Goal: Information Seeking & Learning: Learn about a topic

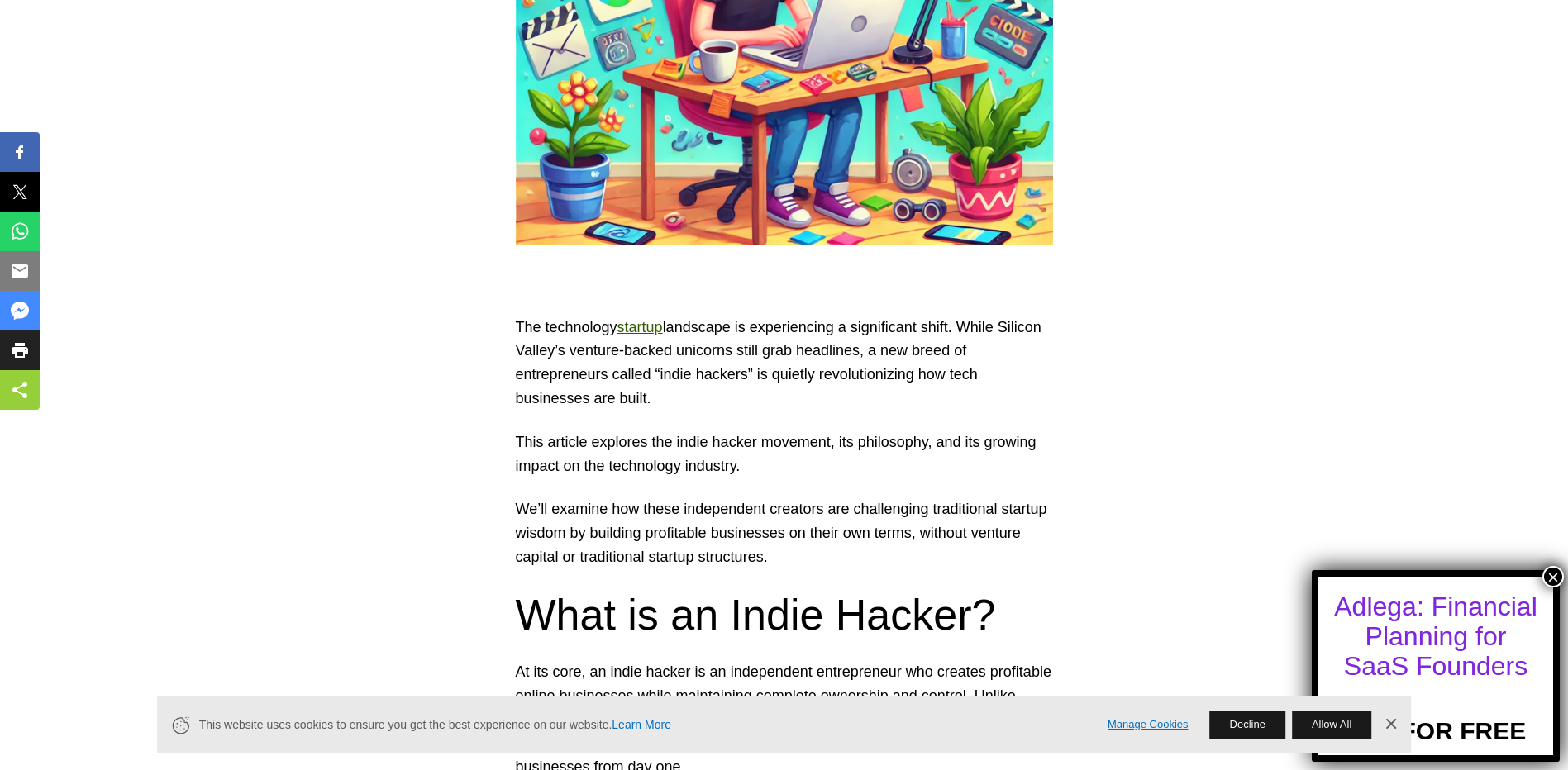
scroll to position [743, 0]
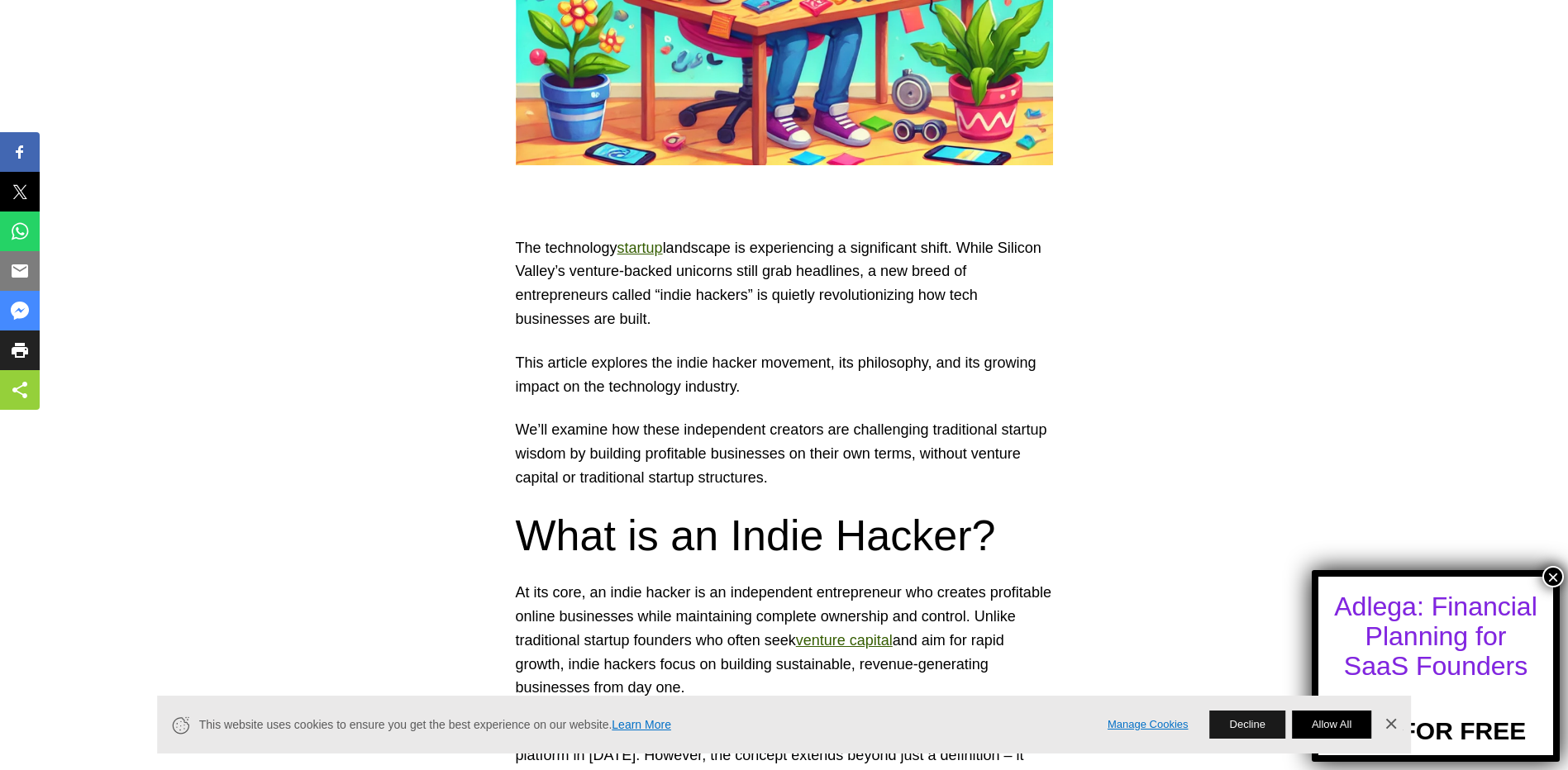
click at [1341, 728] on button "Allow All" at bounding box center [1331, 724] width 80 height 28
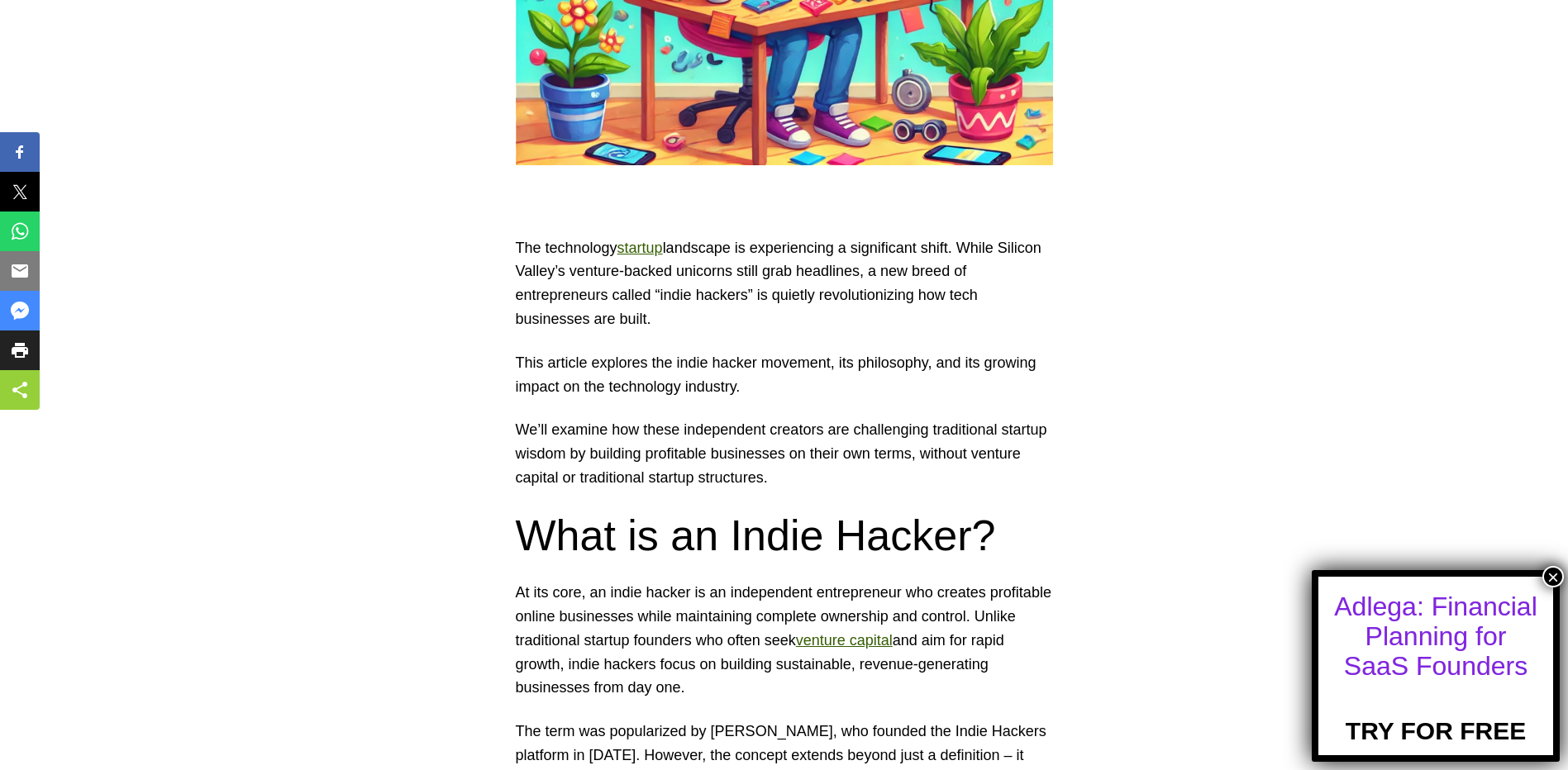
click at [1551, 576] on button "×" at bounding box center [1552, 577] width 21 height 21
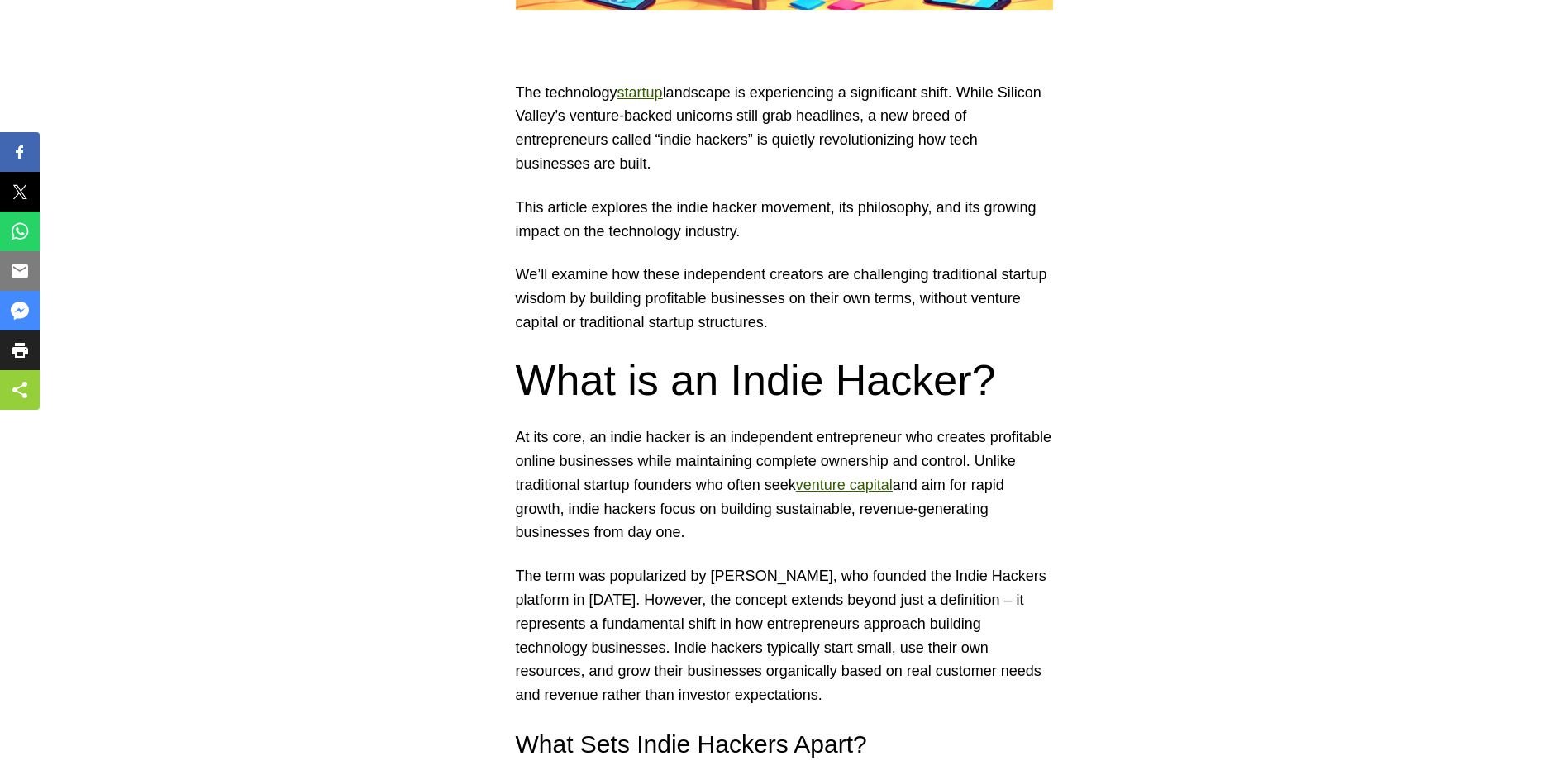
scroll to position [909, 0]
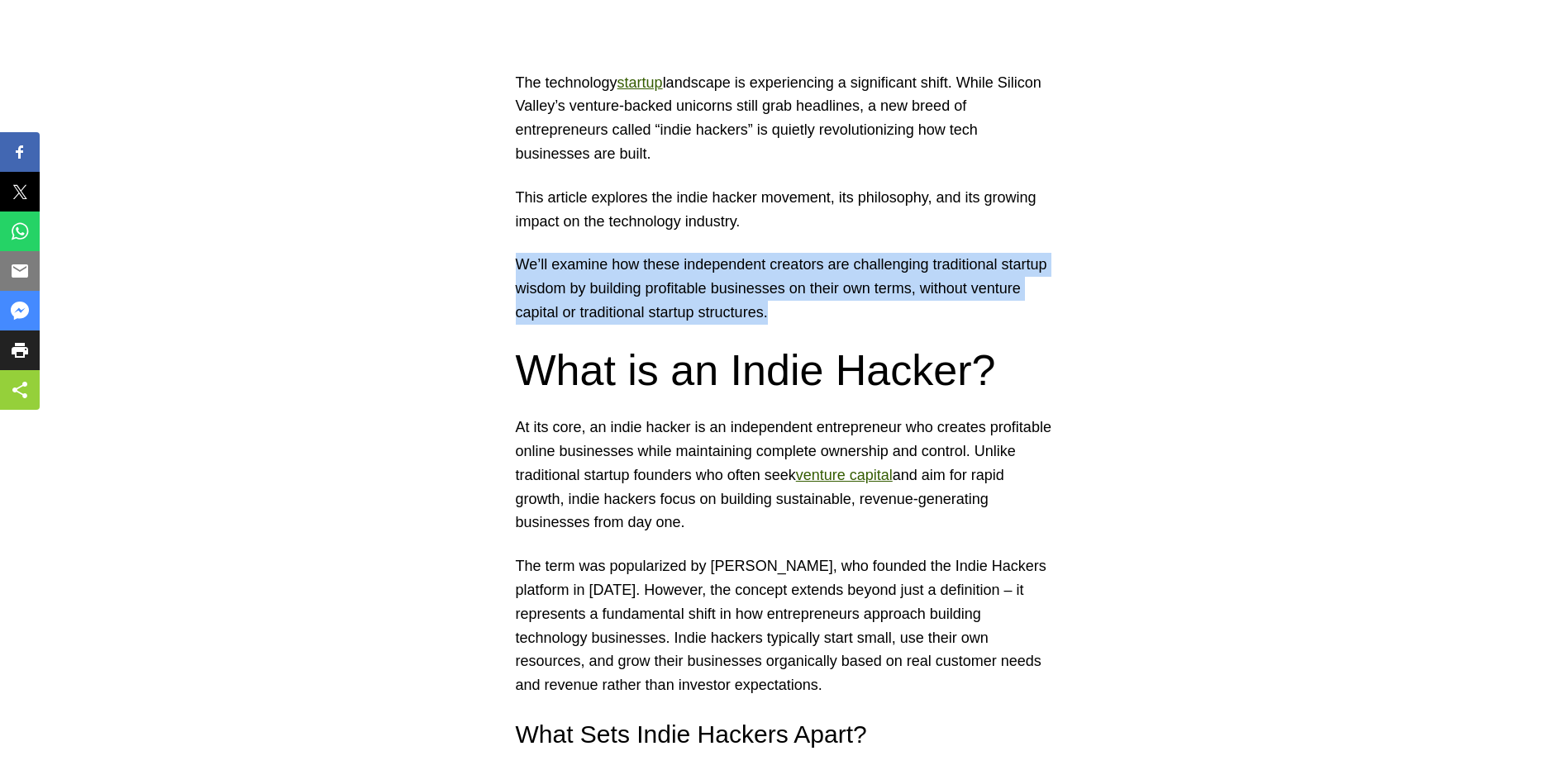
drag, startPoint x: 515, startPoint y: 263, endPoint x: 791, endPoint y: 308, distance: 279.6
click at [791, 308] on p "We’ll examine how these independent creators are challenging traditional startu…" at bounding box center [785, 289] width 537 height 72
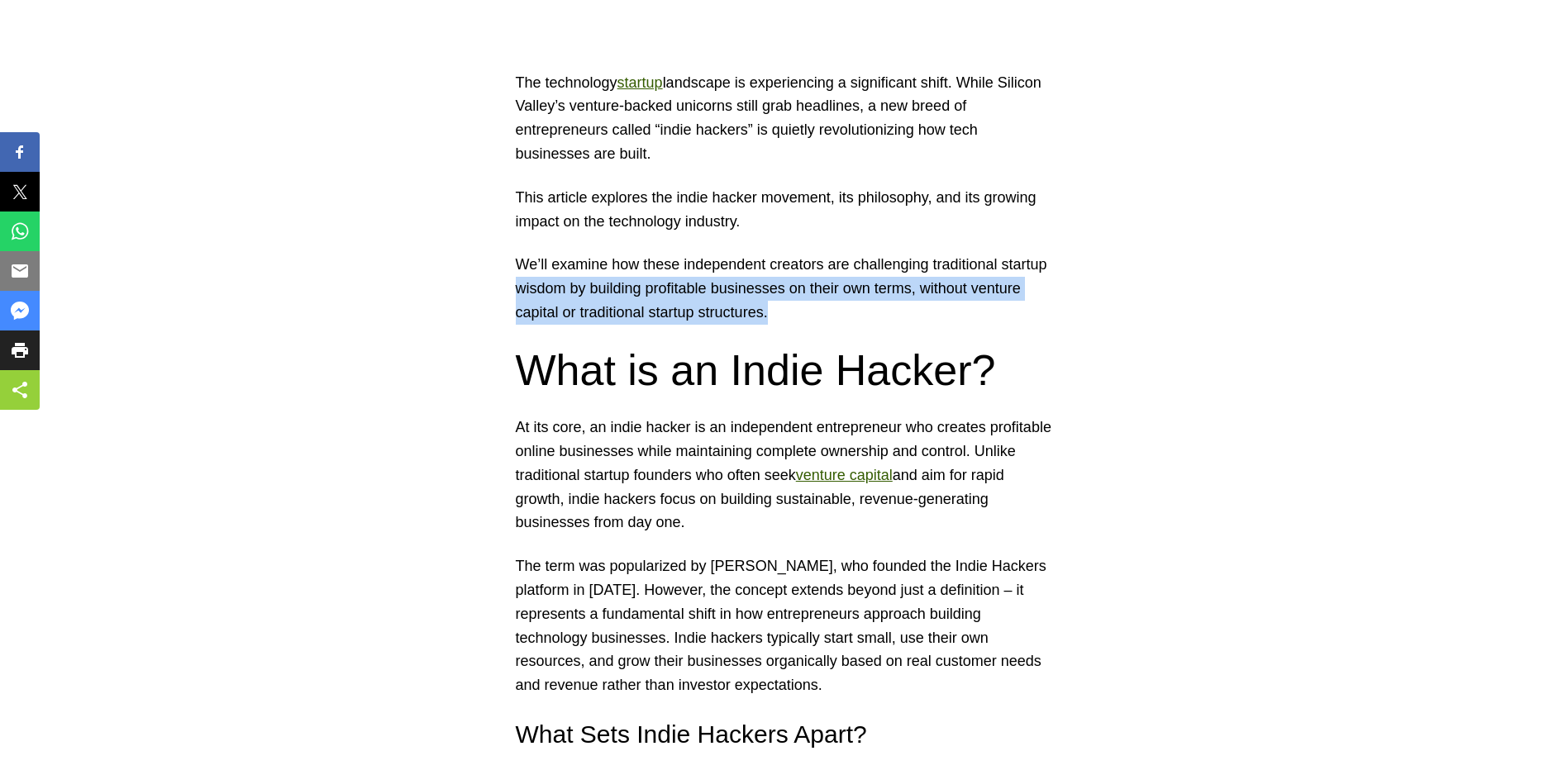
drag, startPoint x: 778, startPoint y: 314, endPoint x: 505, endPoint y: 277, distance: 275.5
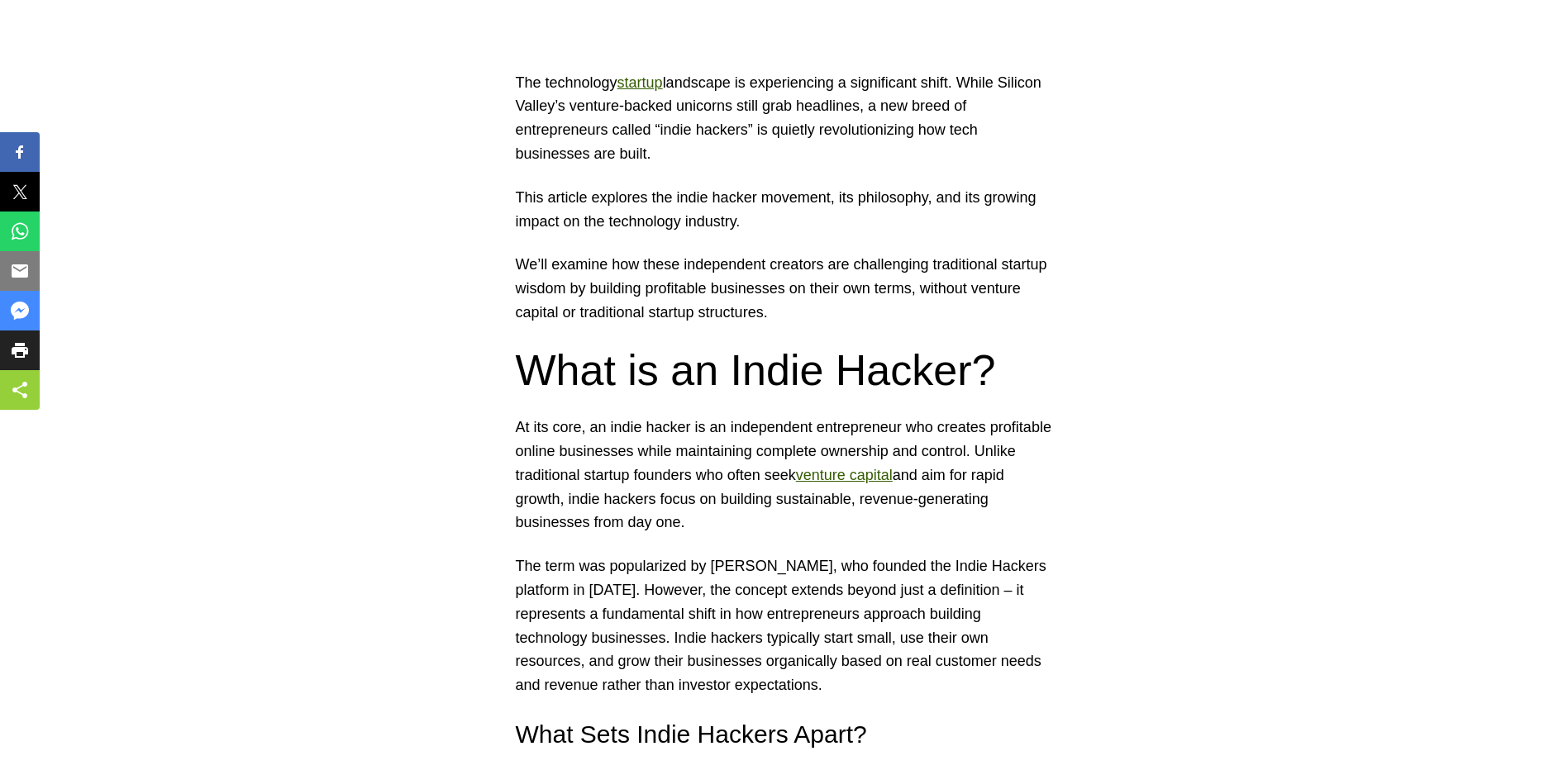
drag, startPoint x: 505, startPoint y: 277, endPoint x: 457, endPoint y: 263, distance: 50.0
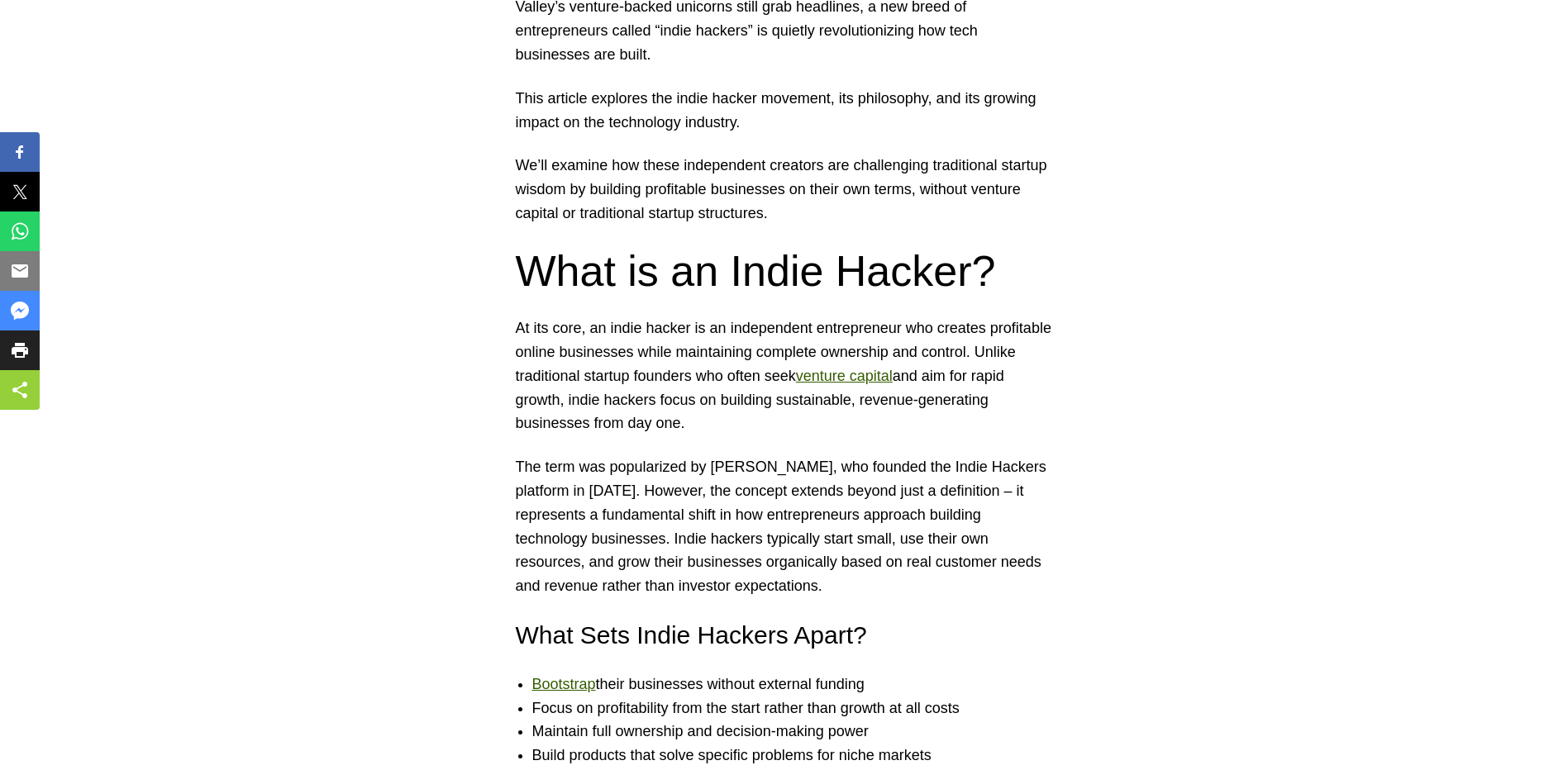
scroll to position [1091, 0]
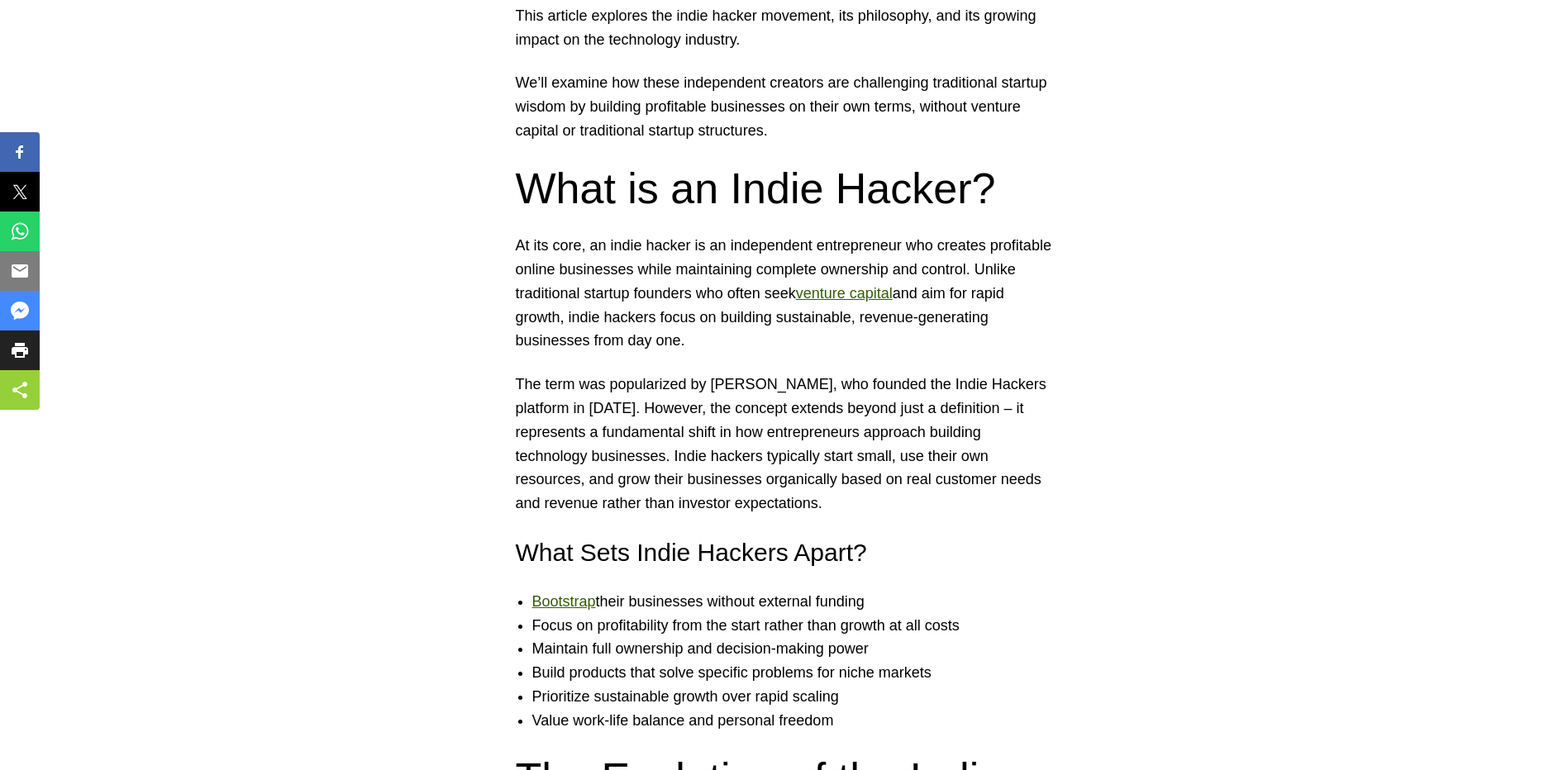
click at [992, 335] on p "At its core, an indie hacker is an independent entrepreneur who creates profita…" at bounding box center [785, 293] width 537 height 119
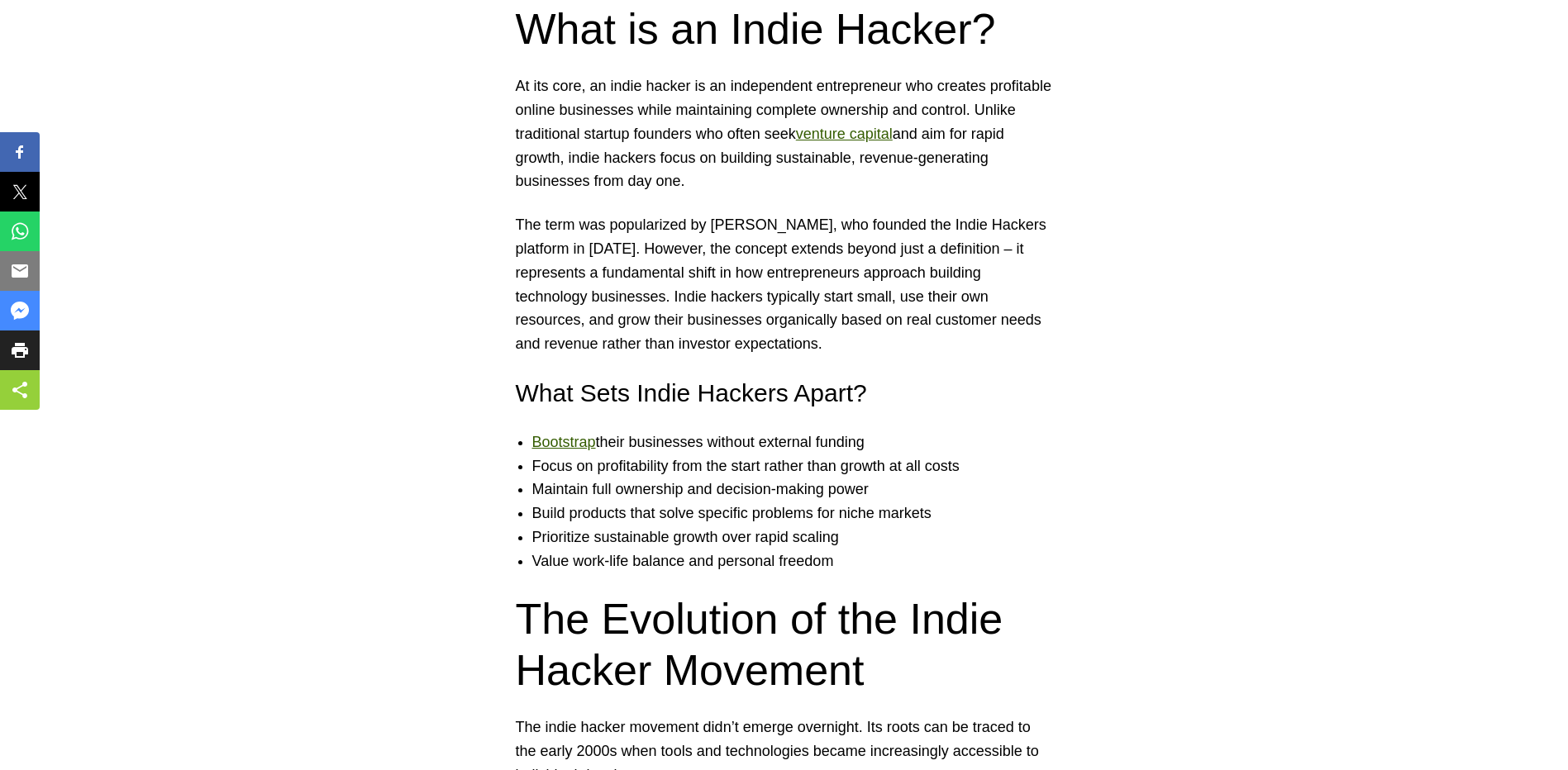
scroll to position [1257, 0]
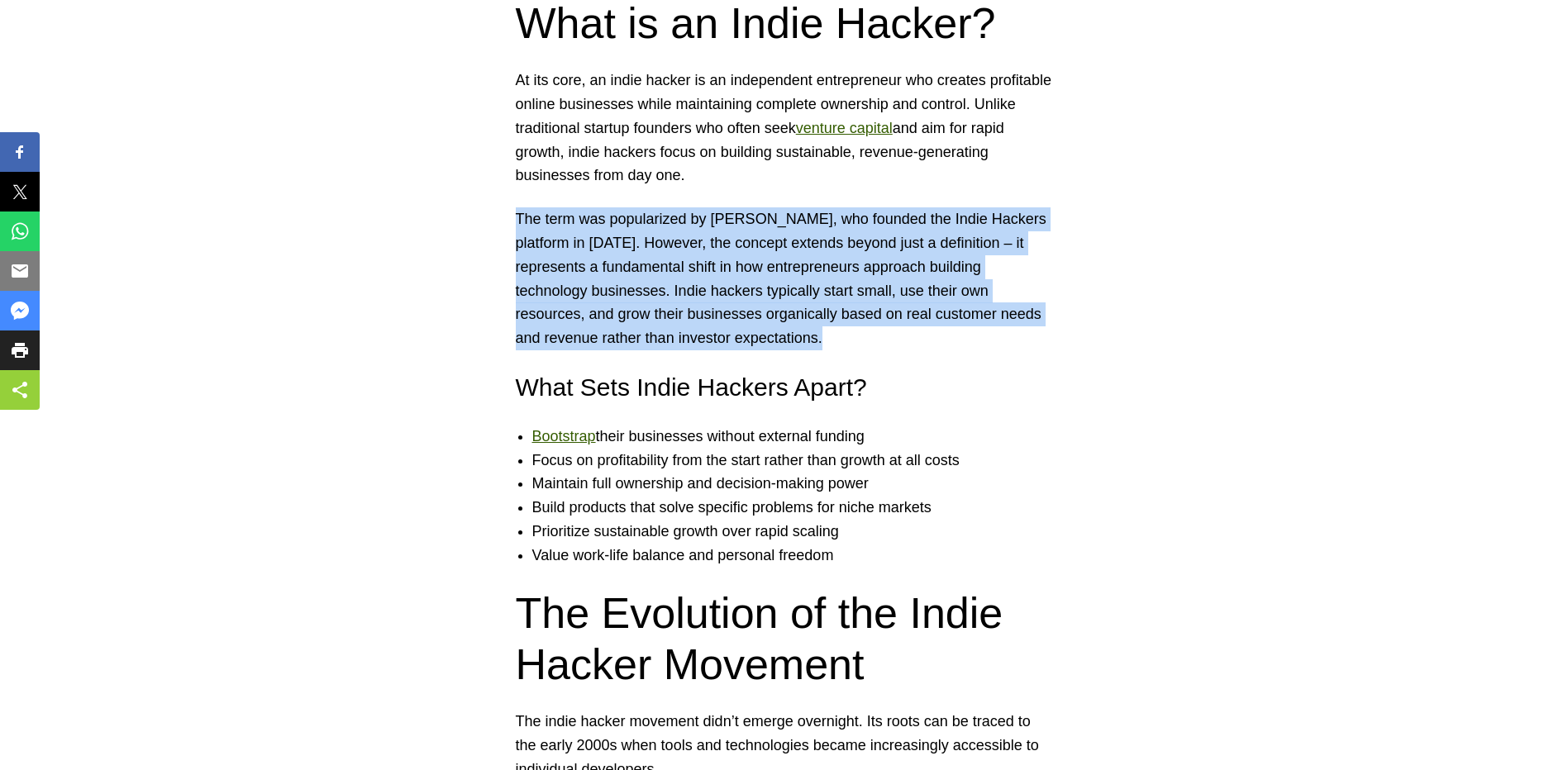
drag, startPoint x: 515, startPoint y: 214, endPoint x: 786, endPoint y: 336, distance: 297.2
click at [786, 336] on p "The term was popularized by Courtland Allen, who founded the Indie Hackers plat…" at bounding box center [785, 279] width 537 height 143
drag, startPoint x: 786, startPoint y: 336, endPoint x: 772, endPoint y: 336, distance: 14.0
click at [785, 336] on p "The term was popularized by Courtland Allen, who founded the Indie Hackers plat…" at bounding box center [785, 279] width 537 height 143
click at [756, 336] on p "The term was popularized by Courtland Allen, who founded the Indie Hackers plat…" at bounding box center [785, 279] width 537 height 143
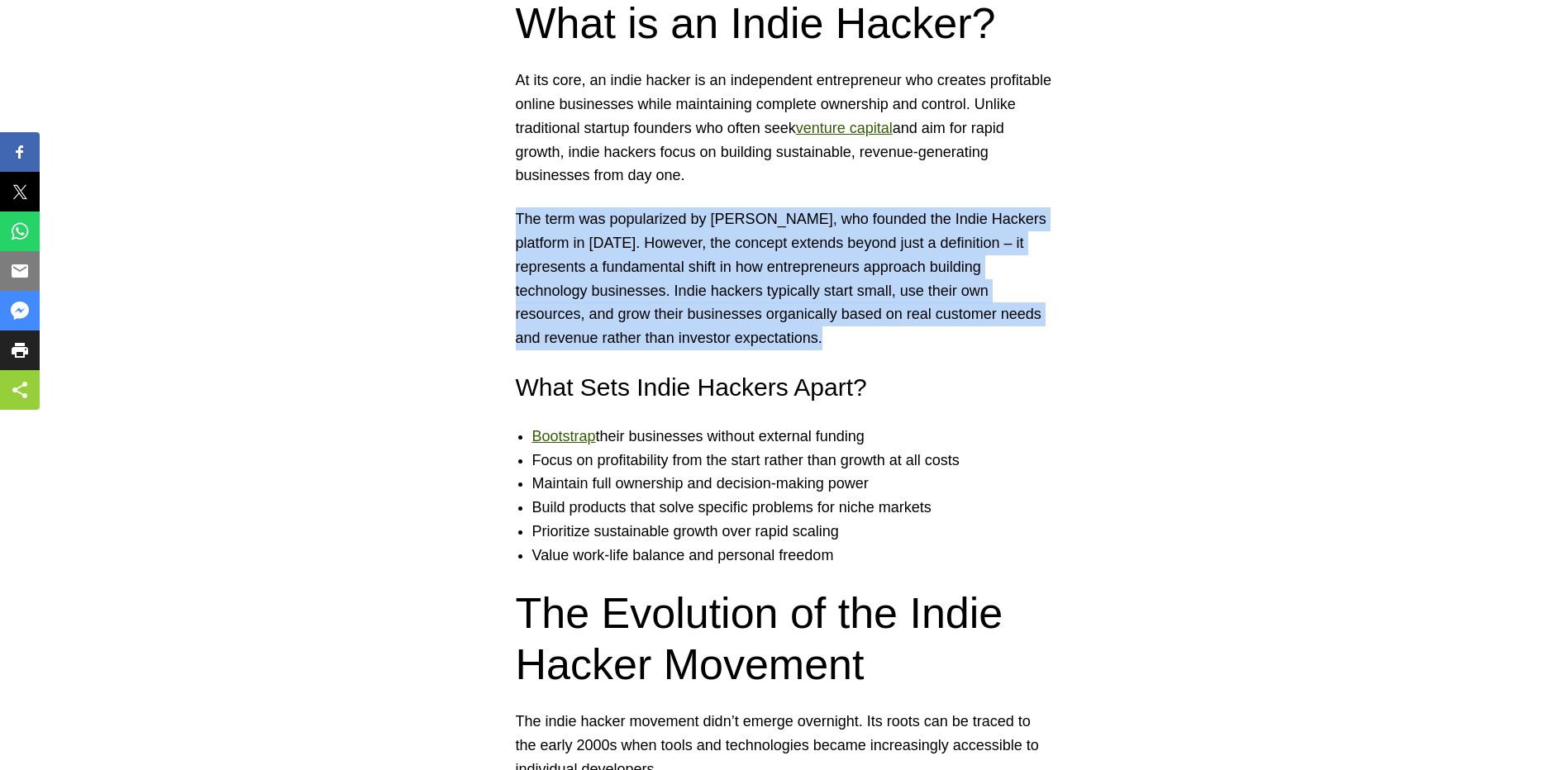
drag, startPoint x: 751, startPoint y: 334, endPoint x: 519, endPoint y: 215, distance: 260.7
click at [519, 215] on p "The term was popularized by Courtland Allen, who founded the Indie Hackers plat…" at bounding box center [785, 279] width 537 height 143
drag, startPoint x: 518, startPoint y: 215, endPoint x: 753, endPoint y: 332, distance: 262.5
click at [753, 332] on p "The term was popularized by Courtland Allen, who founded the Indie Hackers plat…" at bounding box center [785, 279] width 537 height 143
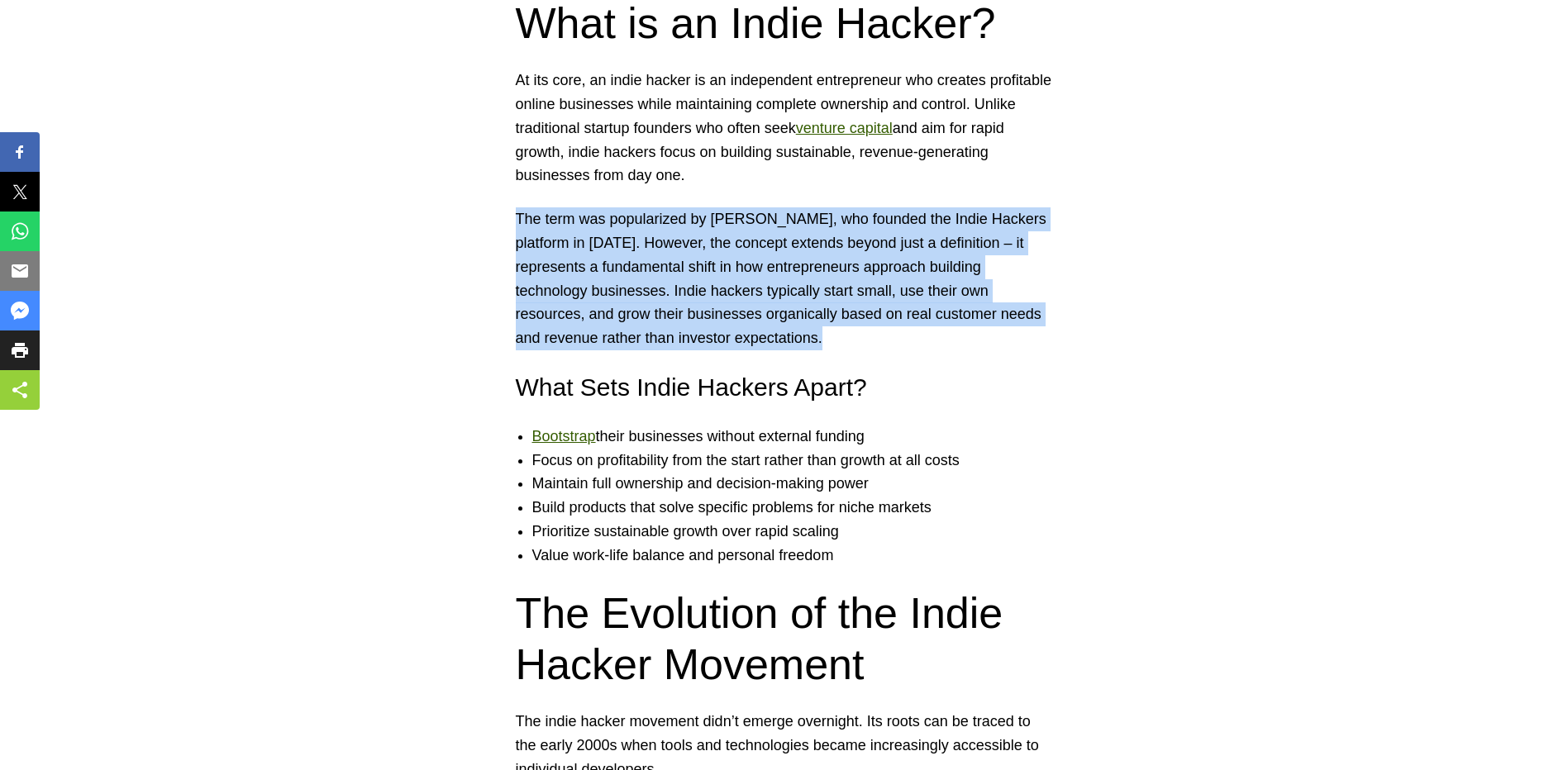
click at [753, 332] on p "The term was popularized by Courtland Allen, who founded the Indie Hackers plat…" at bounding box center [785, 279] width 537 height 143
drag, startPoint x: 742, startPoint y: 340, endPoint x: 493, endPoint y: 214, distance: 279.1
drag, startPoint x: 493, startPoint y: 214, endPoint x: 468, endPoint y: 210, distance: 25.3
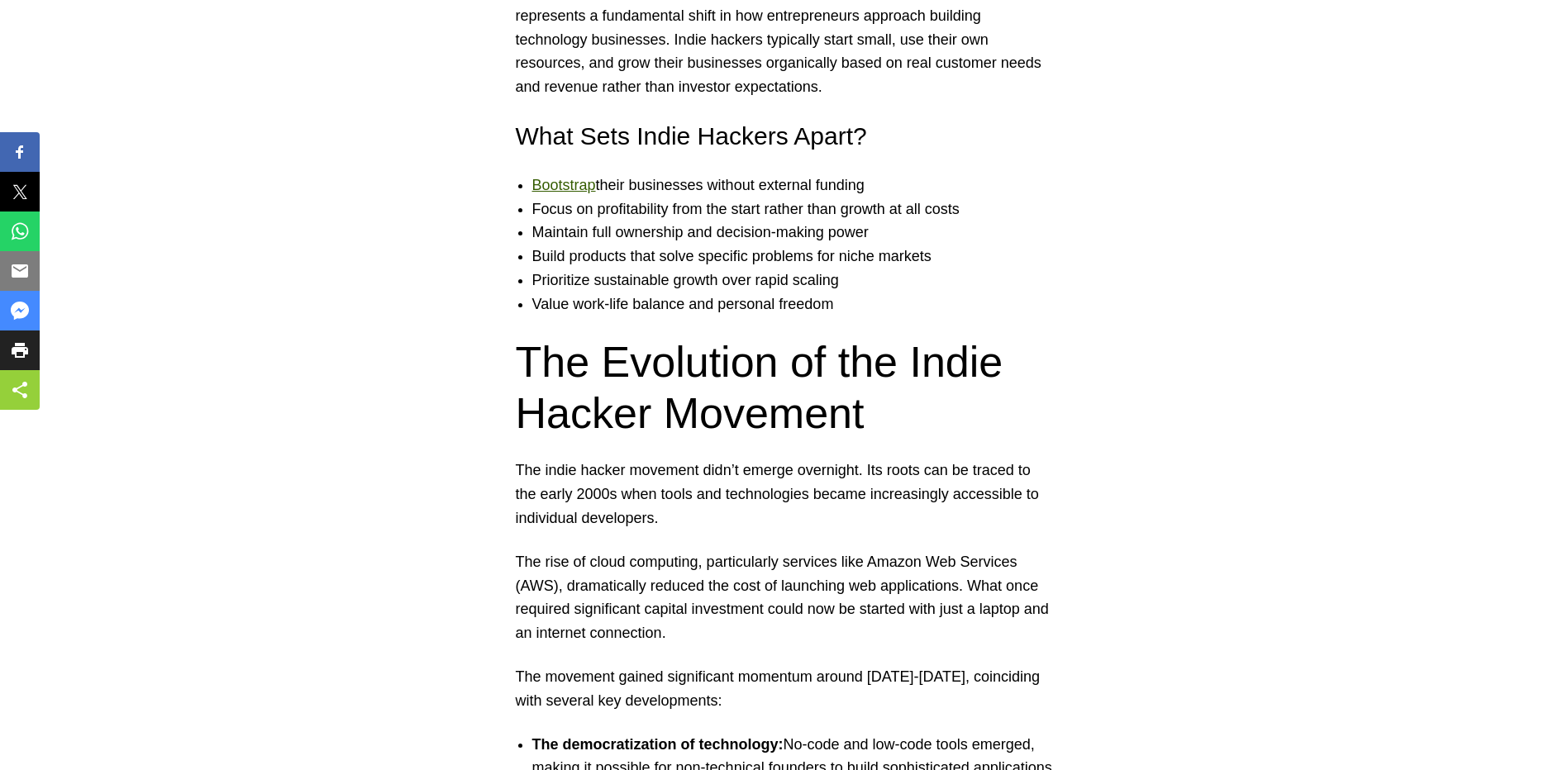
scroll to position [1587, 0]
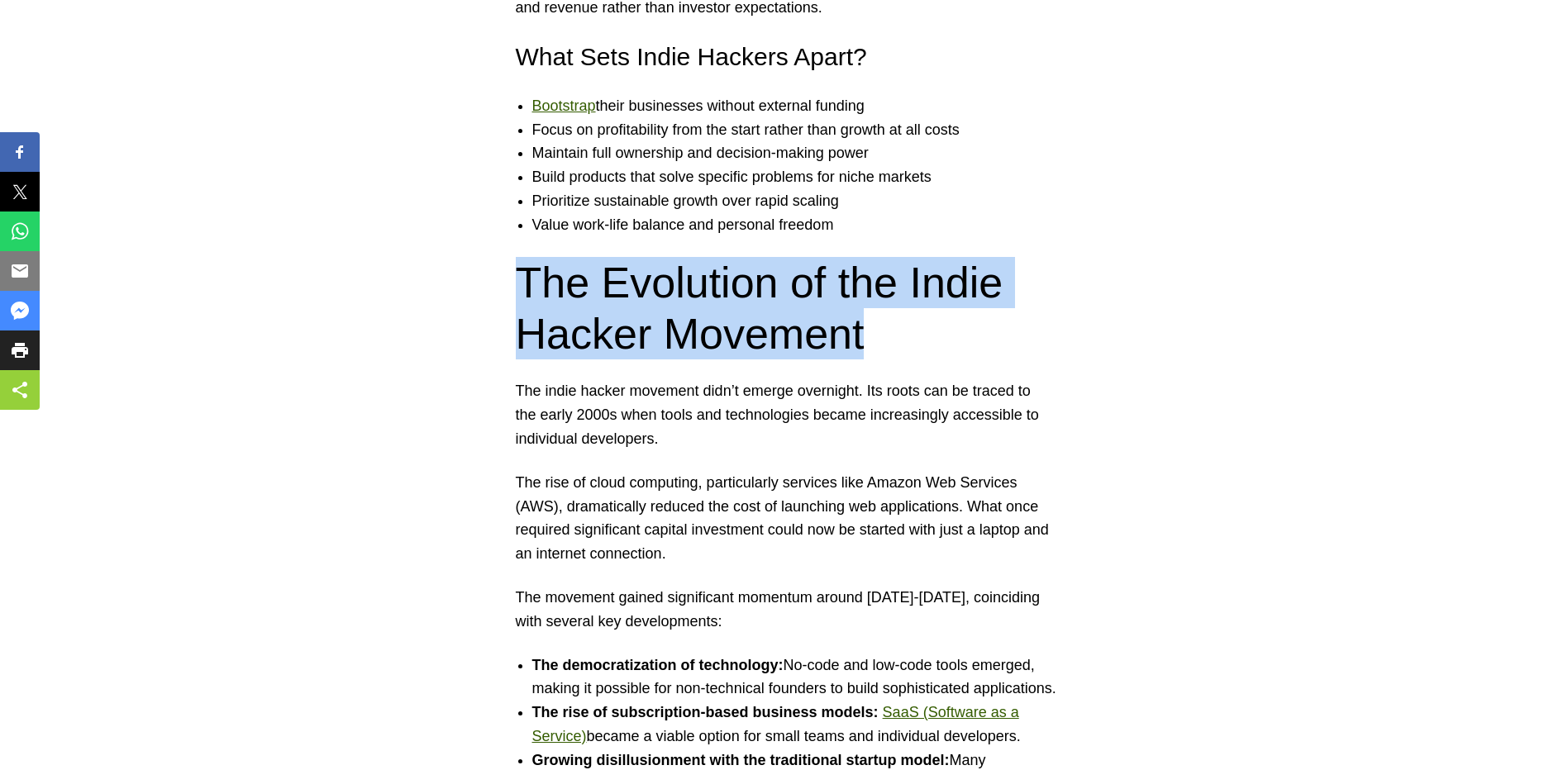
drag, startPoint x: 520, startPoint y: 281, endPoint x: 868, endPoint y: 330, distance: 351.4
click at [868, 330] on h2 "The Evolution of the Indie Hacker Movement" at bounding box center [785, 308] width 537 height 104
drag, startPoint x: 868, startPoint y: 330, endPoint x: 867, endPoint y: 344, distance: 14.0
click at [868, 330] on h2 "The Evolution of the Indie Hacker Movement" at bounding box center [785, 308] width 537 height 104
drag, startPoint x: 867, startPoint y: 346, endPoint x: 508, endPoint y: 300, distance: 361.9
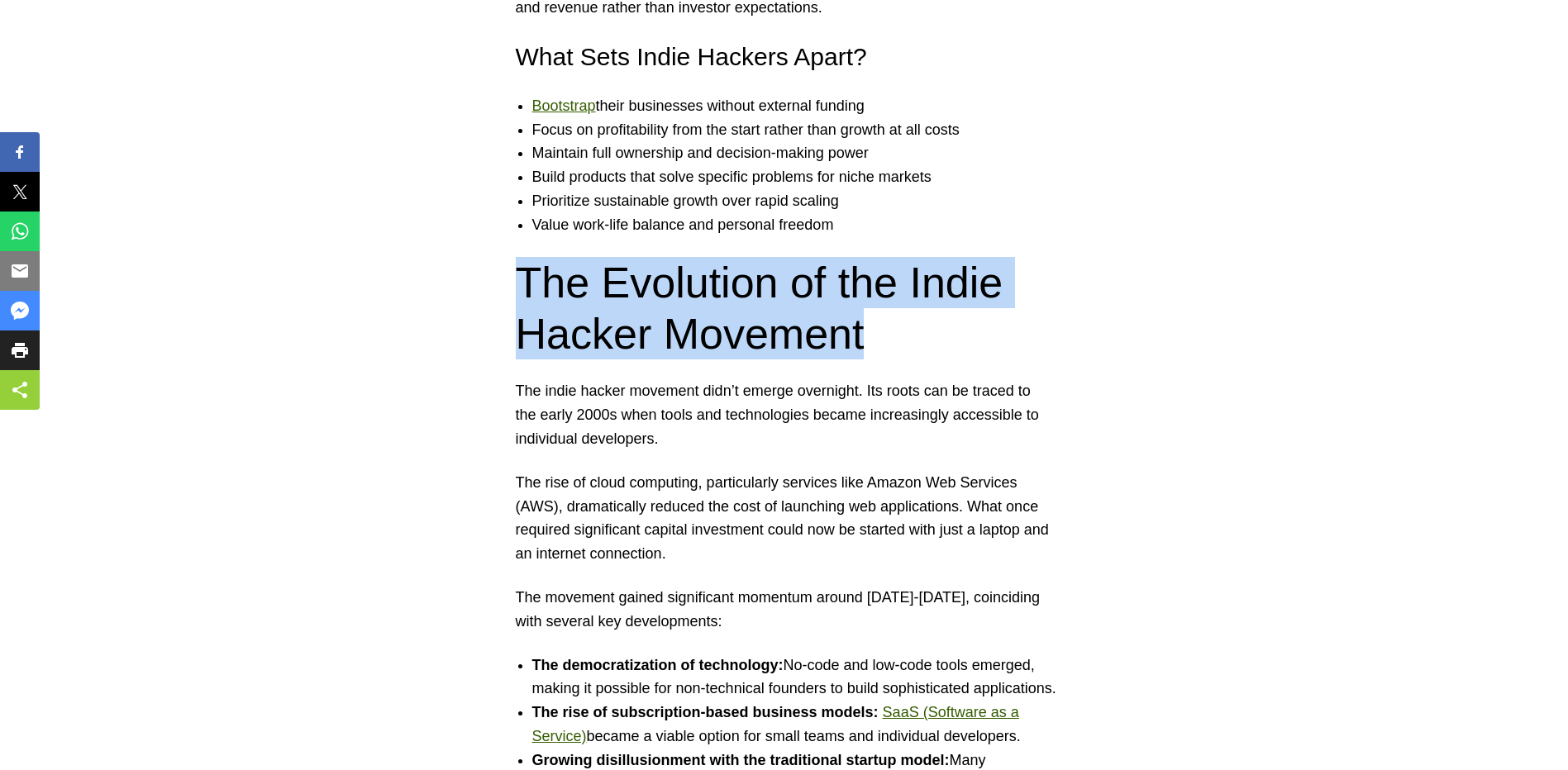
drag, startPoint x: 510, startPoint y: 283, endPoint x: 880, endPoint y: 330, distance: 373.0
click at [880, 330] on h2 "The Evolution of the Indie Hacker Movement" at bounding box center [785, 308] width 537 height 104
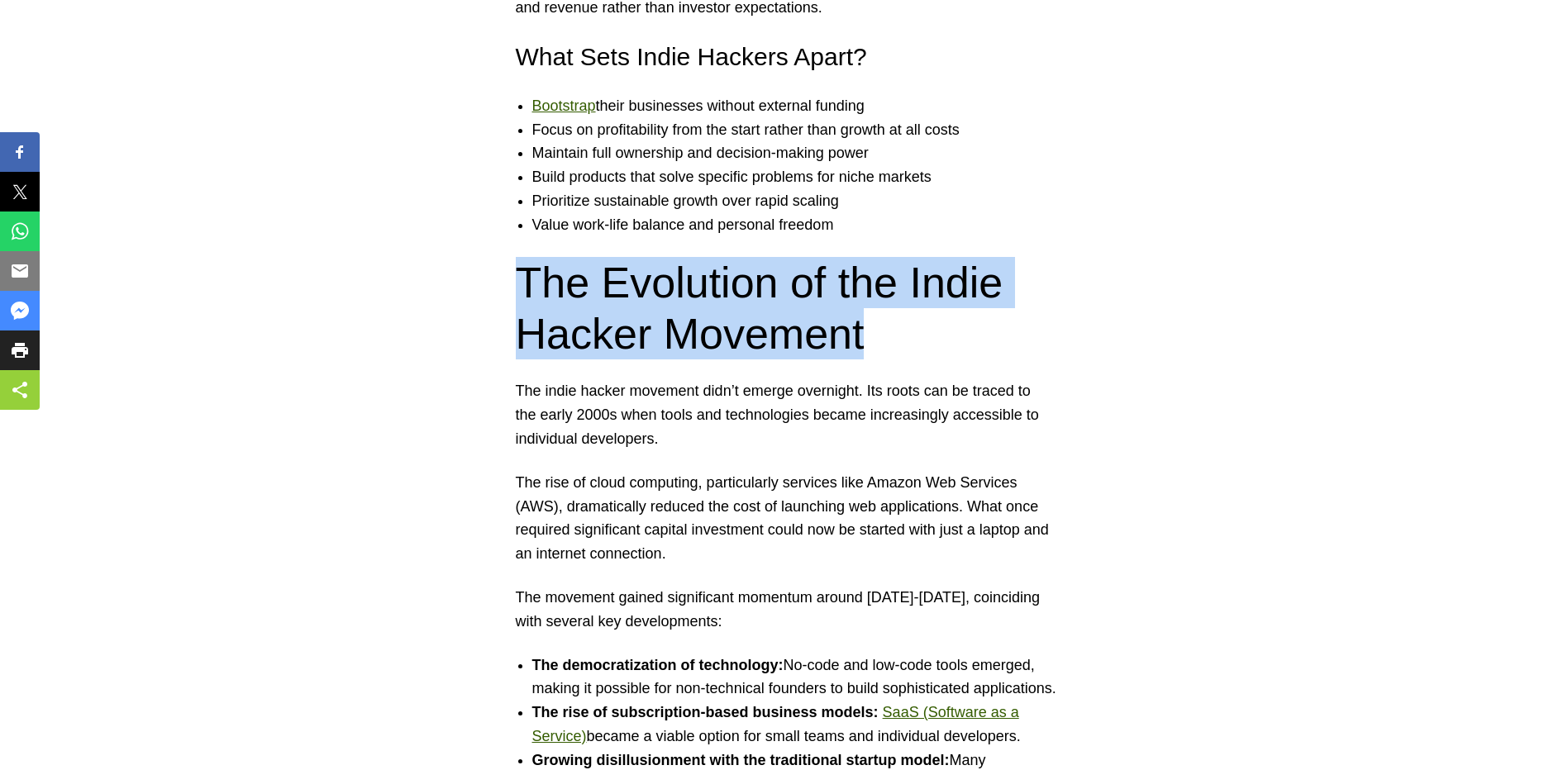
drag, startPoint x: 884, startPoint y: 334, endPoint x: 513, endPoint y: 275, distance: 375.7
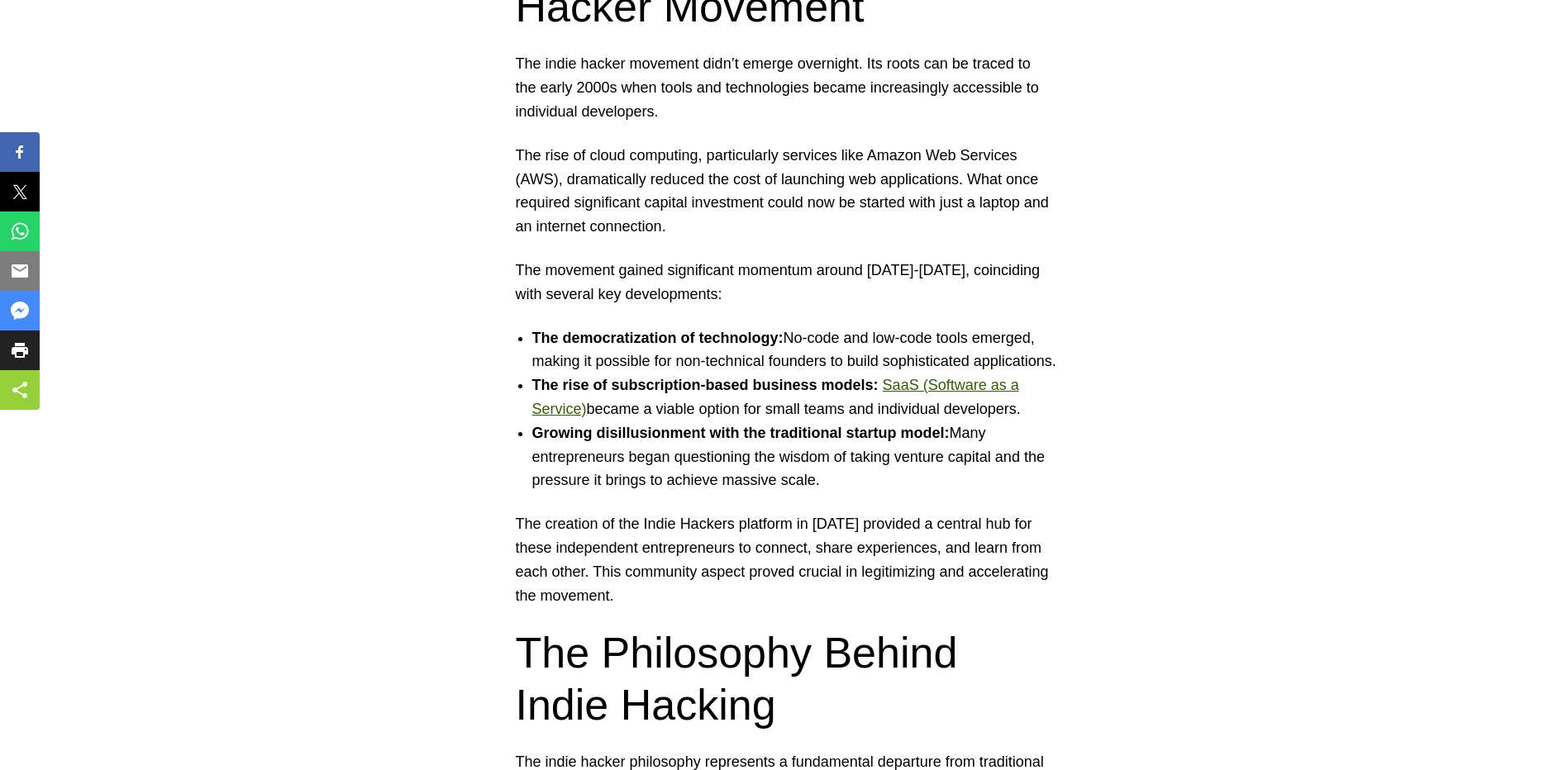
scroll to position [1918, 0]
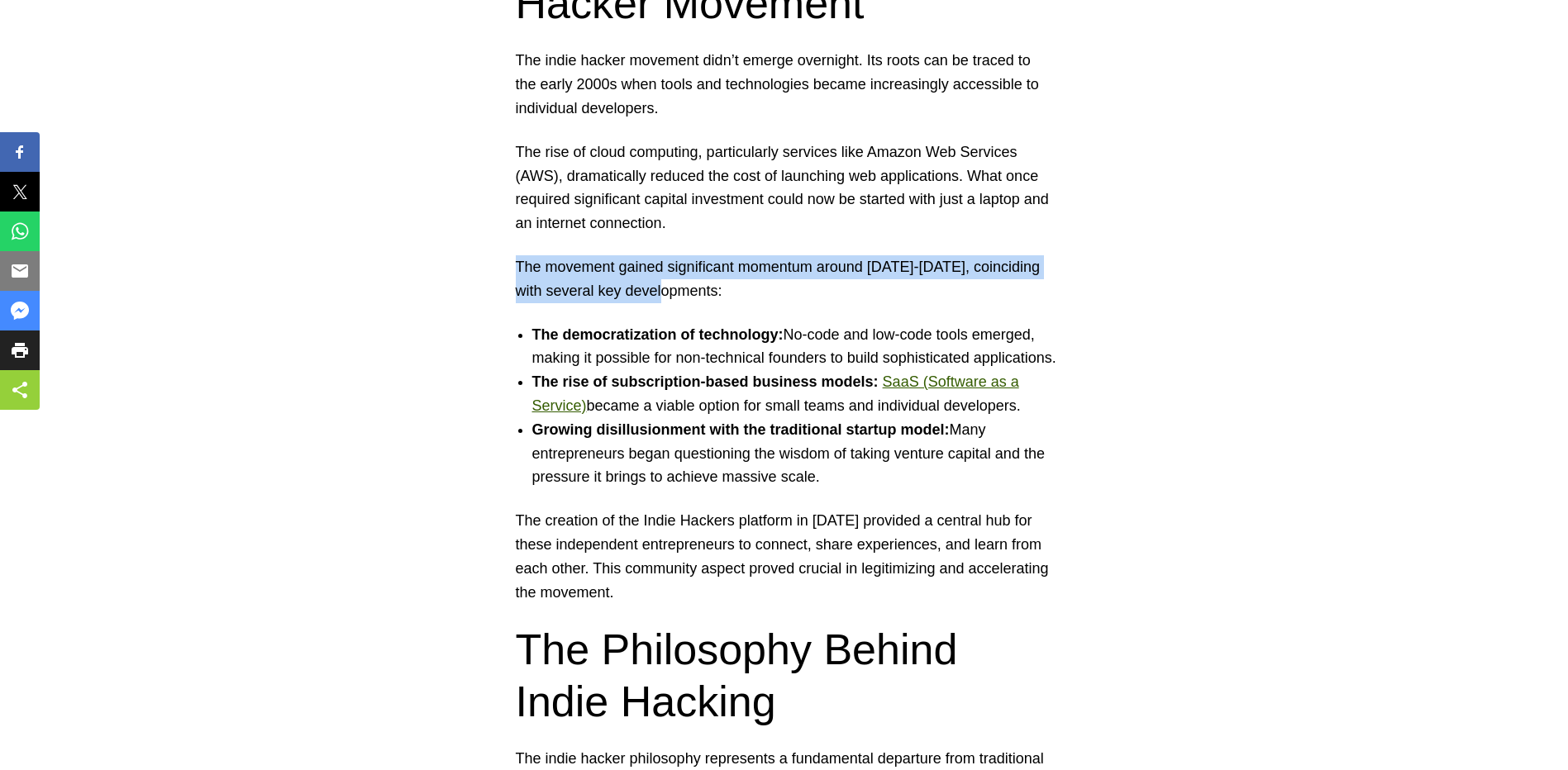
drag, startPoint x: 517, startPoint y: 265, endPoint x: 663, endPoint y: 290, distance: 148.1
click at [663, 290] on p "The movement gained significant momentum around 2015-2016, coinciding with seve…" at bounding box center [785, 280] width 537 height 48
drag, startPoint x: 663, startPoint y: 290, endPoint x: 704, endPoint y: 298, distance: 41.8
click at [663, 290] on p "The movement gained significant momentum around 2015-2016, coinciding with seve…" at bounding box center [785, 280] width 537 height 48
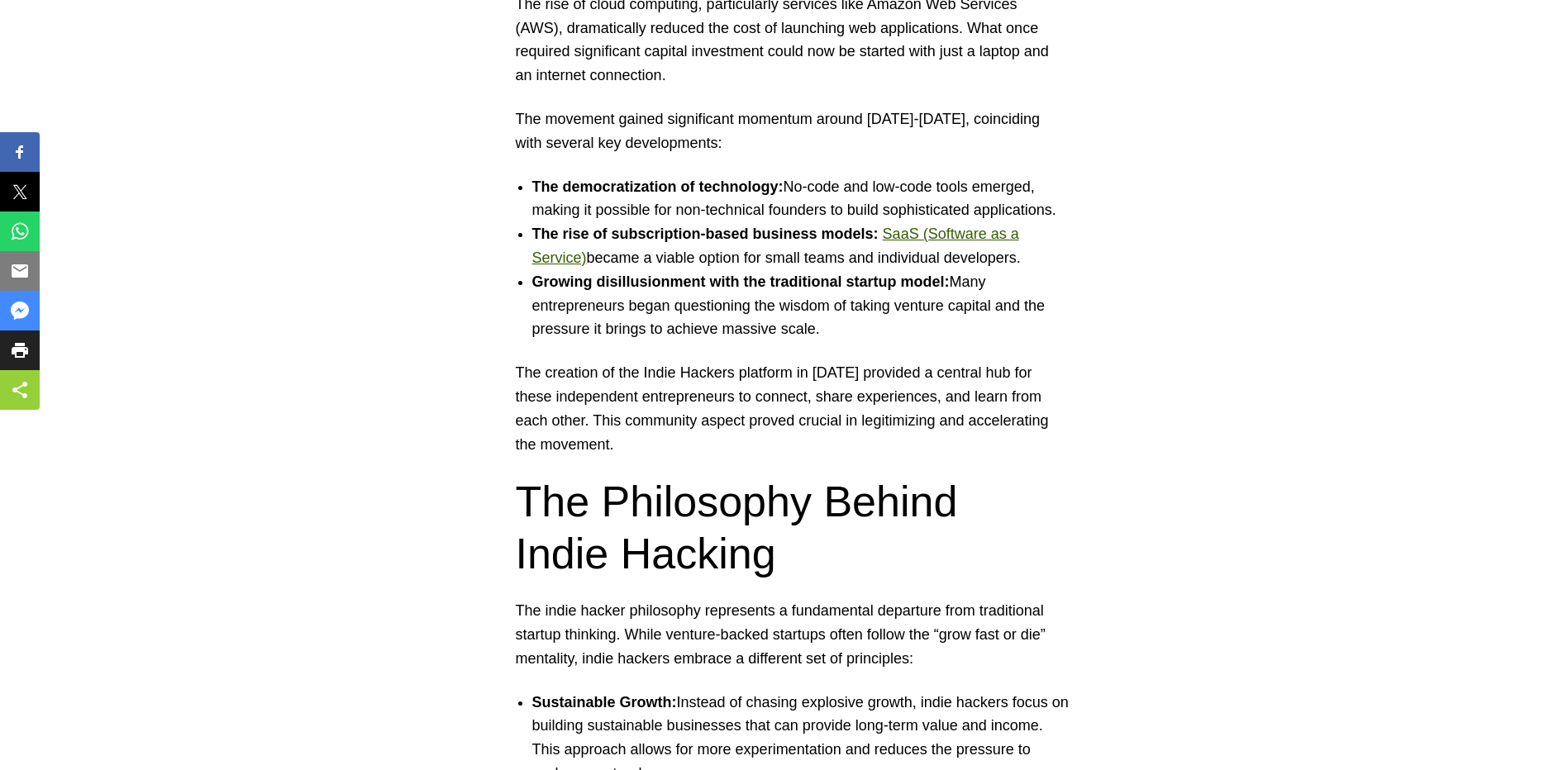
scroll to position [2083, 0]
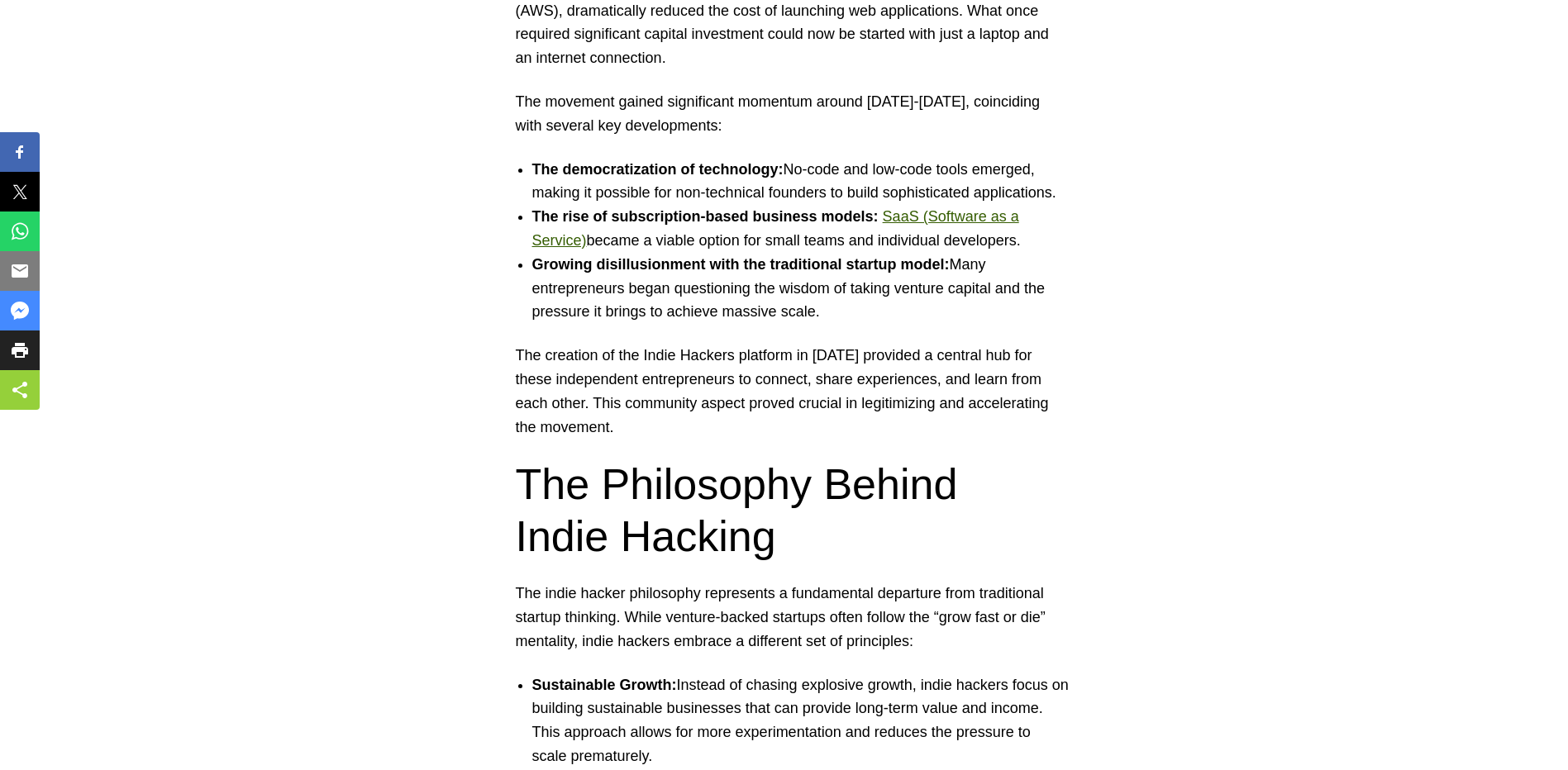
drag, startPoint x: 534, startPoint y: 261, endPoint x: 1021, endPoint y: 305, distance: 489.0
click at [1021, 305] on li "Growing disillusionment with the traditional startup model: Many entrepreneurs …" at bounding box center [801, 289] width 537 height 72
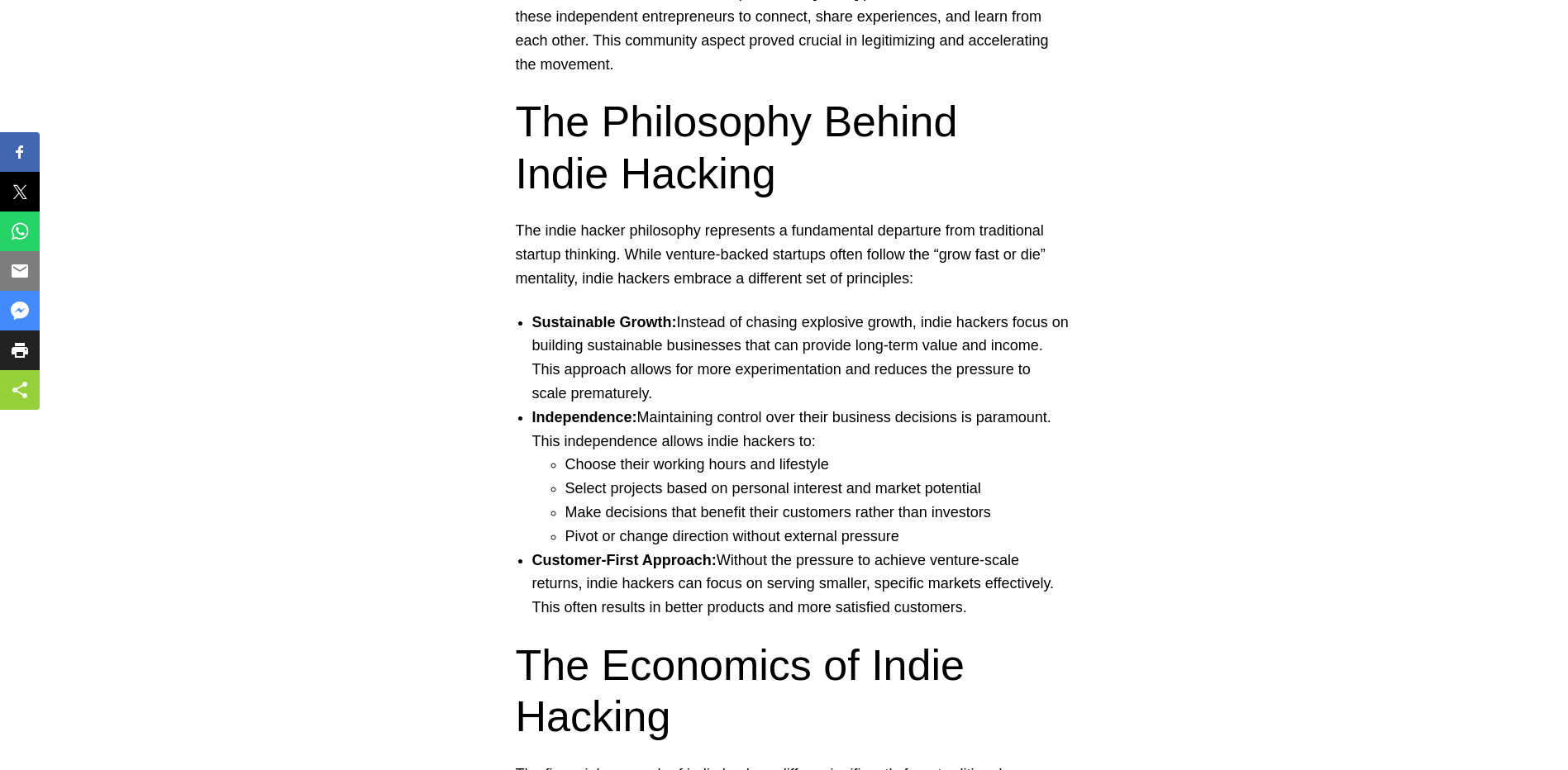
scroll to position [2447, 0]
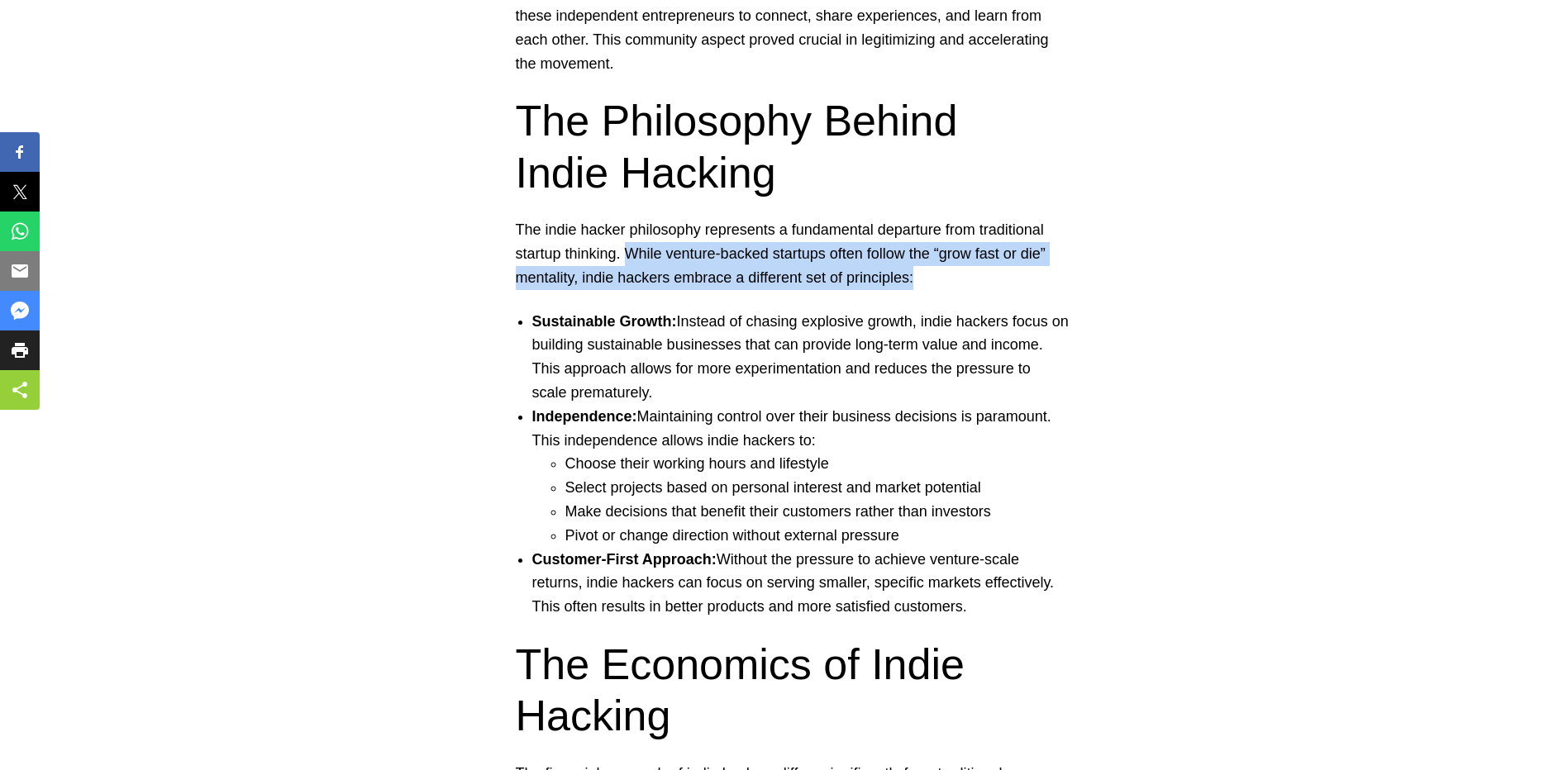
drag, startPoint x: 626, startPoint y: 248, endPoint x: 1045, endPoint y: 283, distance: 420.5
click at [1045, 283] on p "The indie hacker philosophy represents a fundamental departure from traditional…" at bounding box center [785, 254] width 537 height 72
drag, startPoint x: 1045, startPoint y: 283, endPoint x: 1015, endPoint y: 290, distance: 30.8
click at [1045, 283] on p "The indie hacker philosophy represents a fundamental departure from traditional…" at bounding box center [785, 254] width 537 height 72
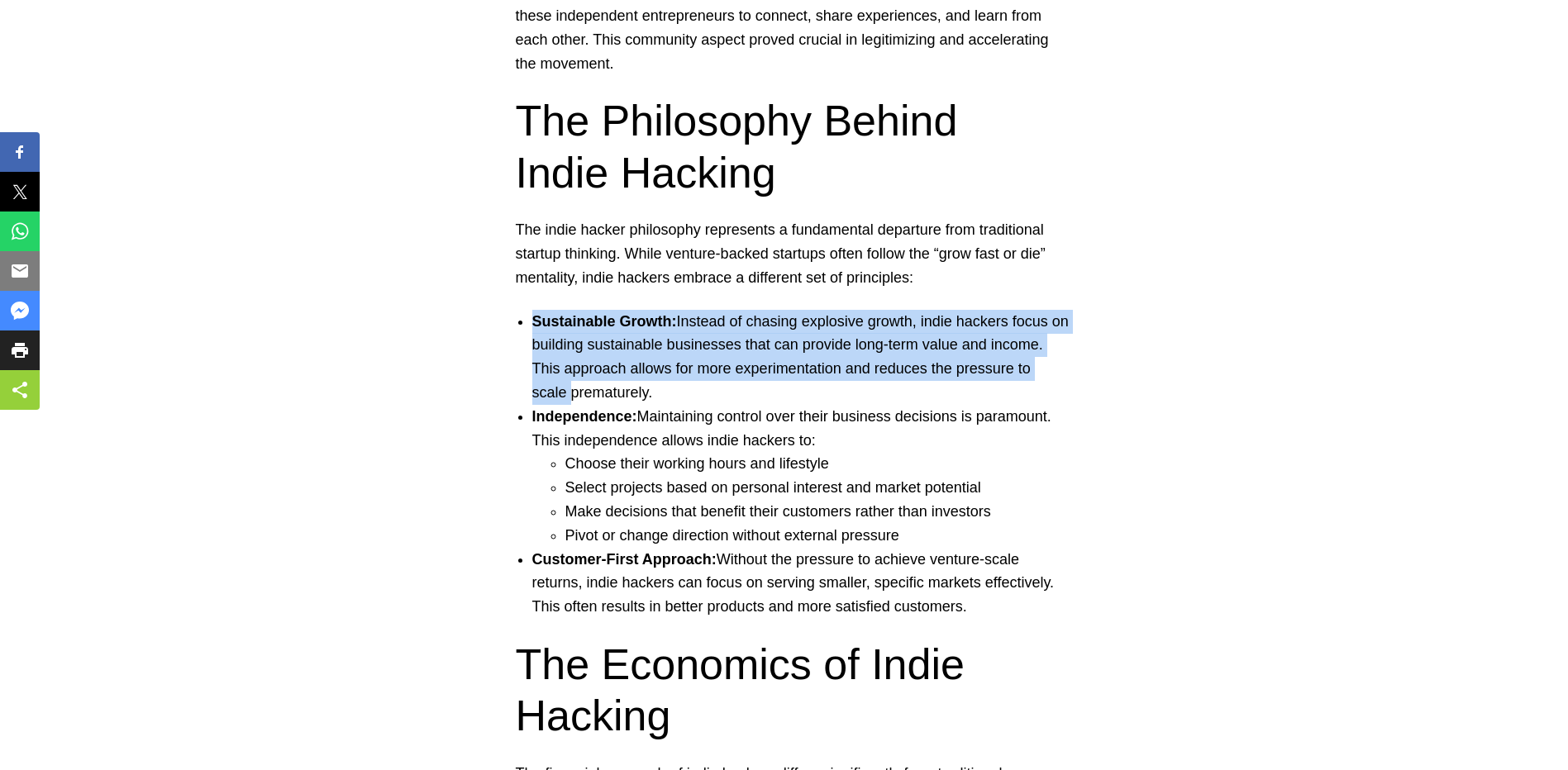
drag, startPoint x: 533, startPoint y: 321, endPoint x: 1086, endPoint y: 379, distance: 556.0
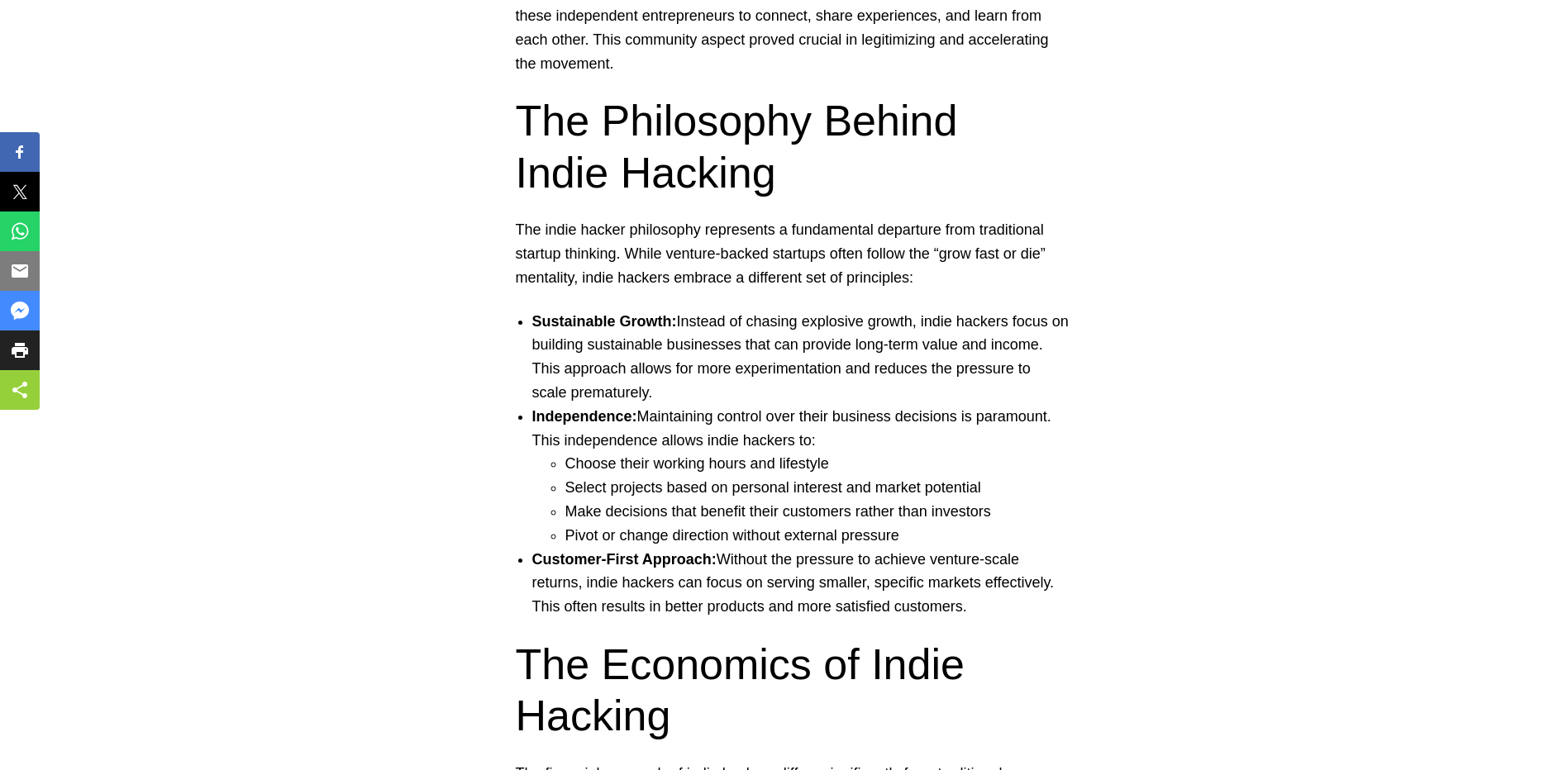
click at [636, 395] on li "Sustainable Growth: Instead of chasing explosive growth, indie hackers focus on…" at bounding box center [801, 358] width 537 height 95
click at [602, 398] on li "Sustainable Growth: Instead of chasing explosive growth, indie hackers focus on…" at bounding box center [801, 358] width 537 height 95
drag, startPoint x: 625, startPoint y: 394, endPoint x: 525, endPoint y: 324, distance: 122.1
click at [525, 324] on ul "Sustainable Growth: Instead of chasing explosive growth, indie hackers focus on…" at bounding box center [785, 464] width 570 height 309
drag, startPoint x: 525, startPoint y: 324, endPoint x: 482, endPoint y: 298, distance: 50.2
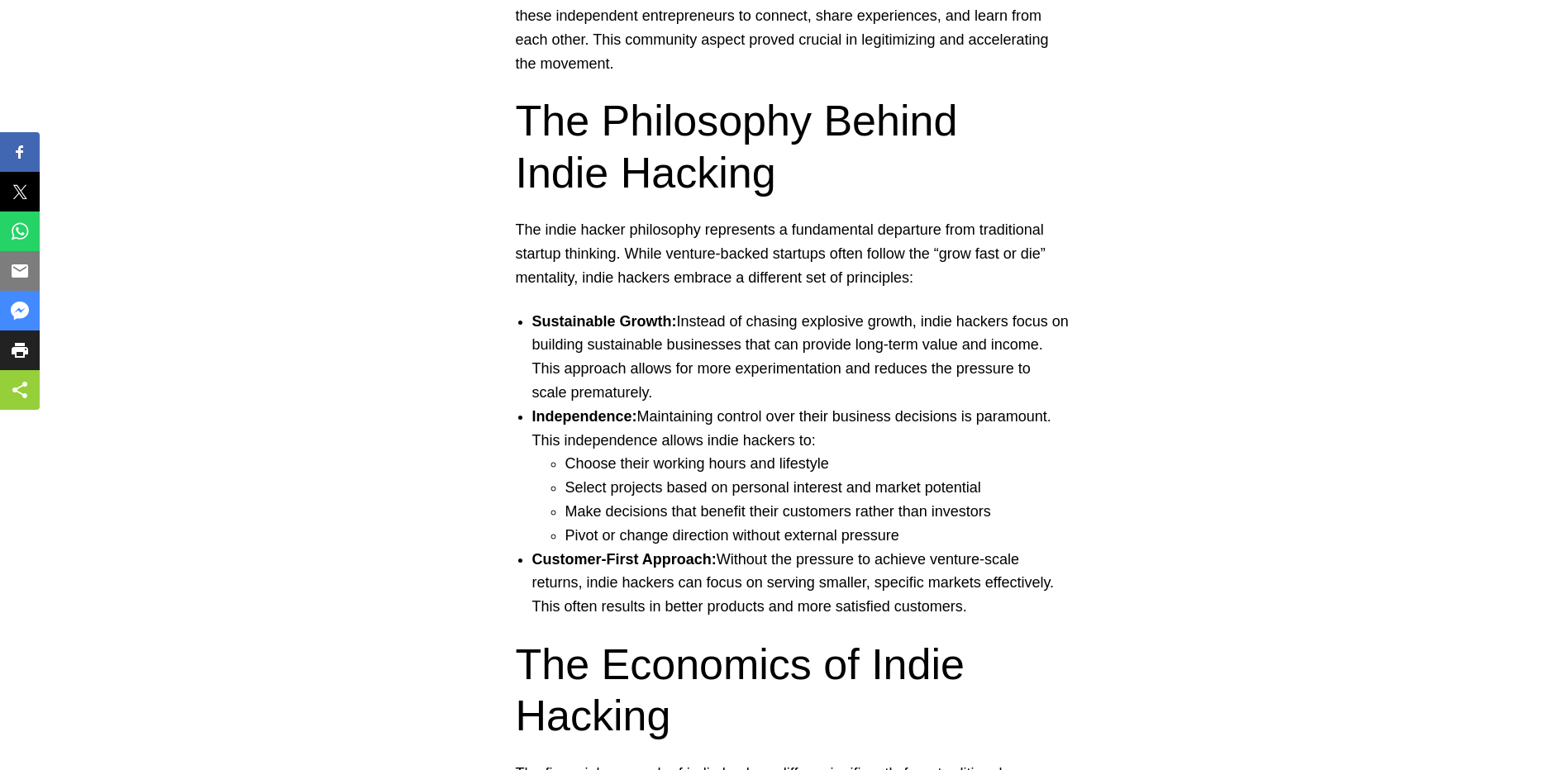
click at [525, 324] on ul "Sustainable Growth: Instead of chasing explosive growth, indie hackers focus on…" at bounding box center [785, 464] width 570 height 309
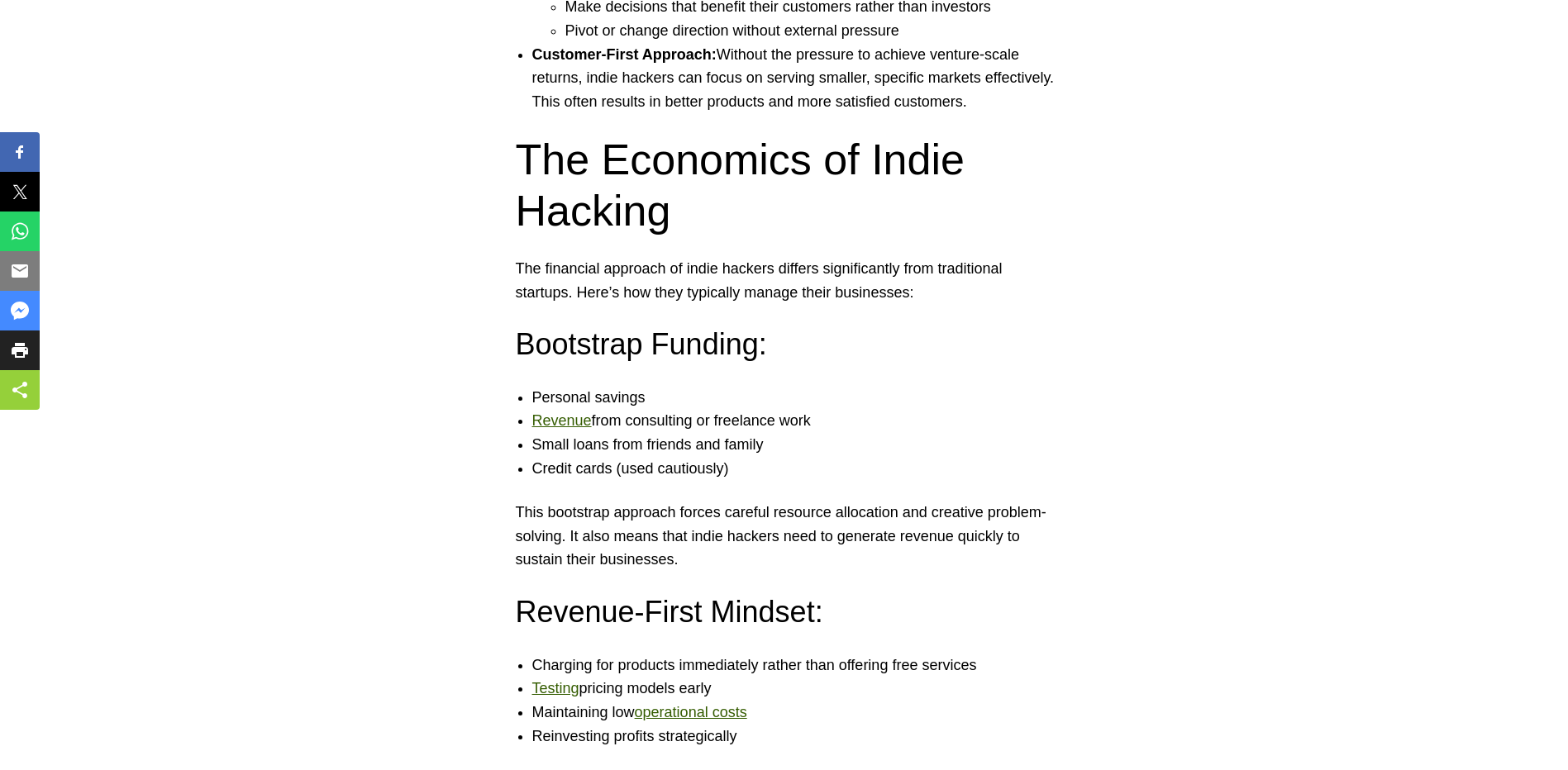
scroll to position [2959, 0]
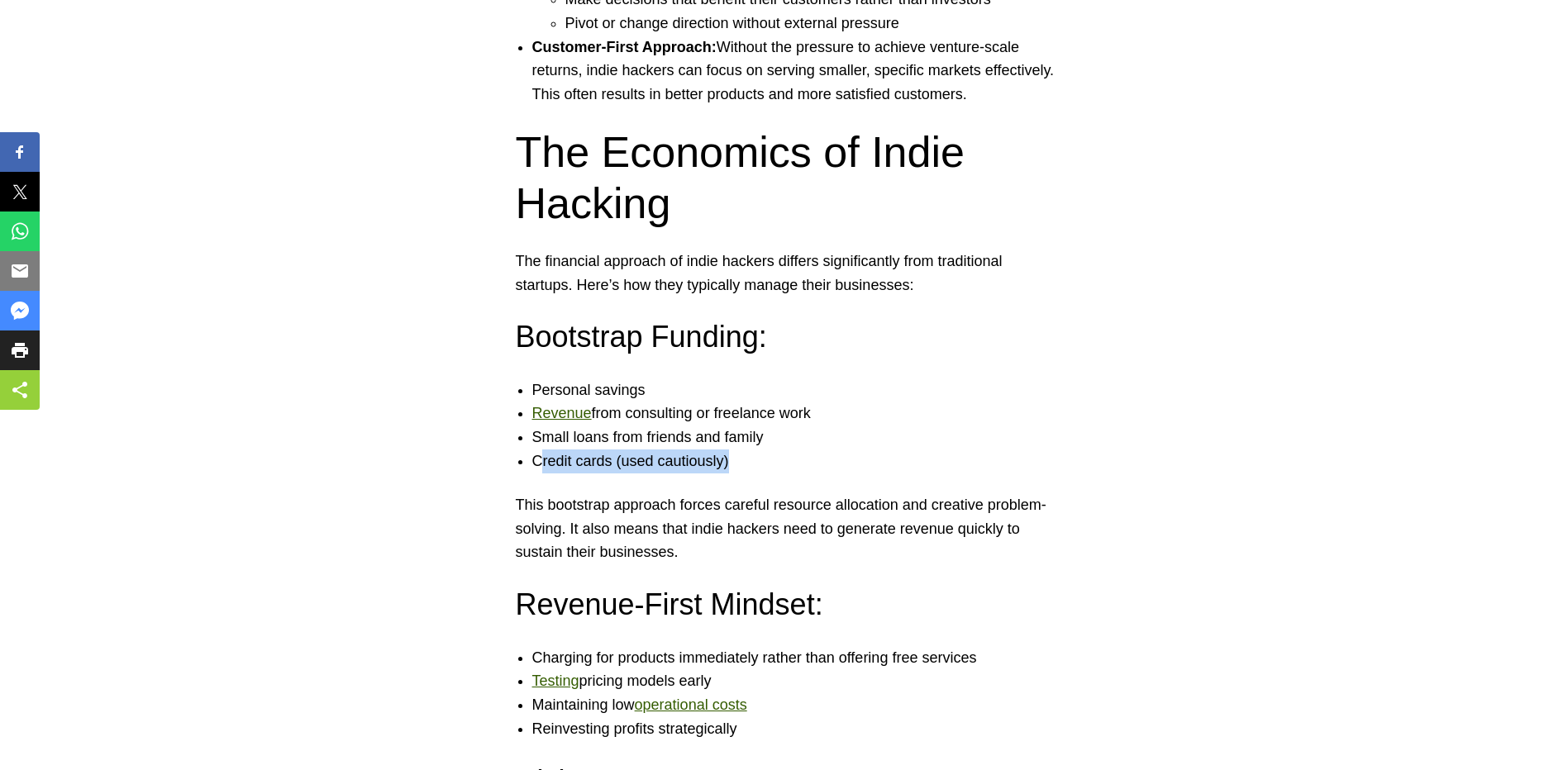
drag, startPoint x: 538, startPoint y: 458, endPoint x: 741, endPoint y: 467, distance: 203.2
click at [741, 467] on li "Credit cards (used cautiously)" at bounding box center [801, 461] width 537 height 24
click at [868, 441] on li "Small loans from friends and family" at bounding box center [801, 437] width 537 height 24
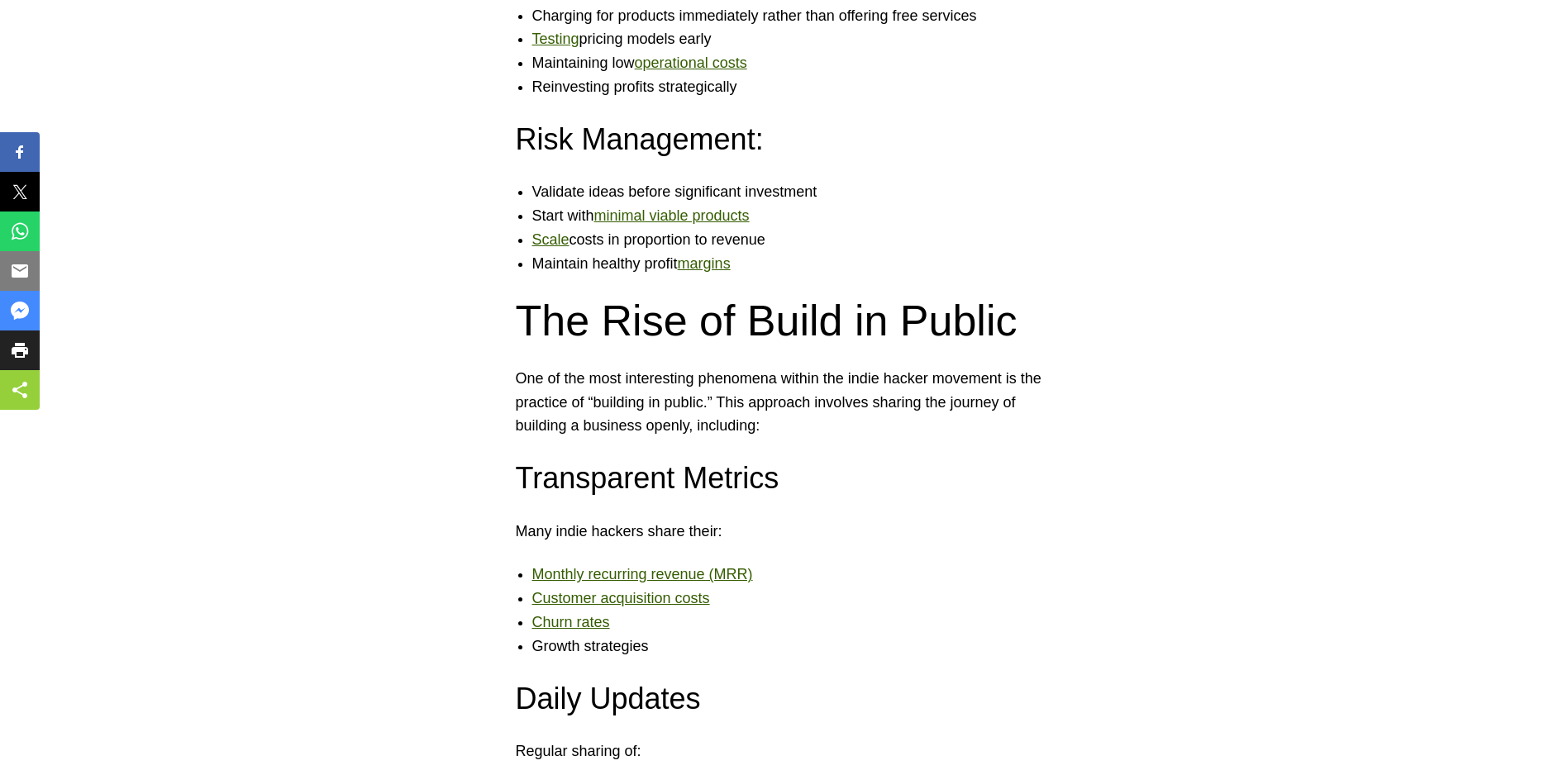
scroll to position [3603, 0]
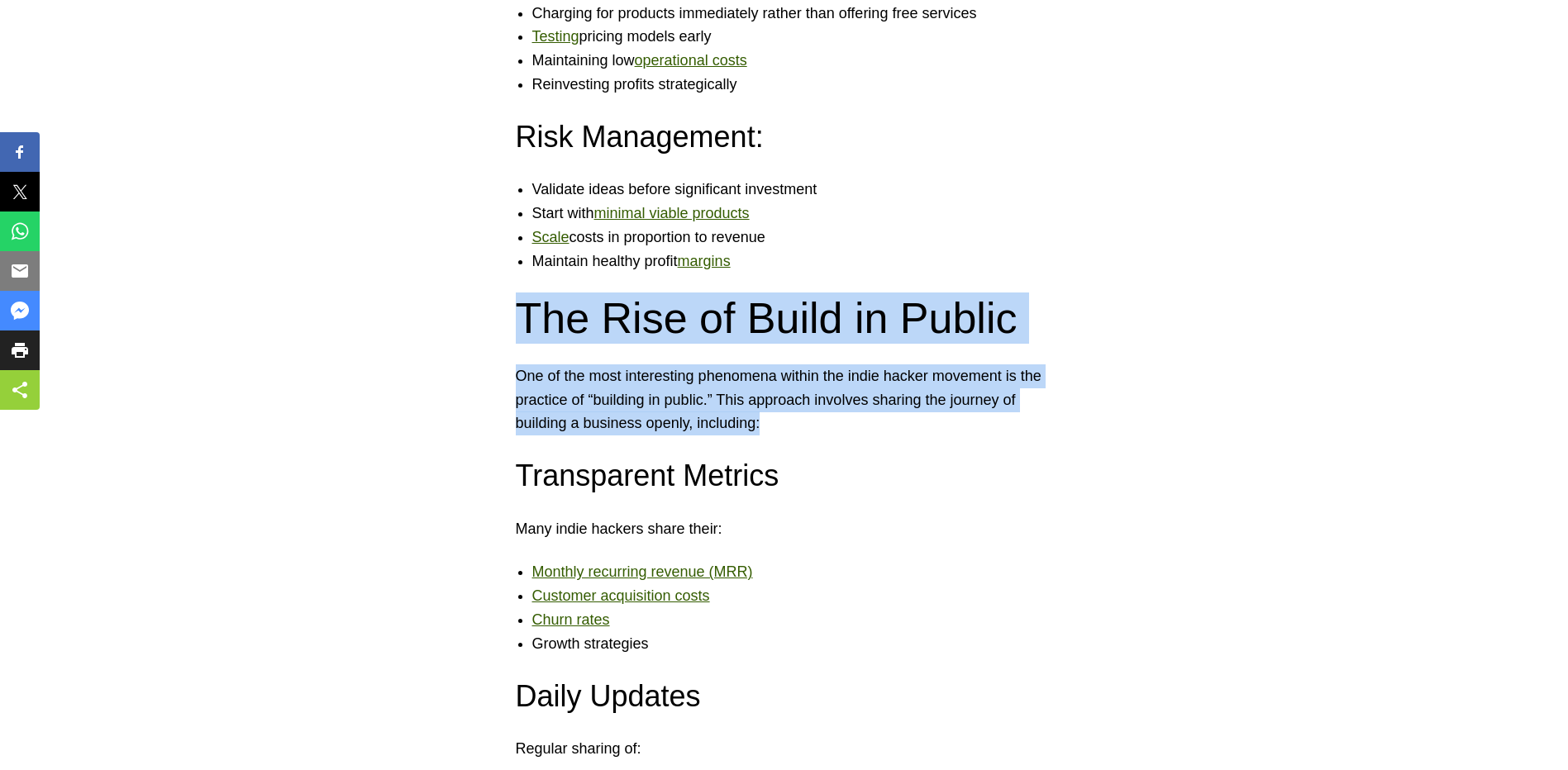
drag, startPoint x: 525, startPoint y: 314, endPoint x: 1014, endPoint y: 424, distance: 501.2
click at [1014, 424] on div "The technology startup landscape is experiencing a significant shift. While Sil…" at bounding box center [784, 544] width 1568 height 7552
click at [769, 422] on p "One of the most interesting phenomena within the indie hacker movement is the p…" at bounding box center [785, 401] width 537 height 72
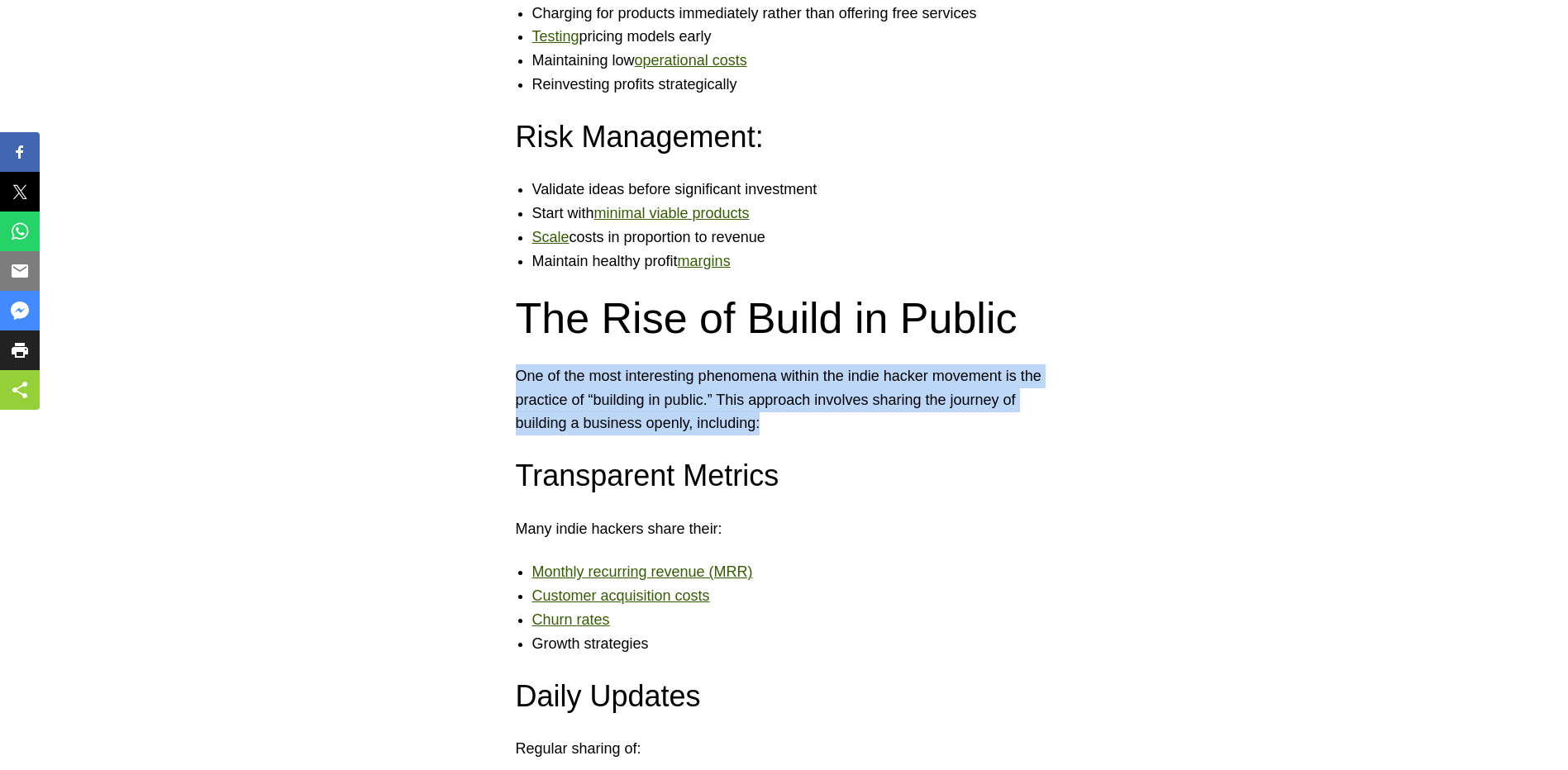
drag, startPoint x: 766, startPoint y: 422, endPoint x: 509, endPoint y: 374, distance: 261.4
click at [509, 374] on div "The technology startup landscape is experiencing a significant shift. While Sil…" at bounding box center [784, 544] width 1568 height 7552
drag, startPoint x: 514, startPoint y: 374, endPoint x: 769, endPoint y: 416, distance: 258.4
click at [769, 416] on div "The technology startup landscape is experiencing a significant shift. While Sil…" at bounding box center [784, 544] width 1568 height 7552
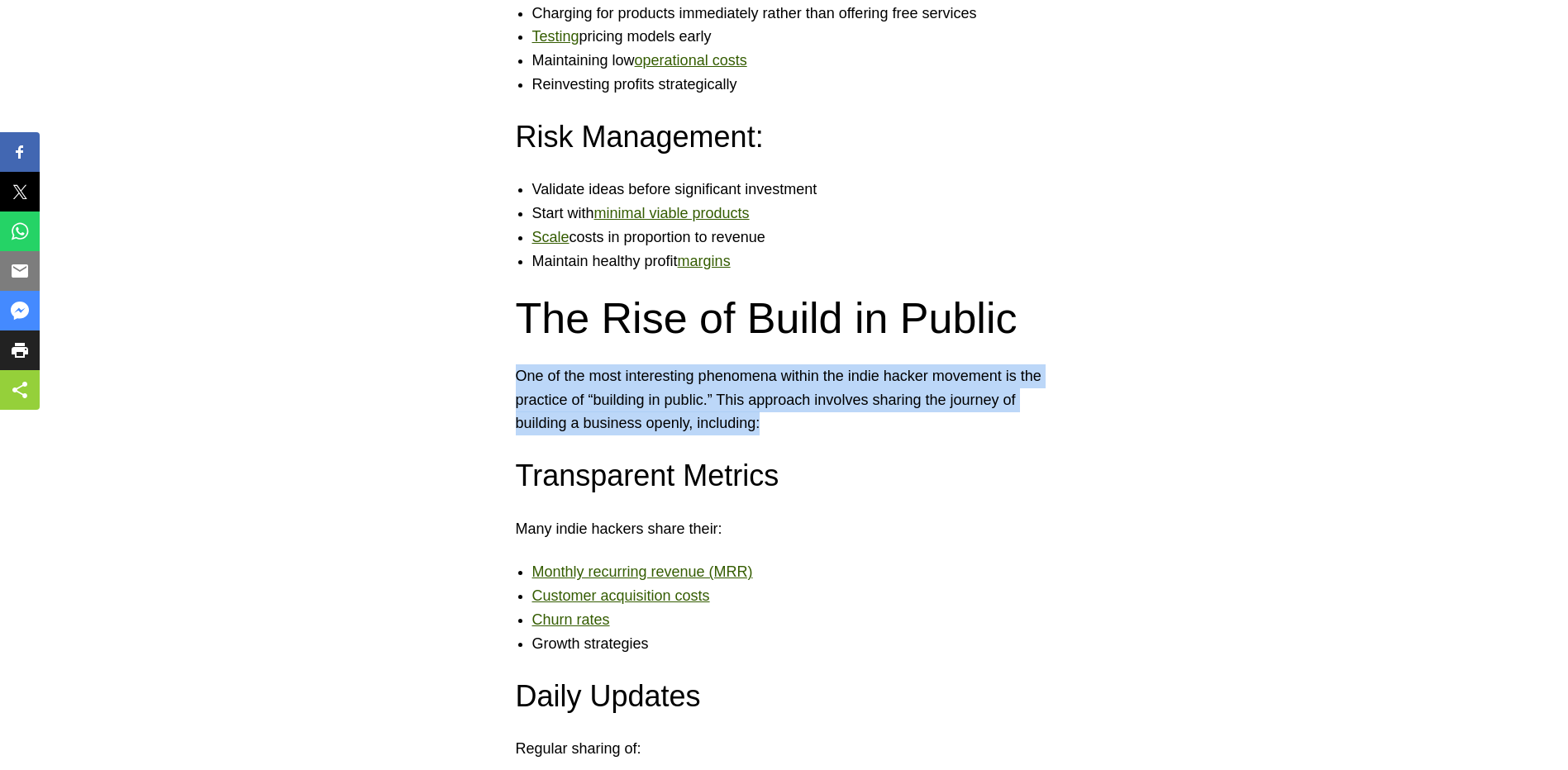
click at [771, 417] on p "One of the most interesting phenomena within the indie hacker movement is the p…" at bounding box center [785, 401] width 537 height 72
drag, startPoint x: 773, startPoint y: 424, endPoint x: 511, endPoint y: 382, distance: 265.3
click at [511, 382] on div "The technology startup landscape is experiencing a significant shift. While Sil…" at bounding box center [784, 544] width 1568 height 7552
drag, startPoint x: 515, startPoint y: 377, endPoint x: 769, endPoint y: 416, distance: 257.0
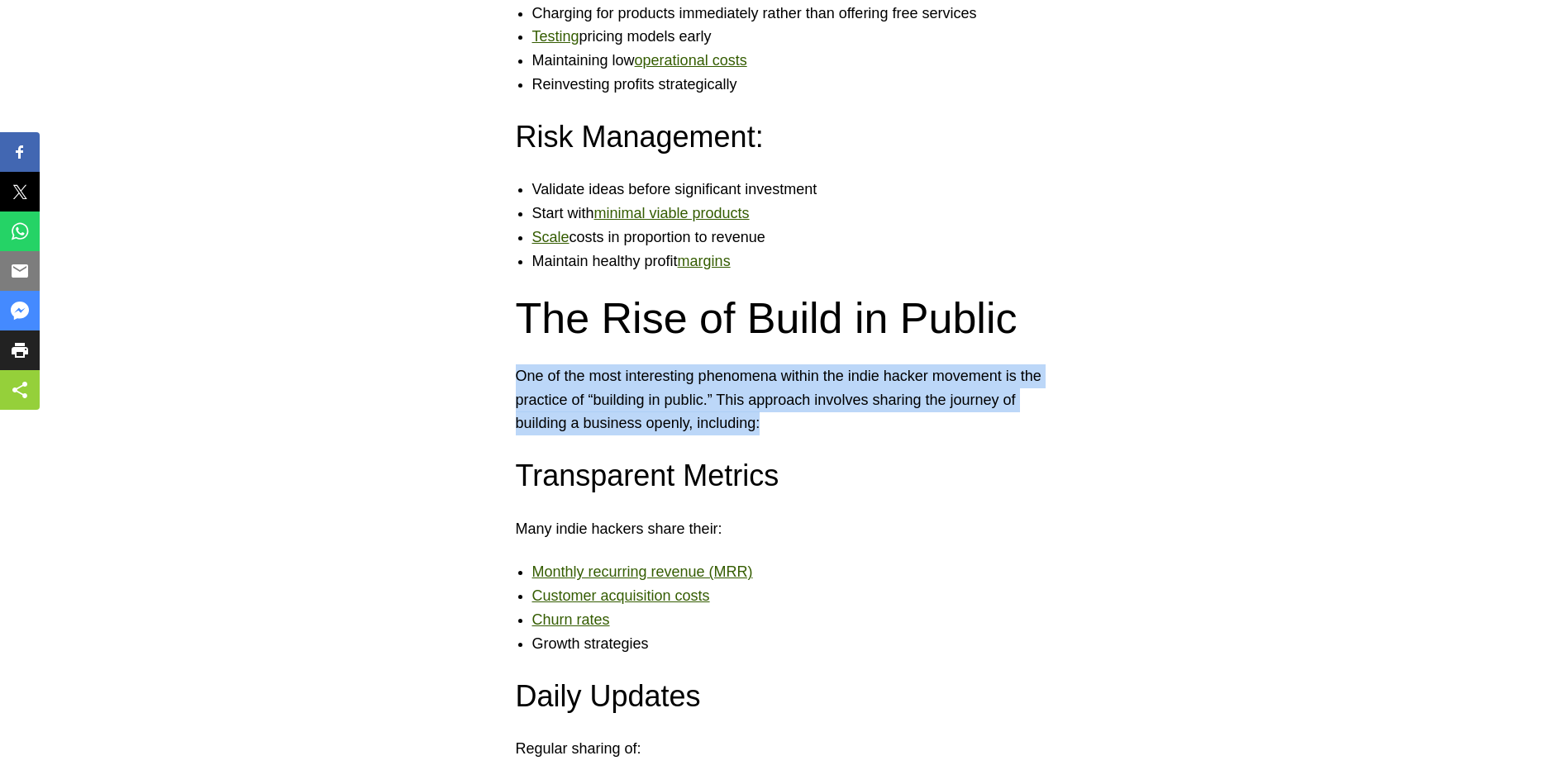
click at [769, 416] on p "One of the most interesting phenomena within the indie hacker movement is the p…" at bounding box center [785, 401] width 537 height 72
drag, startPoint x: 769, startPoint y: 416, endPoint x: 772, endPoint y: 425, distance: 9.5
click at [769, 416] on p "One of the most interesting phenomena within the indie hacker movement is the p…" at bounding box center [785, 401] width 537 height 72
drag, startPoint x: 769, startPoint y: 428, endPoint x: 517, endPoint y: 386, distance: 255.5
click at [517, 386] on p "One of the most interesting phenomena within the indie hacker movement is the p…" at bounding box center [785, 401] width 537 height 72
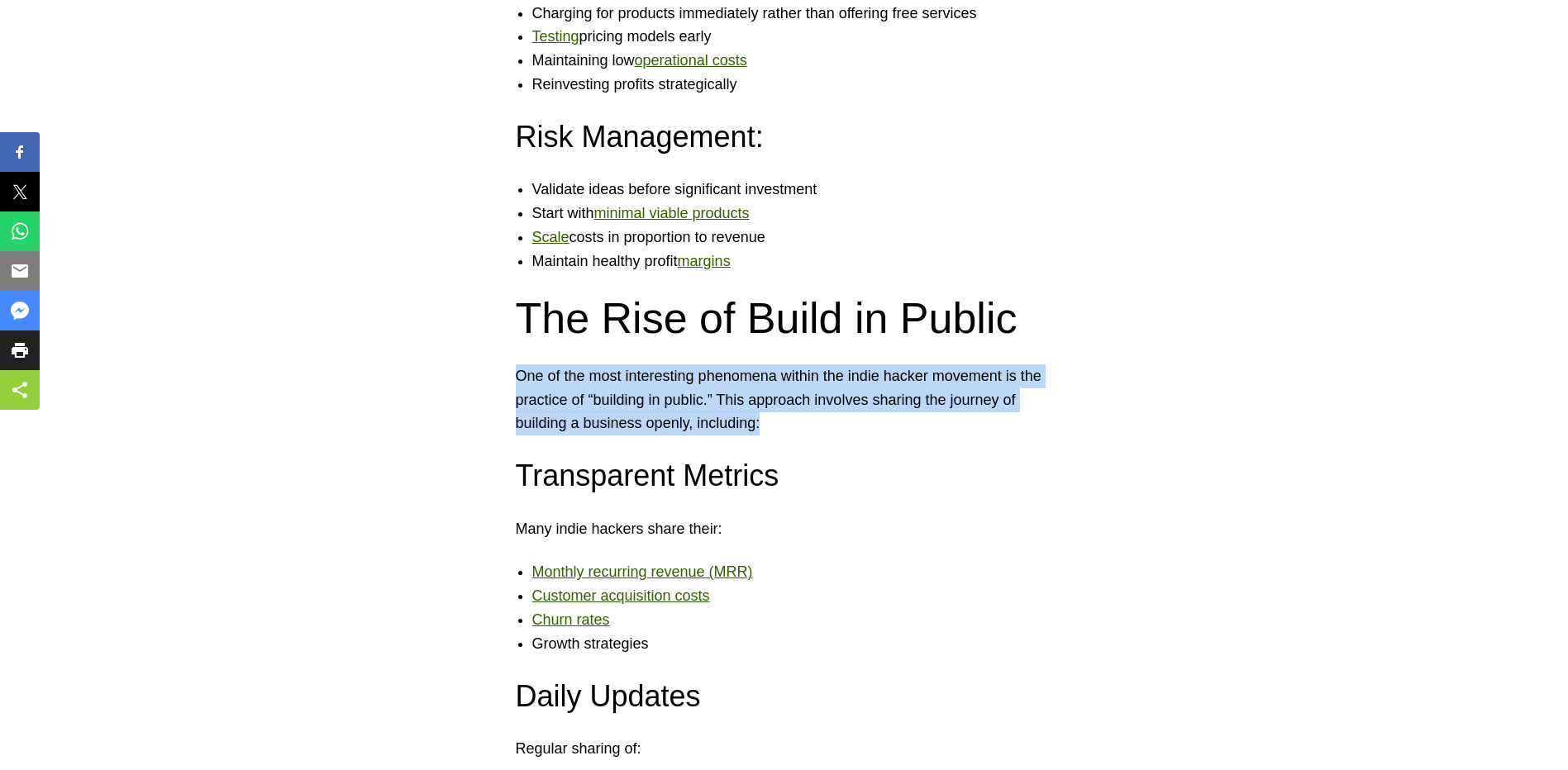
drag, startPoint x: 517, startPoint y: 386, endPoint x: 517, endPoint y: 368, distance: 18.0
click at [517, 386] on p "One of the most interesting phenomena within the indie hacker movement is the p…" at bounding box center [785, 401] width 537 height 72
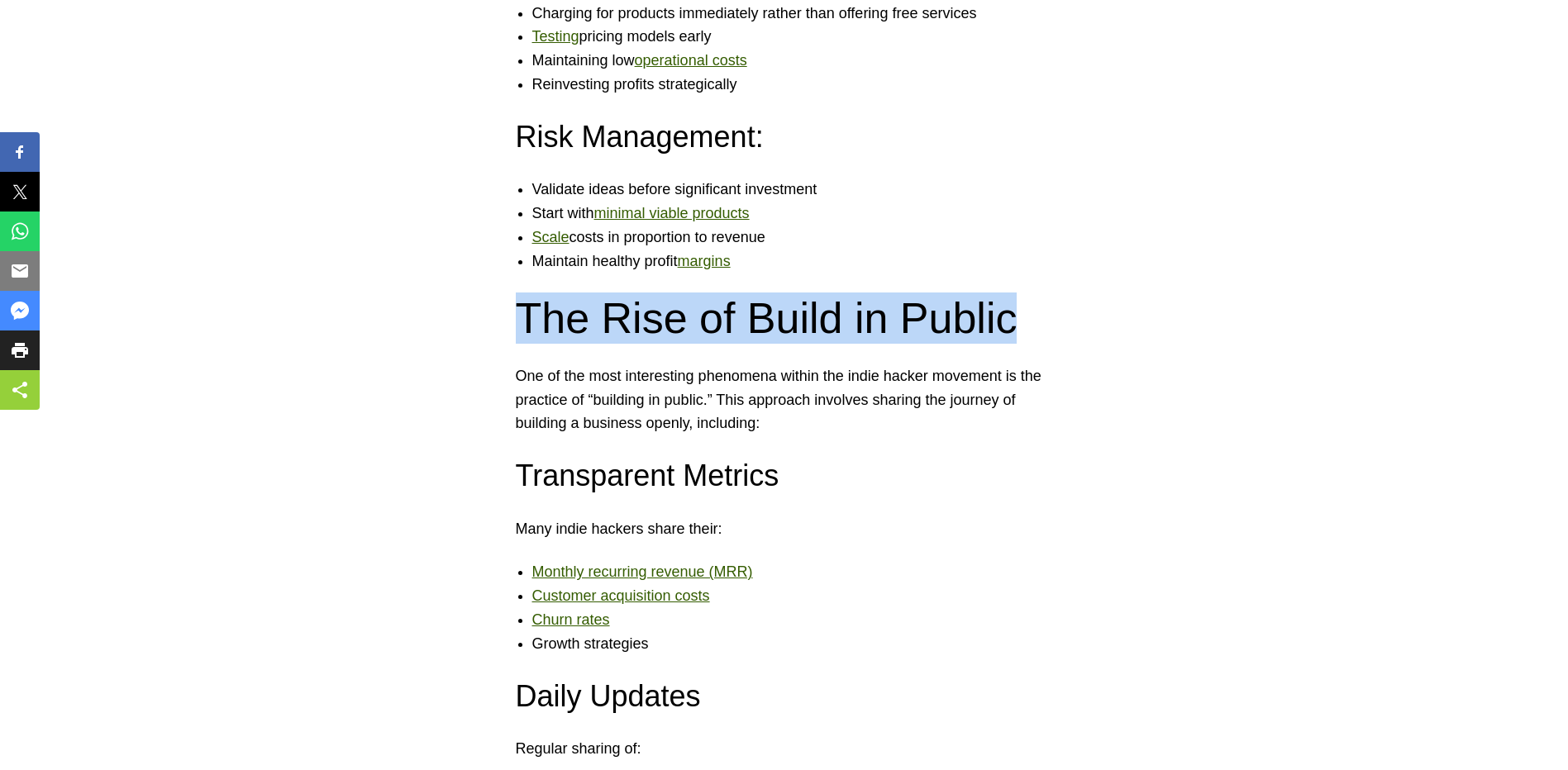
drag, startPoint x: 520, startPoint y: 329, endPoint x: 998, endPoint y: 336, distance: 478.1
click at [998, 336] on h2 "The Rise of Build in Public" at bounding box center [785, 318] width 537 height 51
click at [1003, 336] on h2 "The Rise of Build in Public" at bounding box center [785, 318] width 537 height 51
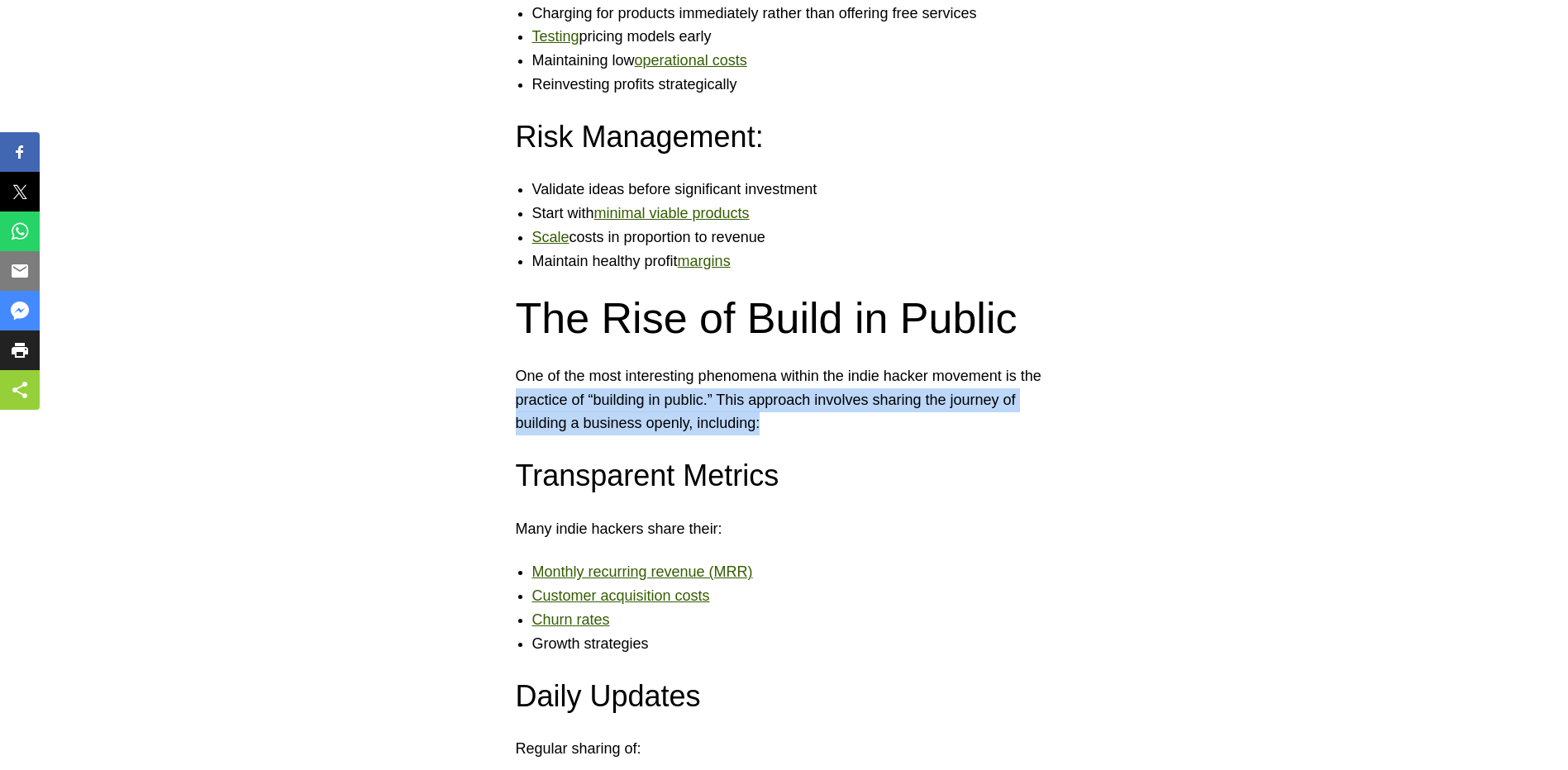
drag, startPoint x: 781, startPoint y: 418, endPoint x: 504, endPoint y: 388, distance: 278.6
click at [504, 388] on div "The technology startup landscape is experiencing a significant shift. While Sil…" at bounding box center [784, 544] width 1568 height 7552
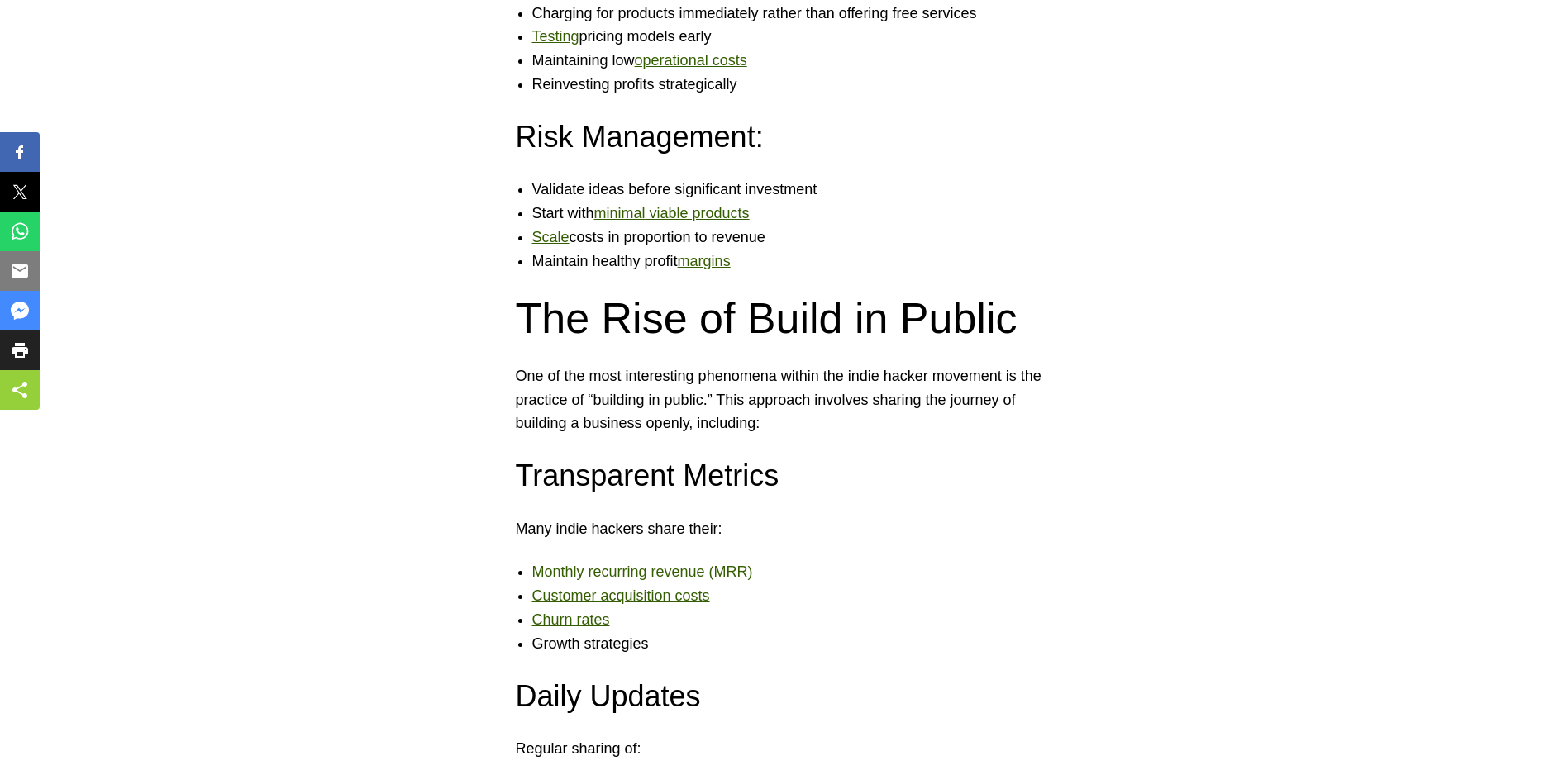
drag, startPoint x: 504, startPoint y: 388, endPoint x: 491, endPoint y: 380, distance: 15.3
click at [491, 380] on div "The technology startup landscape is experiencing a significant shift. While Sil…" at bounding box center [784, 544] width 1568 height 7552
click at [1112, 295] on div "The technology startup landscape is experiencing a significant shift. While Sil…" at bounding box center [784, 544] width 1568 height 7552
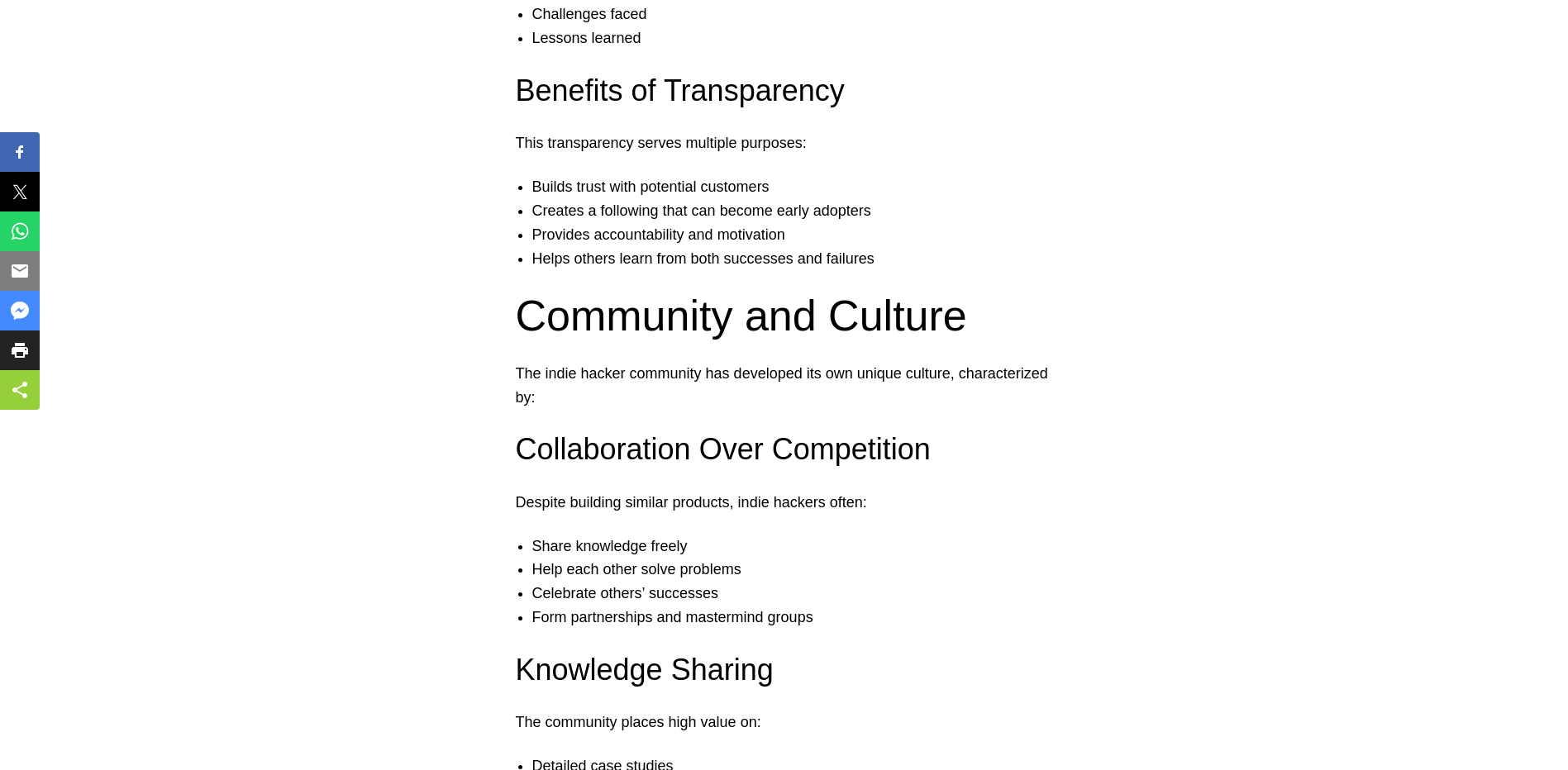
scroll to position [4430, 0]
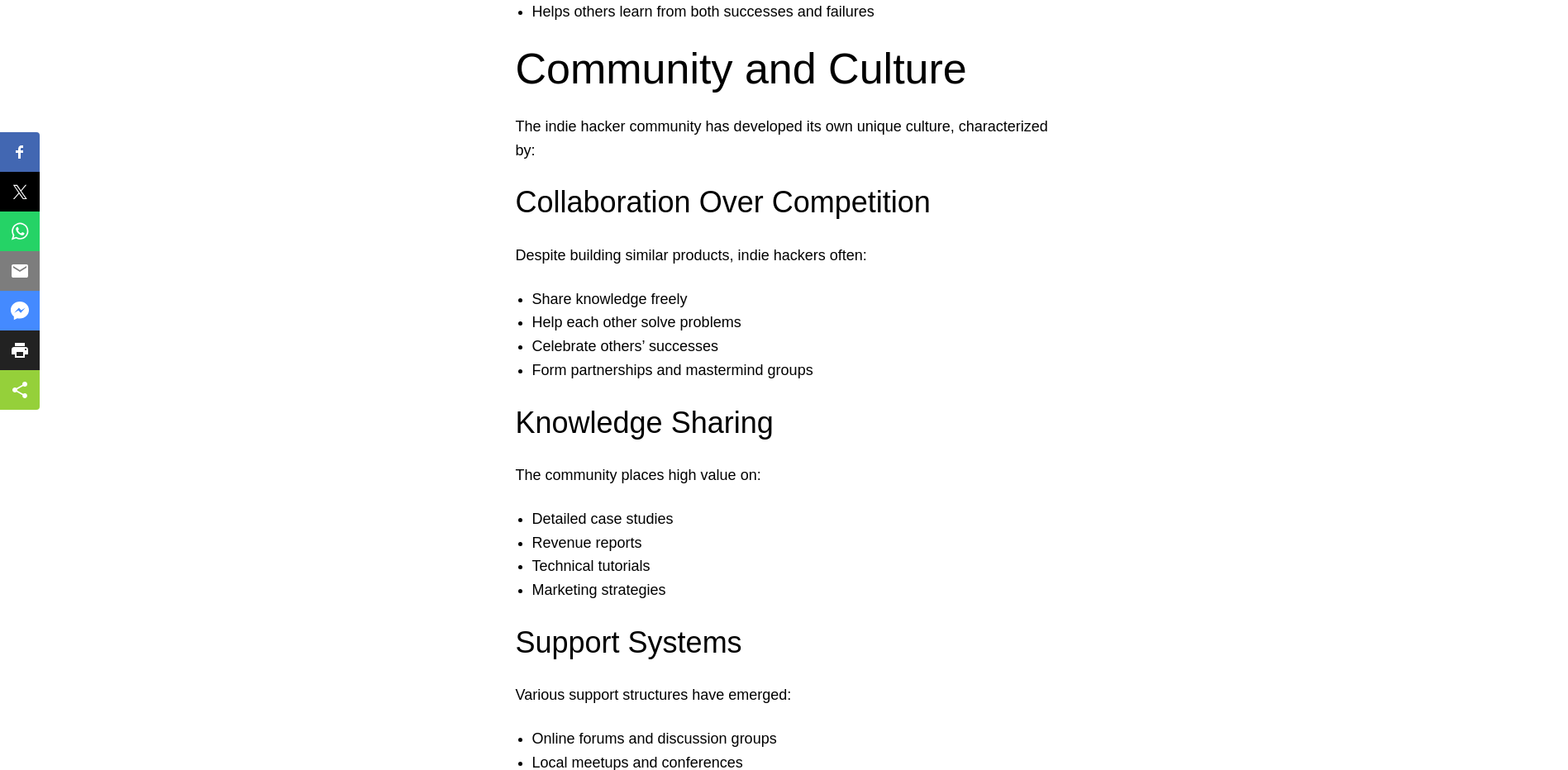
scroll to position [4678, 0]
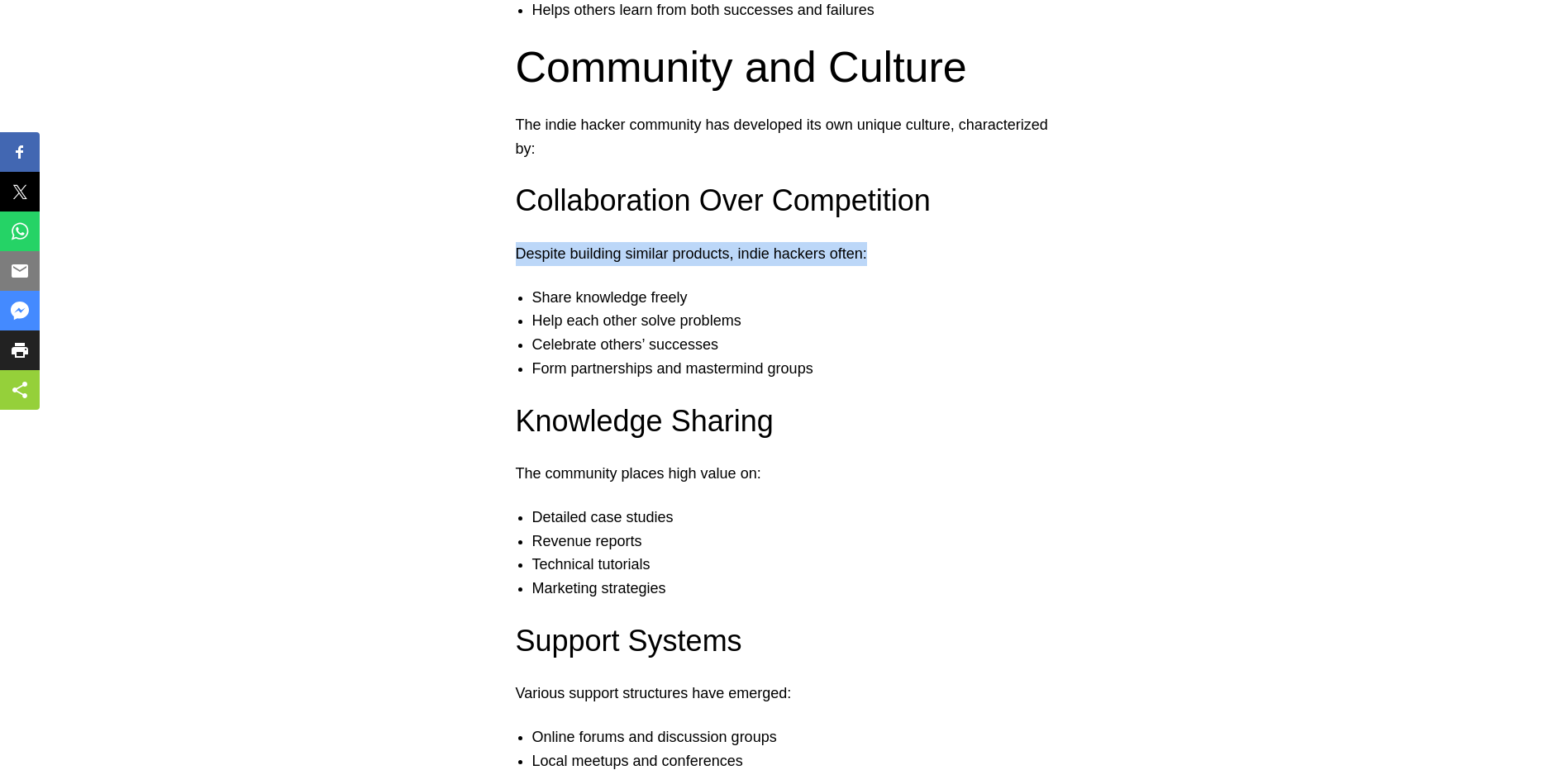
drag, startPoint x: 513, startPoint y: 251, endPoint x: 880, endPoint y: 256, distance: 367.0
click at [881, 256] on p "Despite building similar products, indie hackers often:" at bounding box center [785, 254] width 537 height 24
click at [907, 292] on li "Share knowledge freely" at bounding box center [801, 298] width 537 height 24
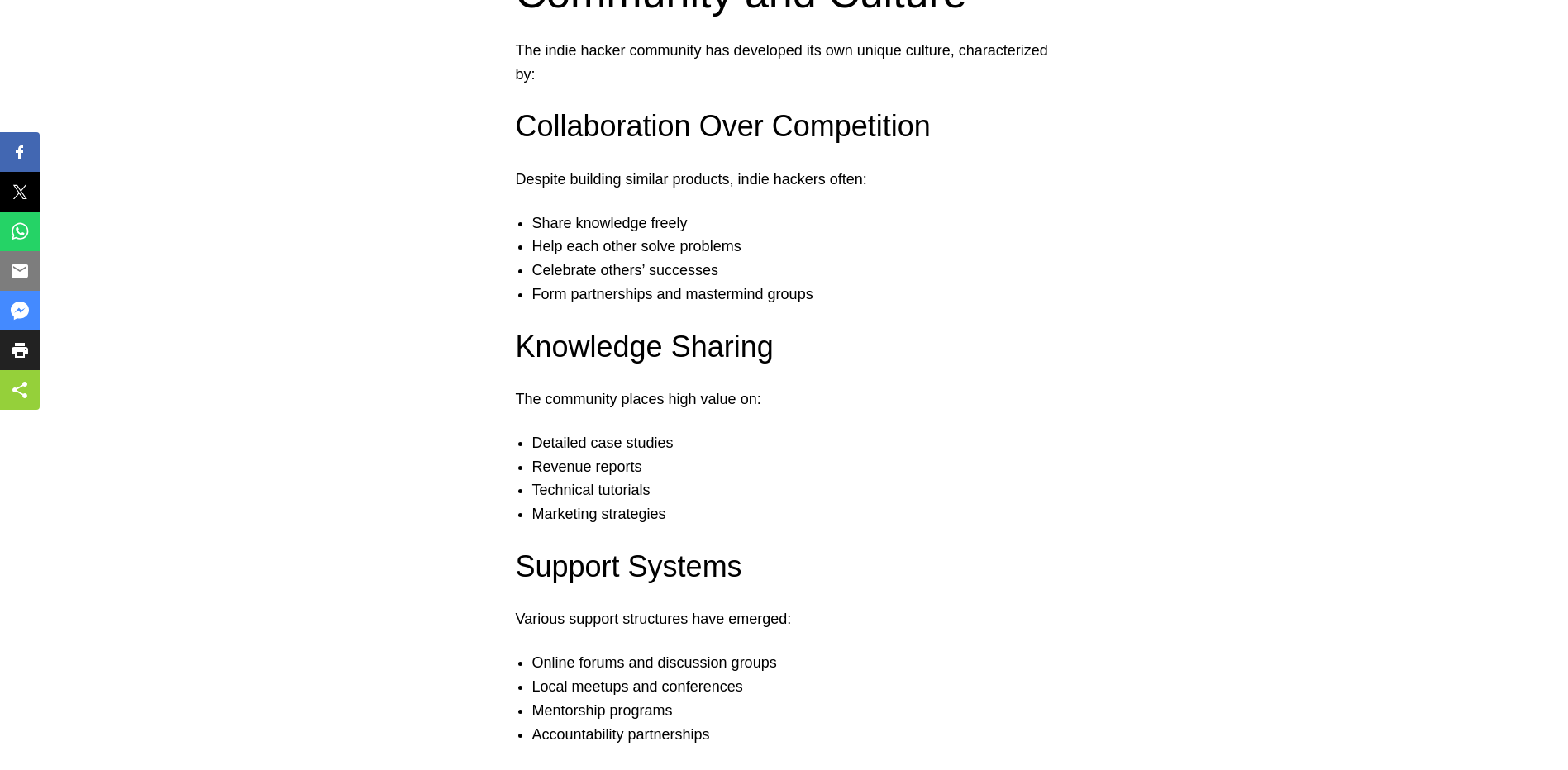
scroll to position [4778, 0]
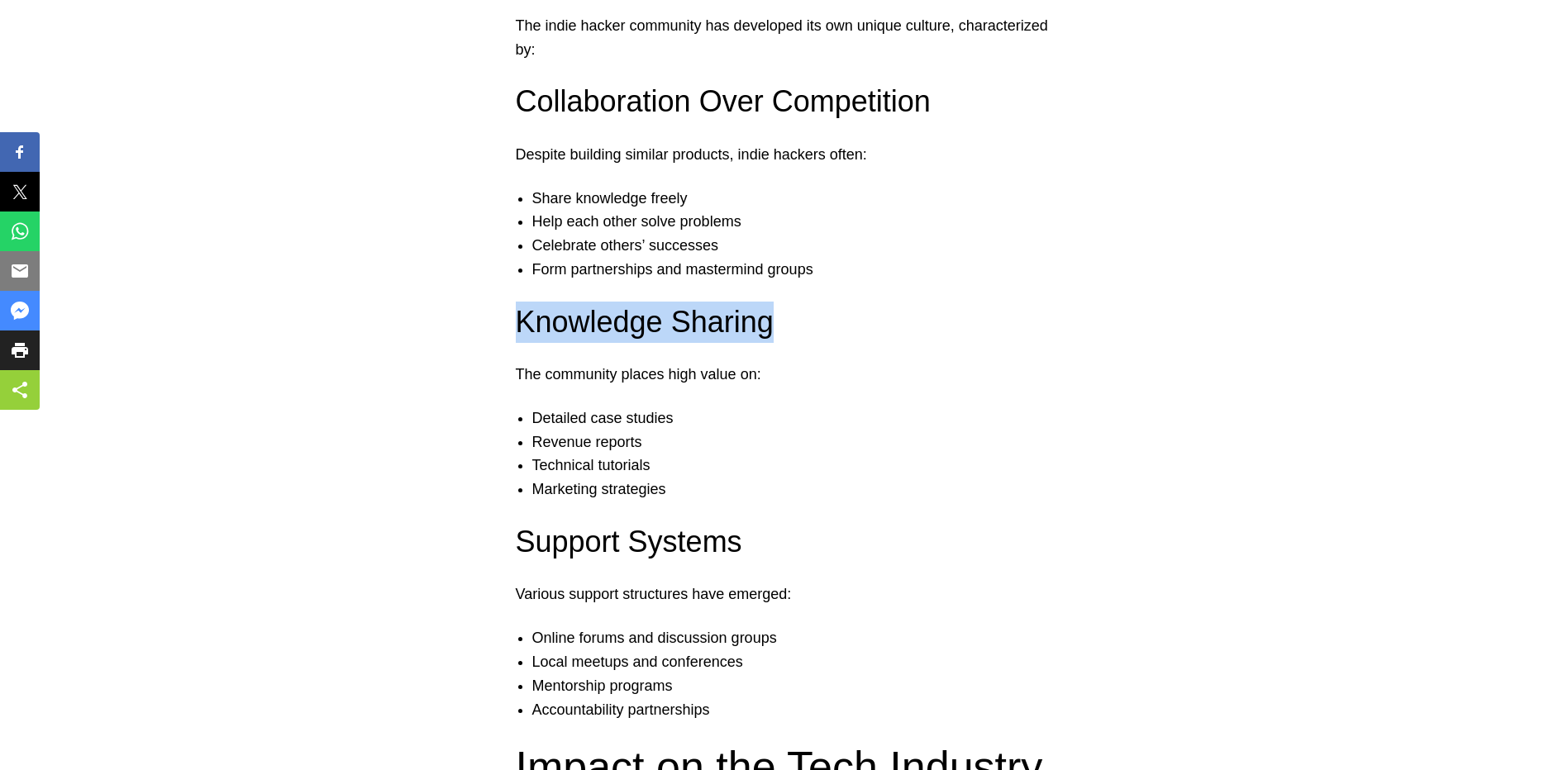
drag, startPoint x: 524, startPoint y: 317, endPoint x: 769, endPoint y: 341, distance: 246.2
click at [769, 341] on h3 "Knowledge Sharing" at bounding box center [785, 322] width 537 height 41
click at [771, 341] on h3 "Knowledge Sharing" at bounding box center [785, 322] width 537 height 41
click at [624, 363] on p "The community places high value on:" at bounding box center [785, 375] width 537 height 24
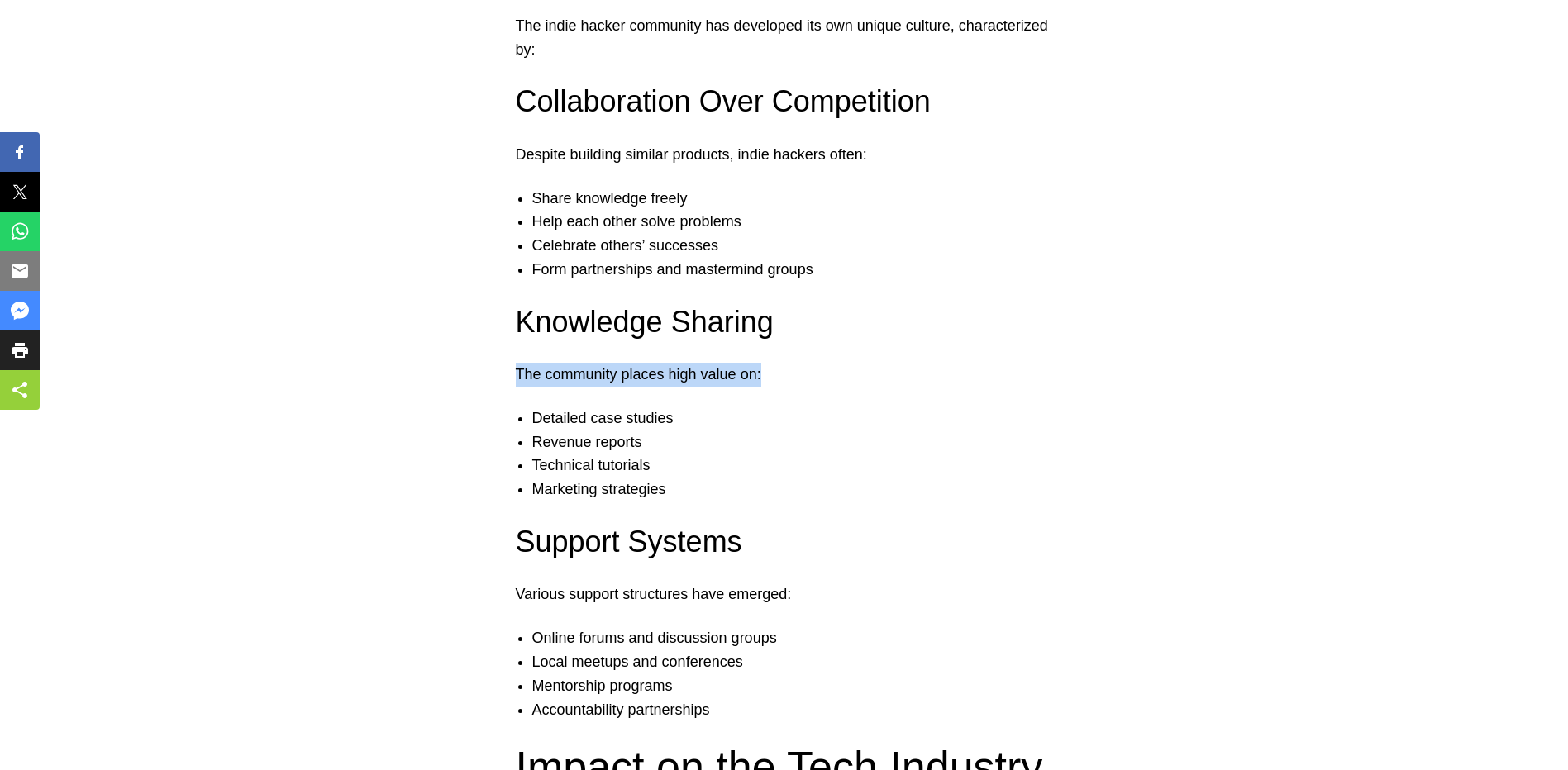
drag, startPoint x: 515, startPoint y: 368, endPoint x: 769, endPoint y: 378, distance: 254.2
click at [769, 378] on p "The community places high value on:" at bounding box center [785, 375] width 537 height 24
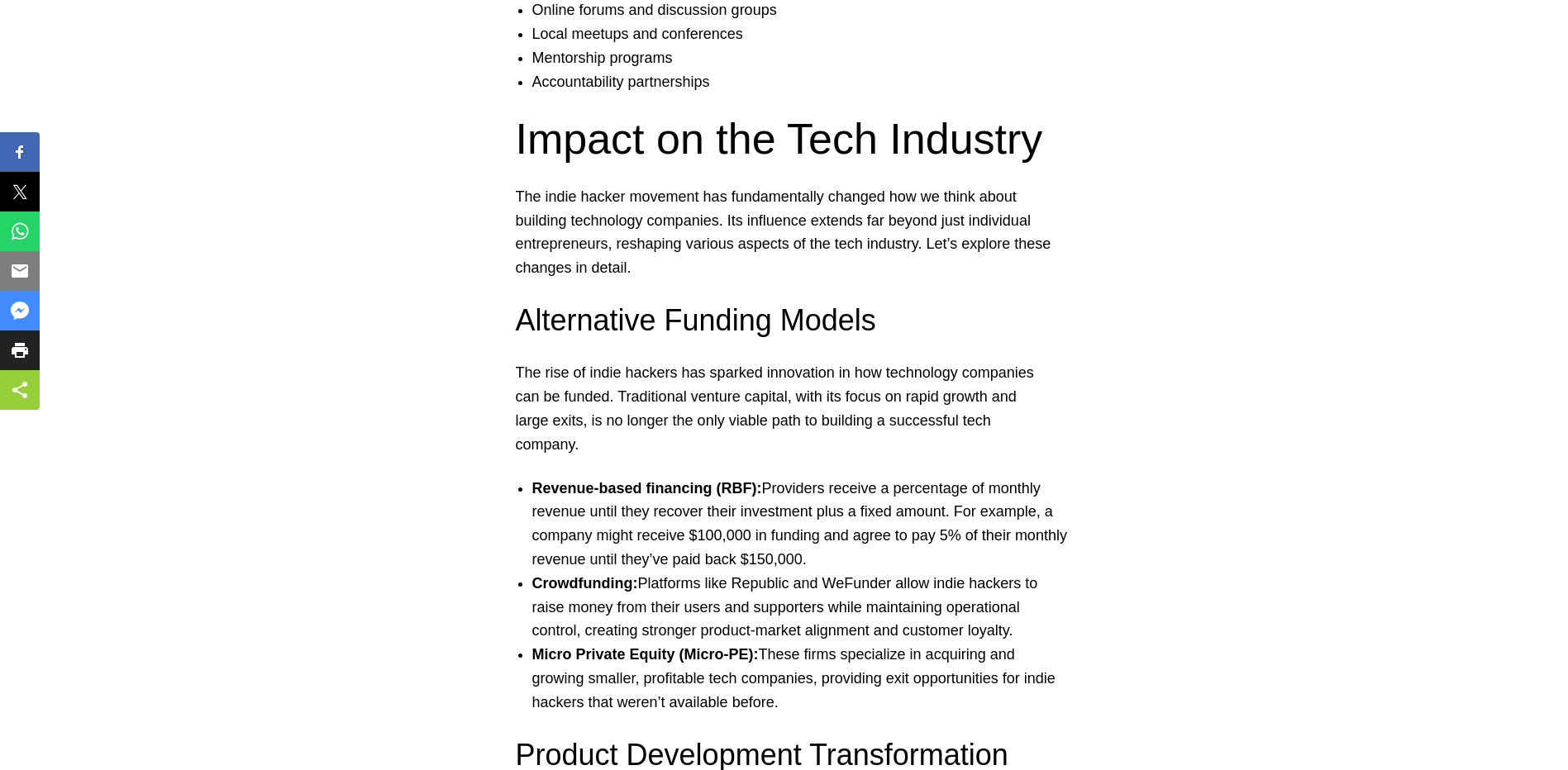
scroll to position [5488, 0]
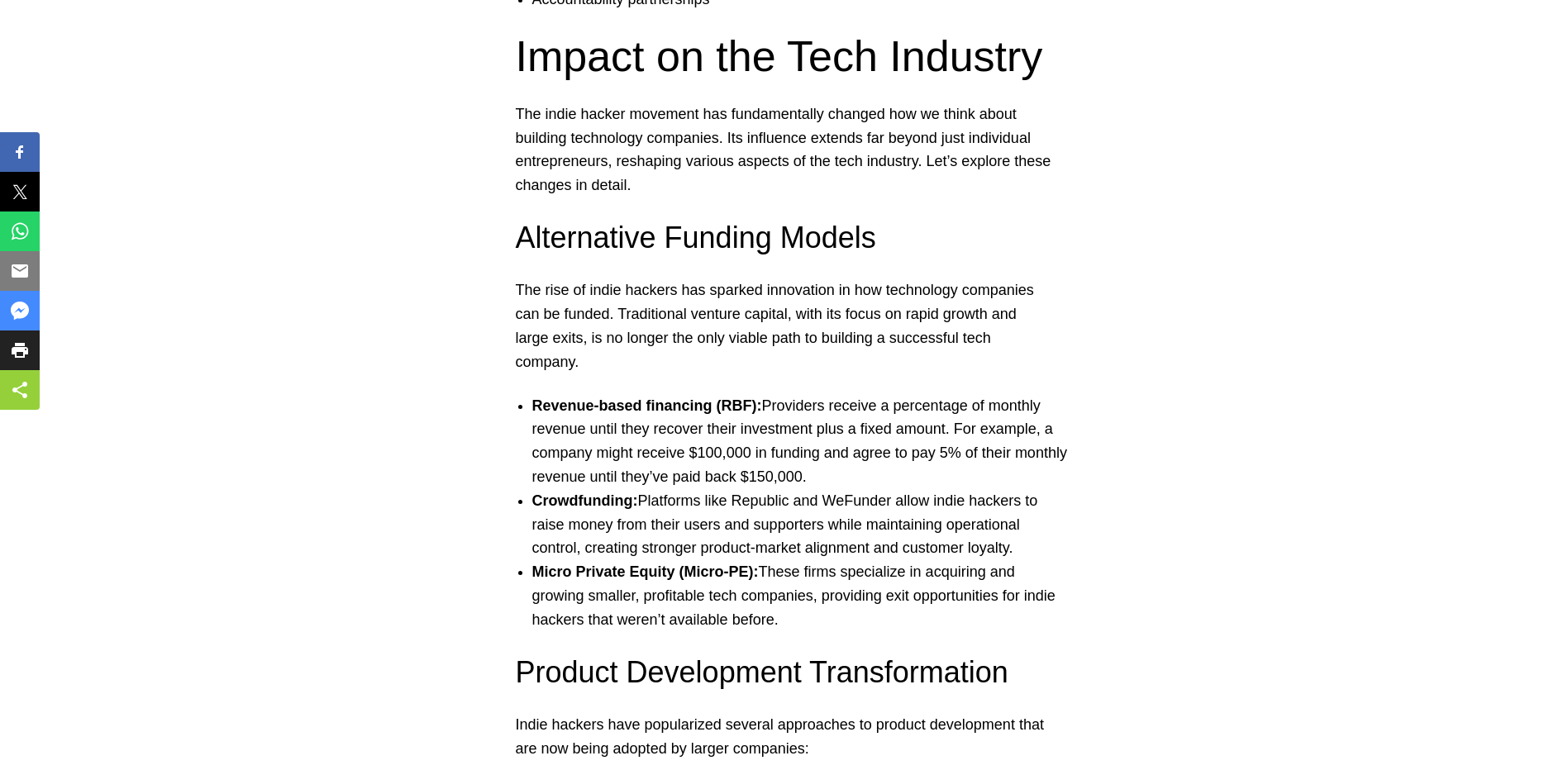
drag, startPoint x: 646, startPoint y: 593, endPoint x: 814, endPoint y: 616, distance: 169.6
click at [814, 616] on li "Micro Private Equity (Micro-PE): These firms specialize in acquiring and growin…" at bounding box center [801, 596] width 537 height 72
drag, startPoint x: 783, startPoint y: 615, endPoint x: 533, endPoint y: 576, distance: 253.0
click at [533, 576] on li "Micro Private Equity (Micro-PE): These firms specialize in acquiring and growin…" at bounding box center [801, 596] width 537 height 72
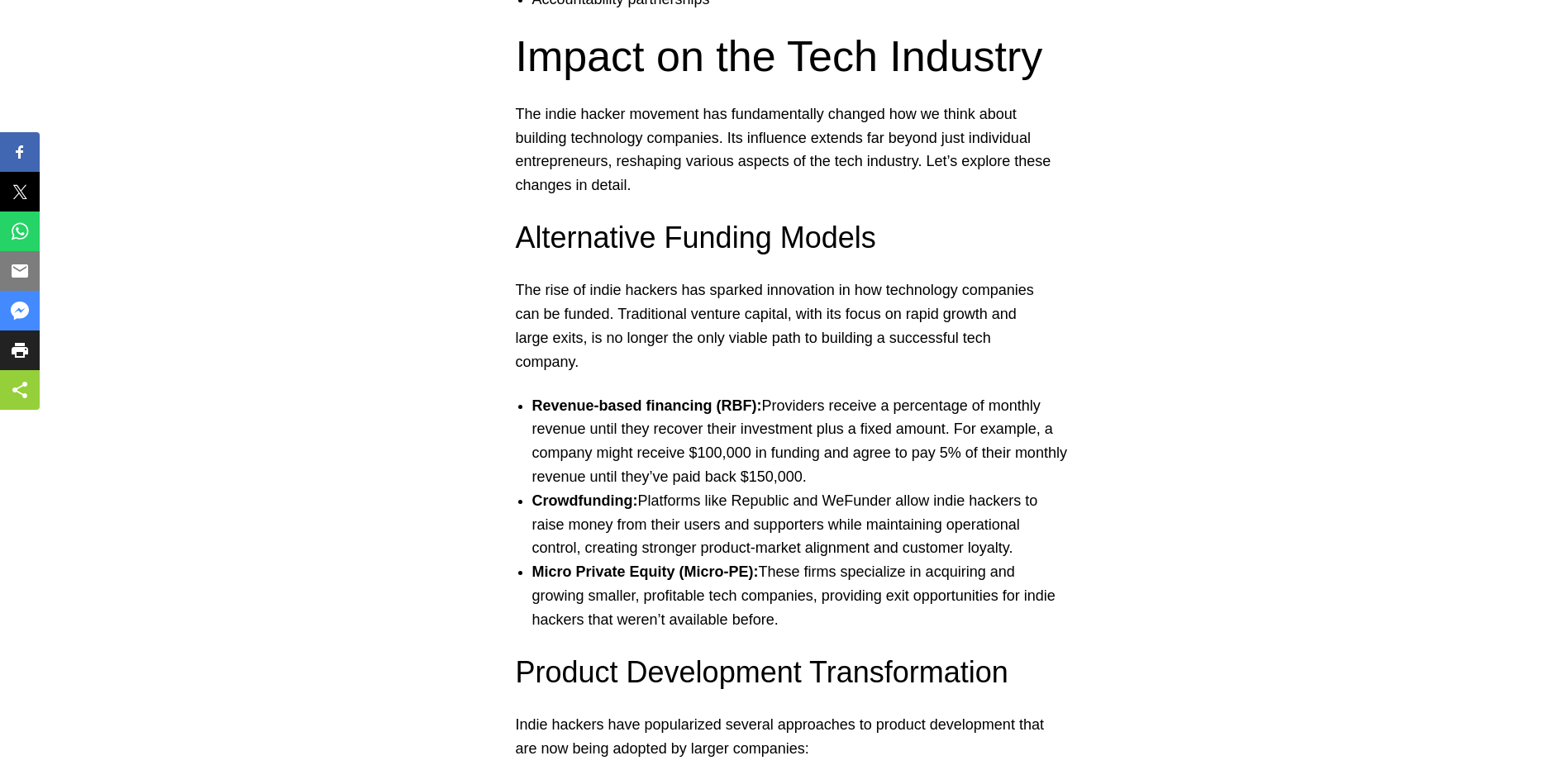
click at [533, 576] on strong "Micro Private Equity (Micro-PE):" at bounding box center [646, 572] width 226 height 16
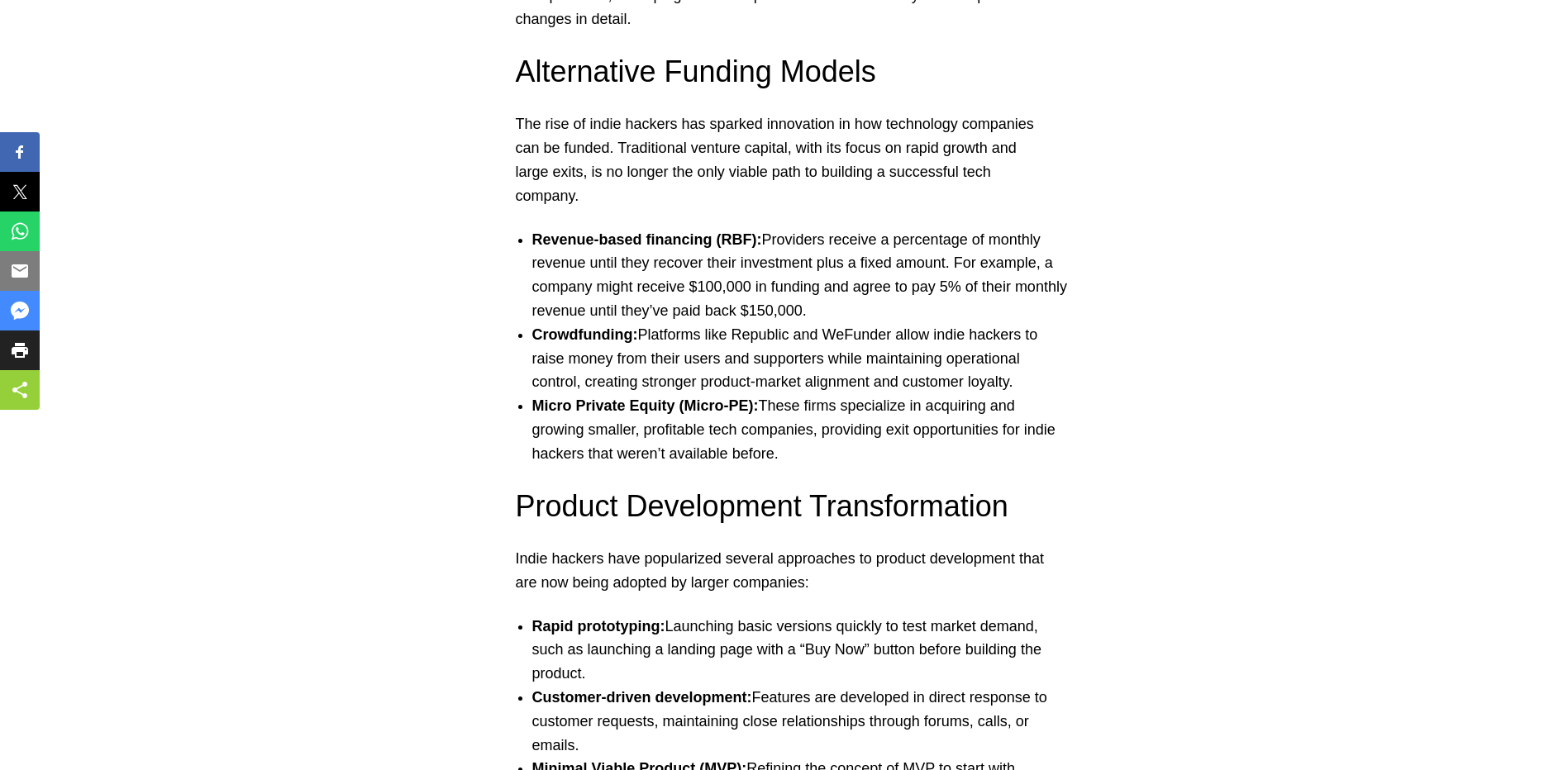
scroll to position [5686, 0]
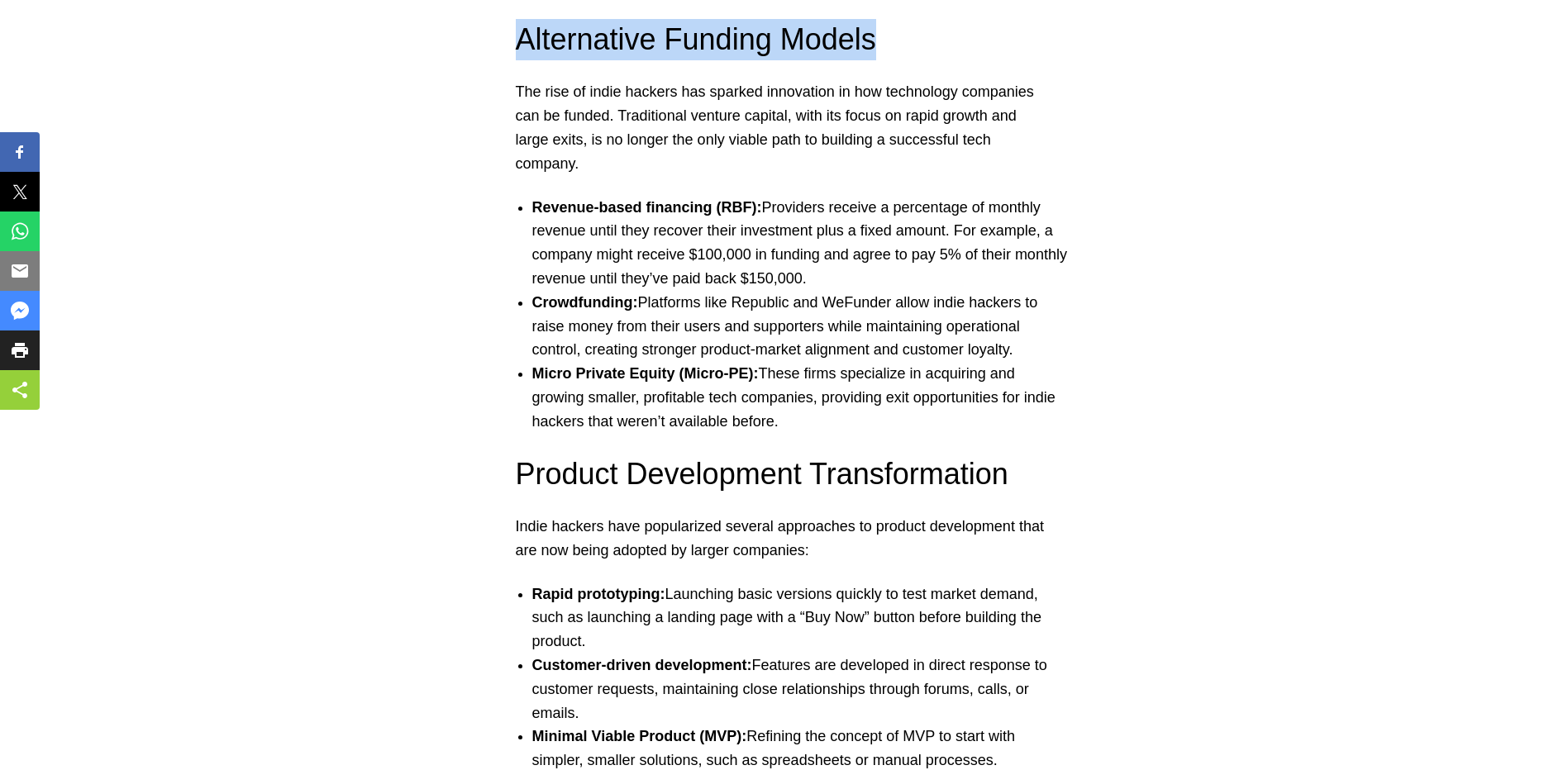
drag, startPoint x: 519, startPoint y: 46, endPoint x: 884, endPoint y: 34, distance: 365.2
click at [884, 34] on h3 "Alternative Funding Models" at bounding box center [785, 39] width 537 height 41
click at [885, 34] on h3 "Alternative Funding Models" at bounding box center [785, 39] width 537 height 41
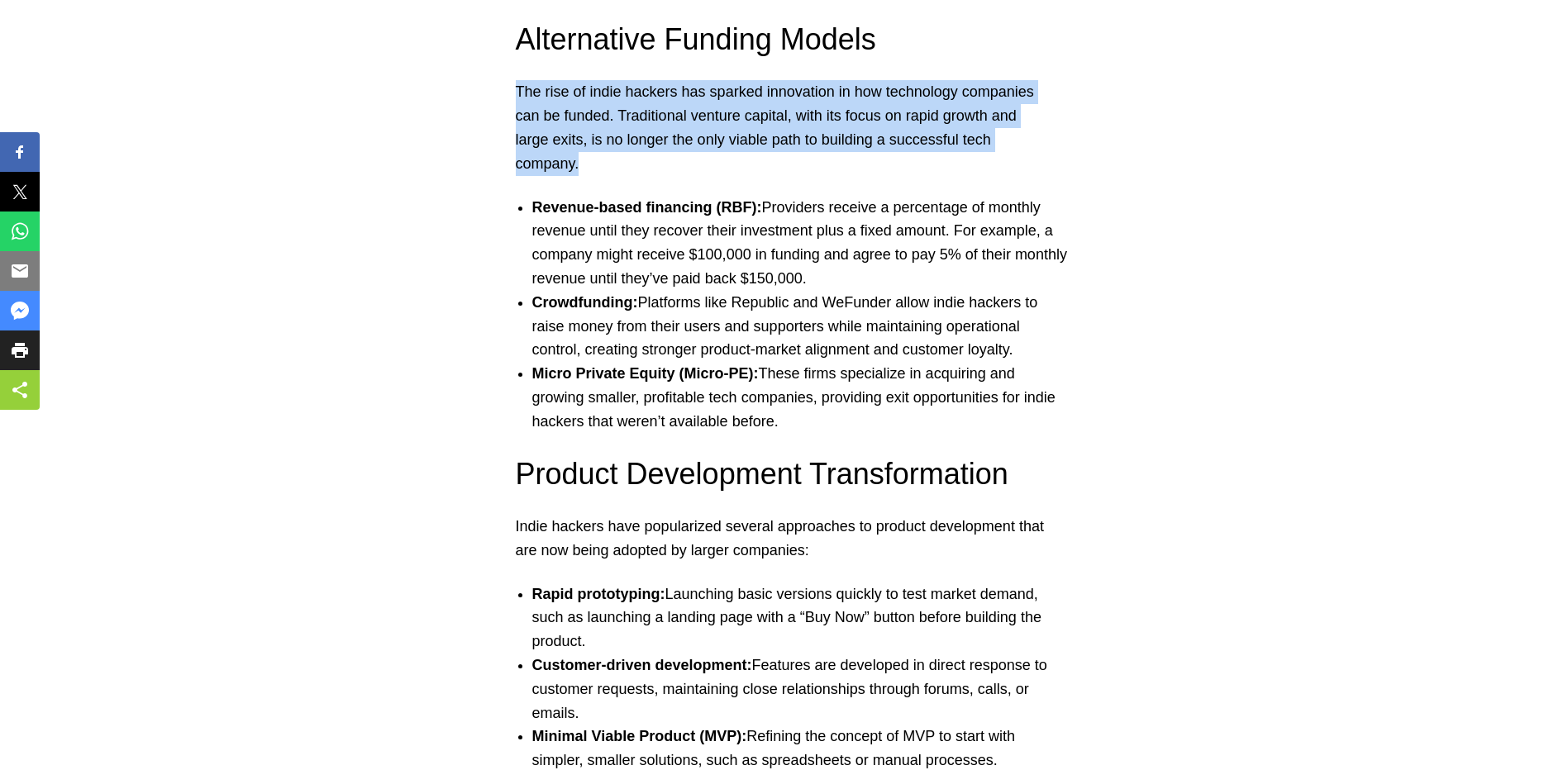
drag, startPoint x: 516, startPoint y: 88, endPoint x: 1041, endPoint y: 155, distance: 529.3
click at [1041, 155] on p "The rise of indie hackers has sparked innovation in how technology companies ca…" at bounding box center [785, 127] width 537 height 95
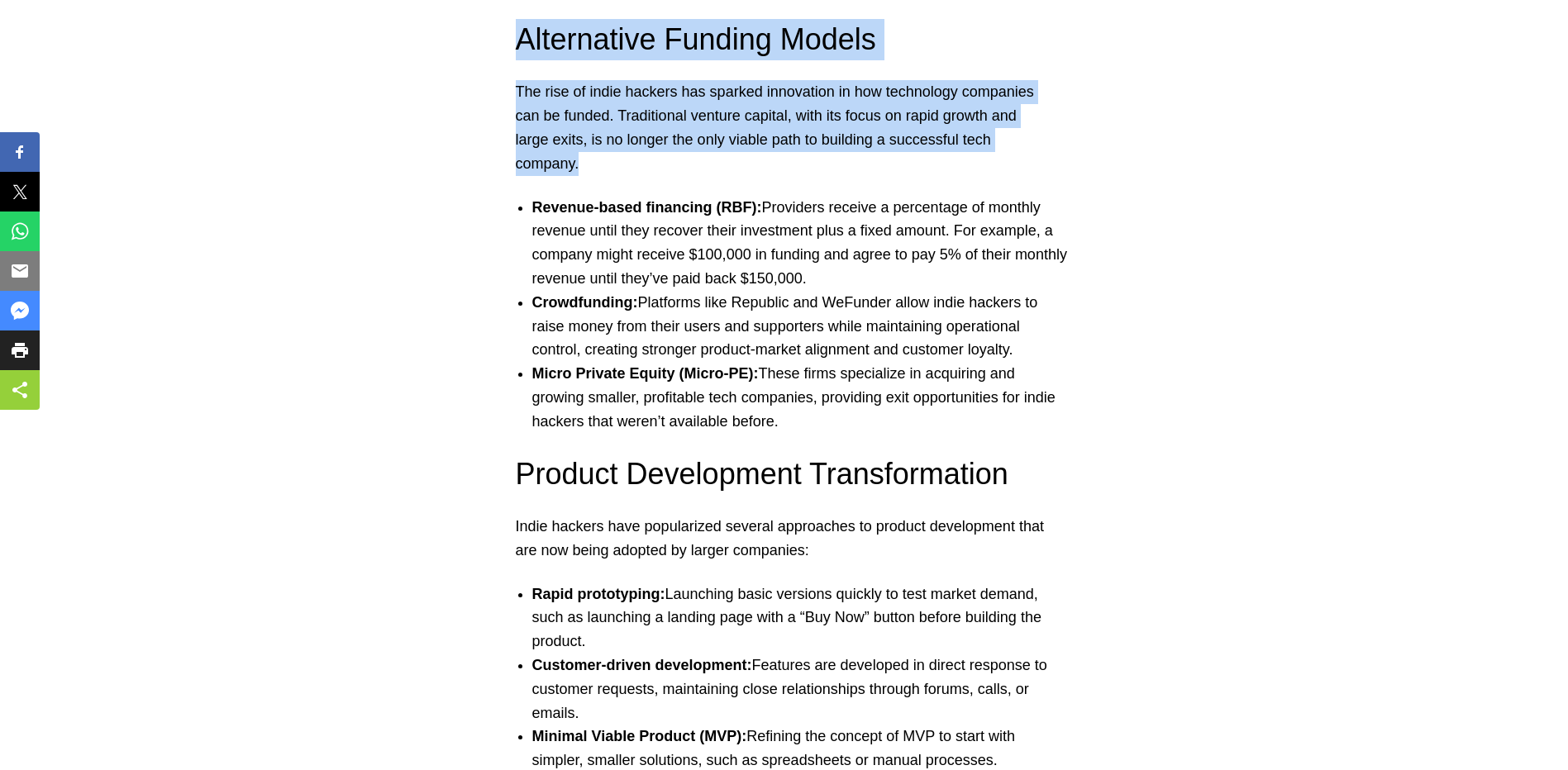
drag, startPoint x: 517, startPoint y: 38, endPoint x: 894, endPoint y: 155, distance: 394.7
drag, startPoint x: 894, startPoint y: 155, endPoint x: 878, endPoint y: 156, distance: 16.0
click at [894, 155] on p "The rise of indie hackers has sparked innovation in how technology companies ca…" at bounding box center [785, 127] width 537 height 95
drag, startPoint x: 552, startPoint y: 170, endPoint x: 512, endPoint y: 49, distance: 127.4
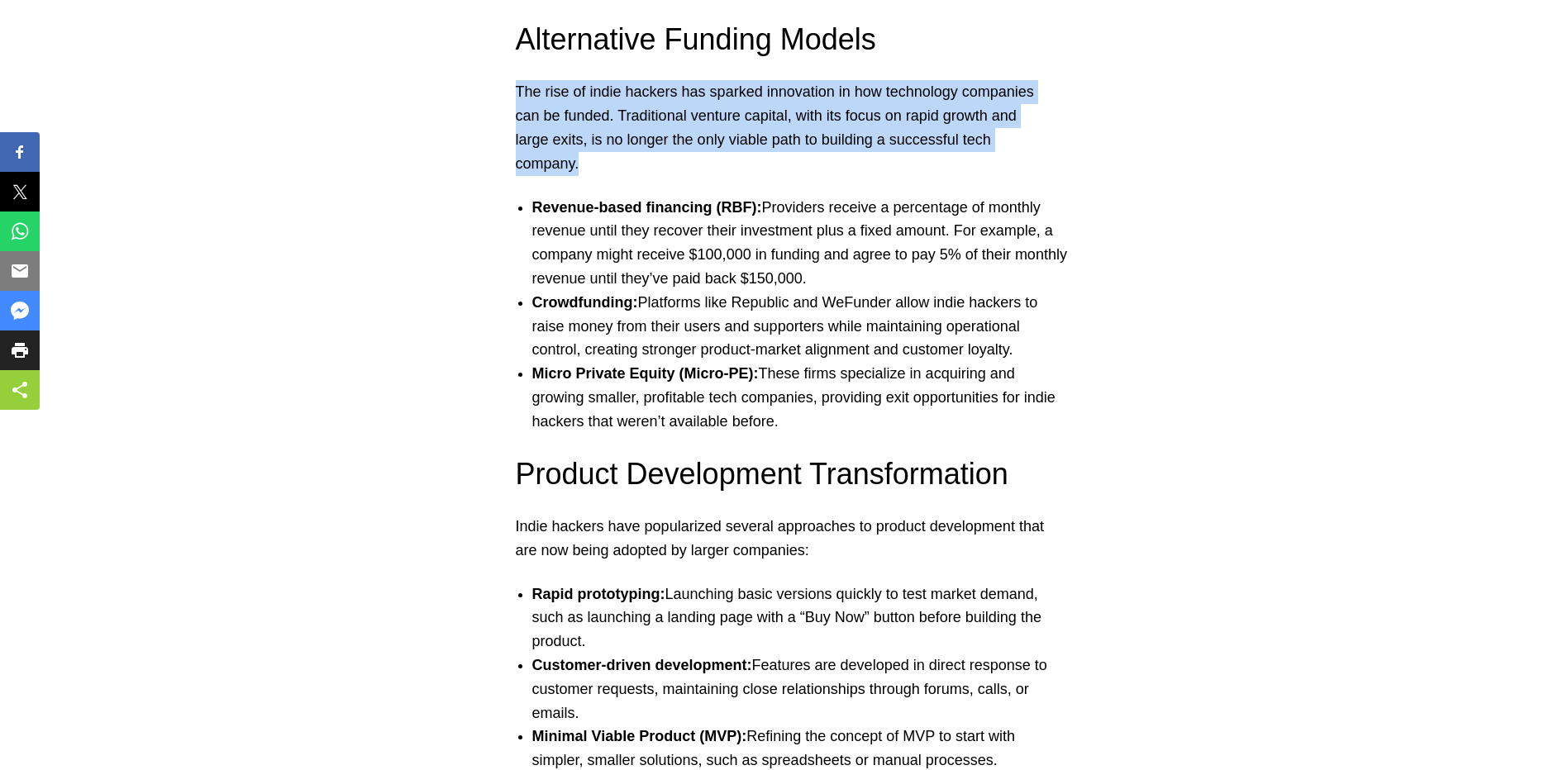
drag, startPoint x: 518, startPoint y: 92, endPoint x: 1030, endPoint y: 157, distance: 516.1
click at [1030, 157] on p "The rise of indie hackers has sparked innovation in how technology companies ca…" at bounding box center [785, 127] width 537 height 95
drag, startPoint x: 1030, startPoint y: 157, endPoint x: 925, endPoint y: 157, distance: 105.0
click at [1030, 157] on p "The rise of indie hackers has sparked innovation in how technology companies ca…" at bounding box center [785, 127] width 537 height 95
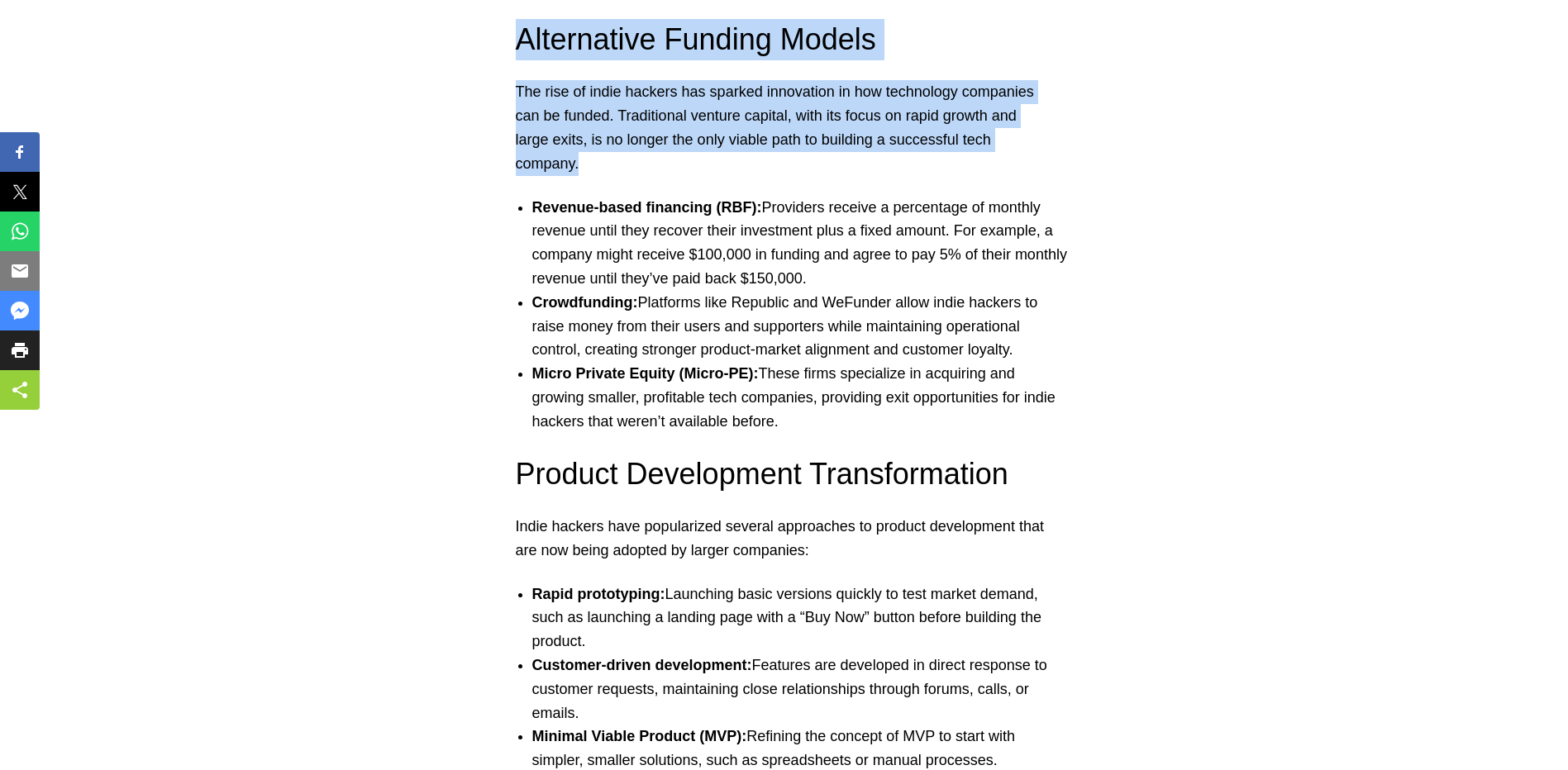
drag, startPoint x: 604, startPoint y: 163, endPoint x: 502, endPoint y: 52, distance: 150.7
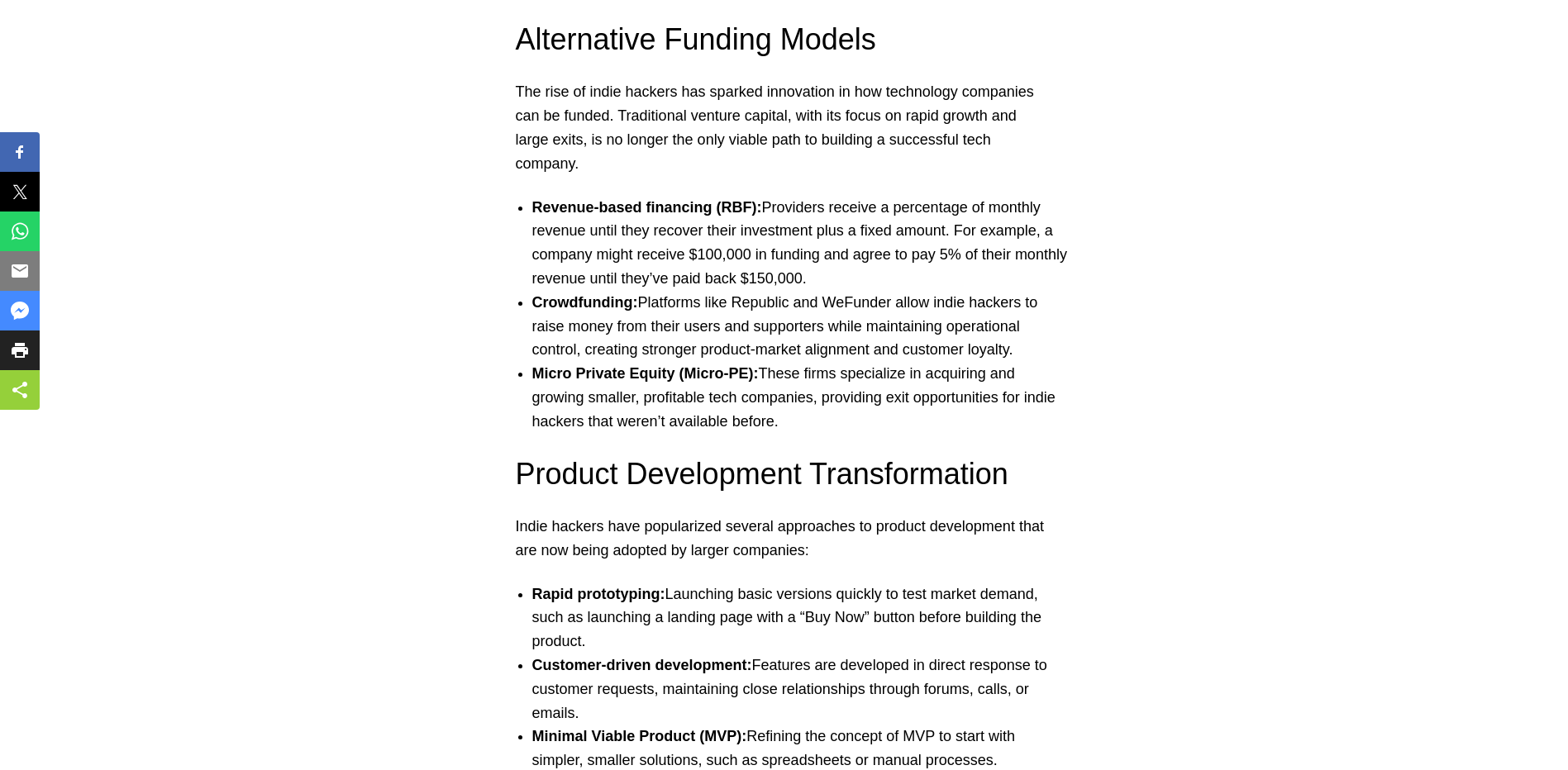
drag, startPoint x: 535, startPoint y: 204, endPoint x: 862, endPoint y: 273, distance: 334.2
click at [862, 273] on li "Revenue-based financing (RBF): Providers receive a percentage of monthly revenu…" at bounding box center [801, 244] width 537 height 95
drag, startPoint x: 871, startPoint y: 281, endPoint x: 531, endPoint y: 220, distance: 345.4
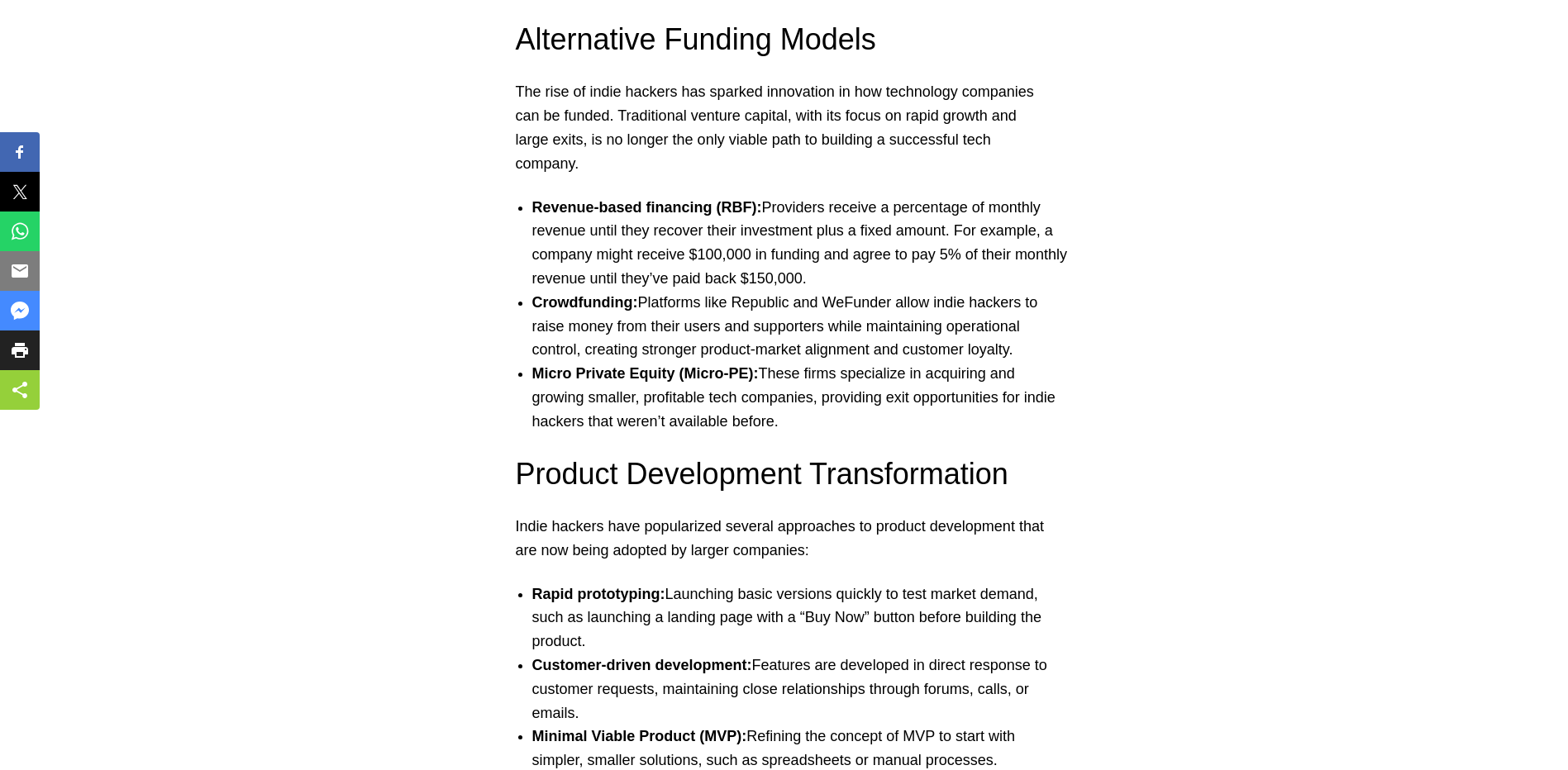
click at [531, 220] on ul "Revenue-based financing (RBF): Providers receive a percentage of monthly revenu…" at bounding box center [785, 315] width 570 height 238
click at [531, 214] on ul "Revenue-based financing (RBF): Providers receive a percentage of monthly revenu…" at bounding box center [785, 315] width 570 height 238
drag, startPoint x: 533, startPoint y: 206, endPoint x: 867, endPoint y: 276, distance: 341.3
click at [867, 276] on li "Revenue-based financing (RBF): Providers receive a percentage of monthly revenu…" at bounding box center [801, 244] width 537 height 95
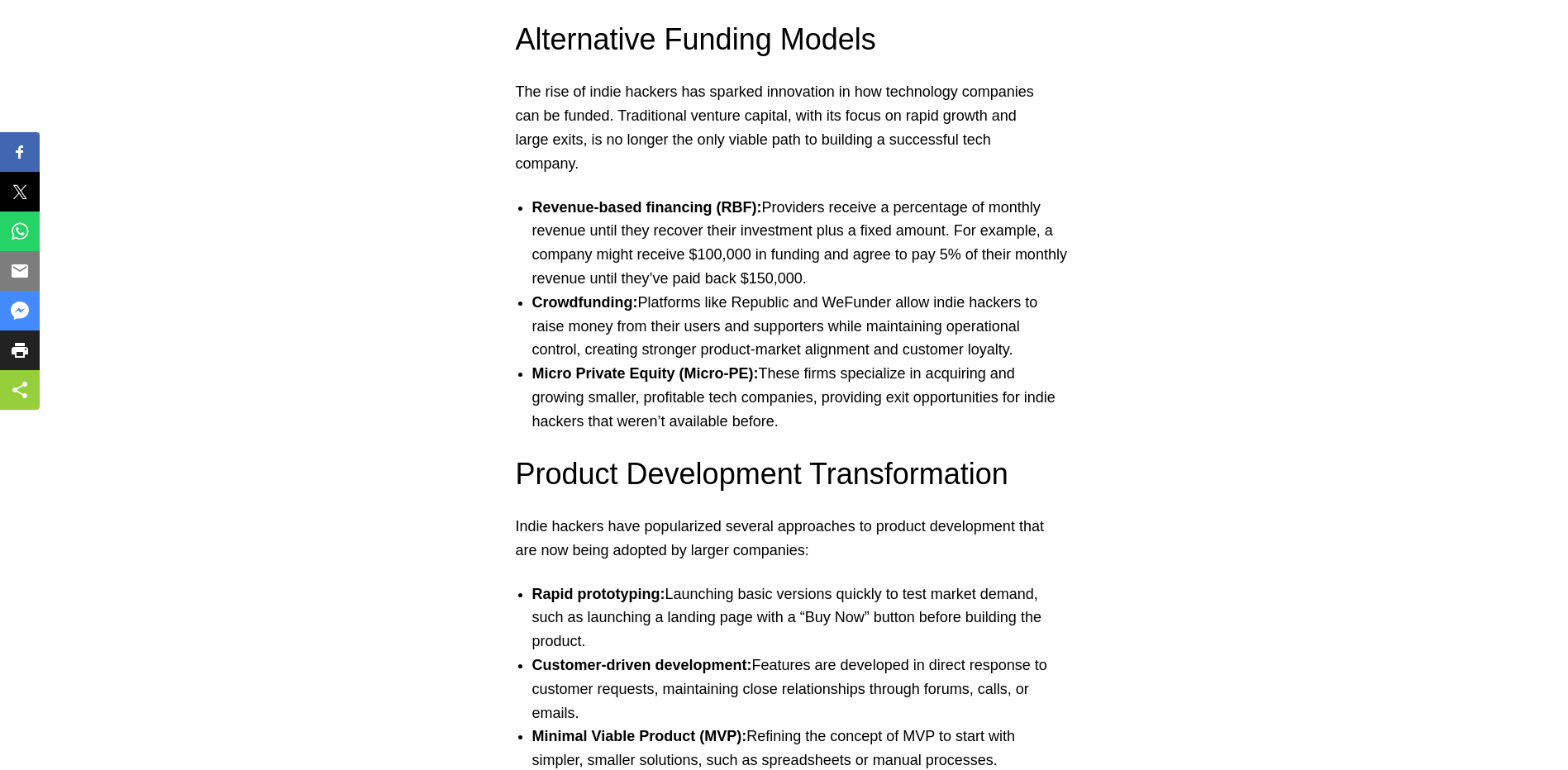
drag, startPoint x: 870, startPoint y: 276, endPoint x: 535, endPoint y: 214, distance: 340.7
click at [535, 214] on li "Revenue-based financing (RBF): Providers receive a percentage of monthly revenu…" at bounding box center [801, 244] width 537 height 95
click at [535, 214] on strong "Revenue-based financing (RBF):" at bounding box center [647, 207] width 230 height 16
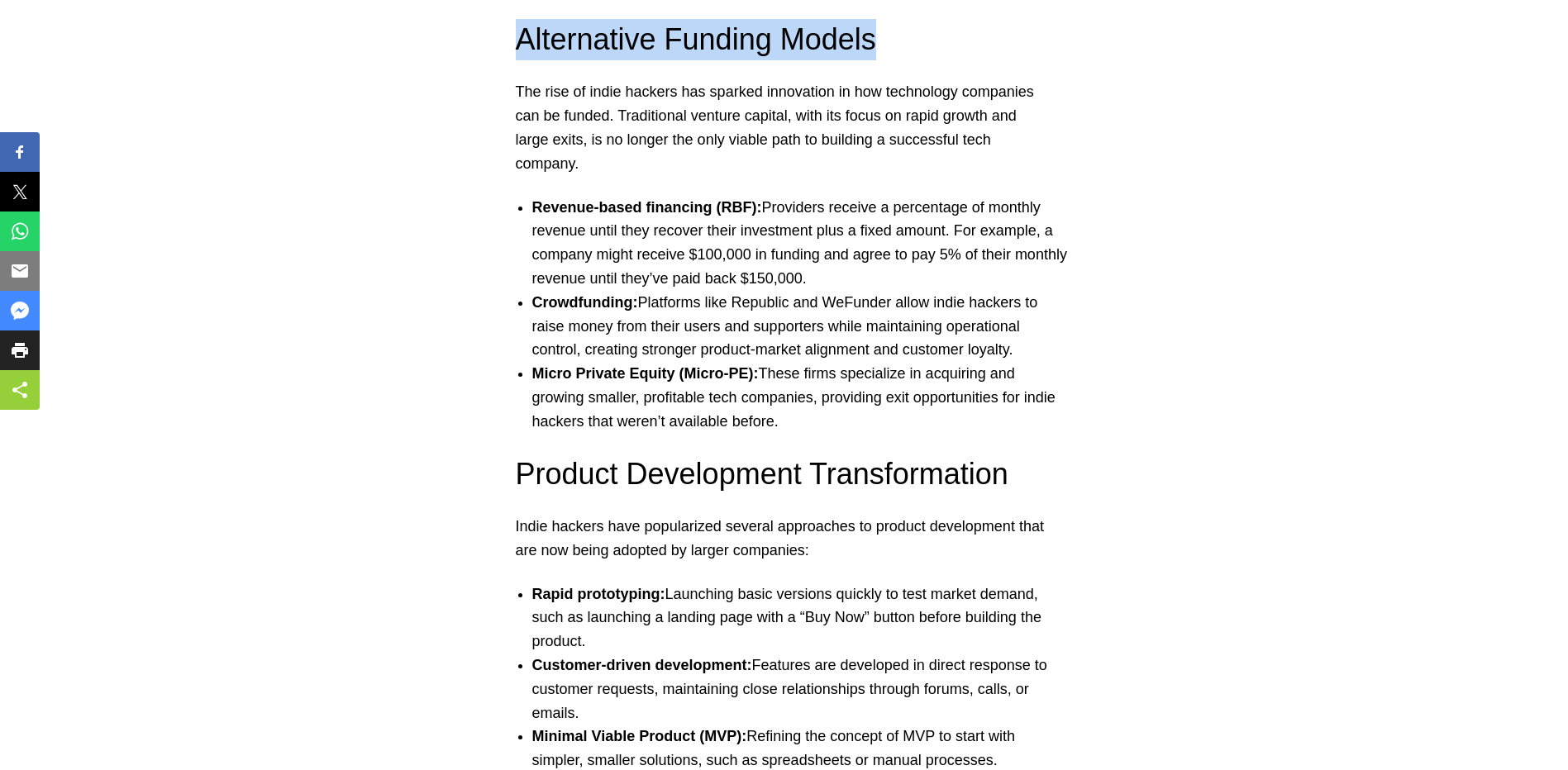
drag, startPoint x: 518, startPoint y: 43, endPoint x: 885, endPoint y: 46, distance: 367.0
click at [885, 46] on h3 "Alternative Funding Models" at bounding box center [785, 39] width 537 height 41
click at [886, 46] on h3 "Alternative Funding Models" at bounding box center [785, 39] width 537 height 41
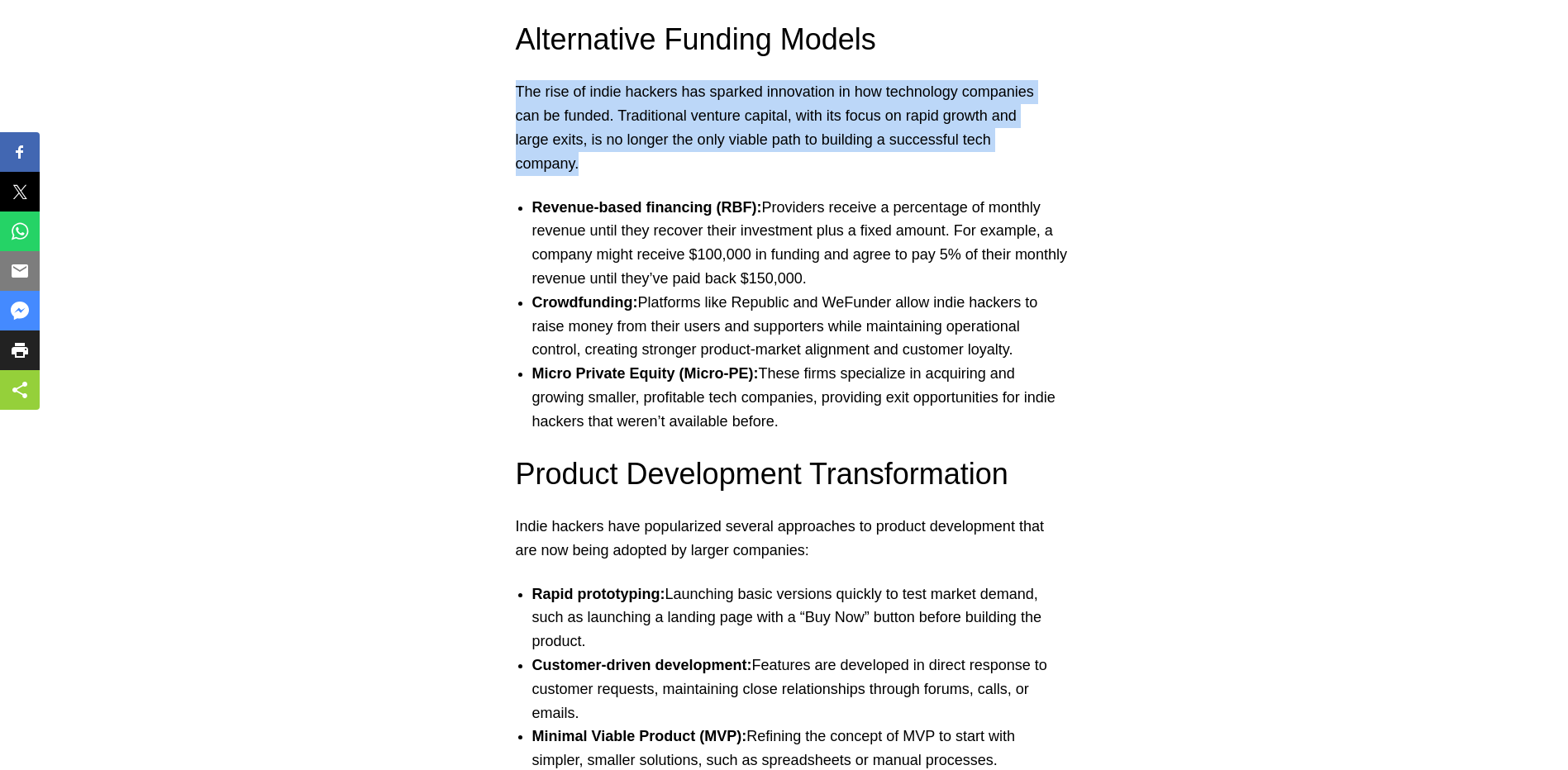
drag, startPoint x: 515, startPoint y: 88, endPoint x: 1029, endPoint y: 172, distance: 520.8
click at [1029, 172] on p "The rise of indie hackers has sparked innovation in how technology companies ca…" at bounding box center [785, 127] width 537 height 95
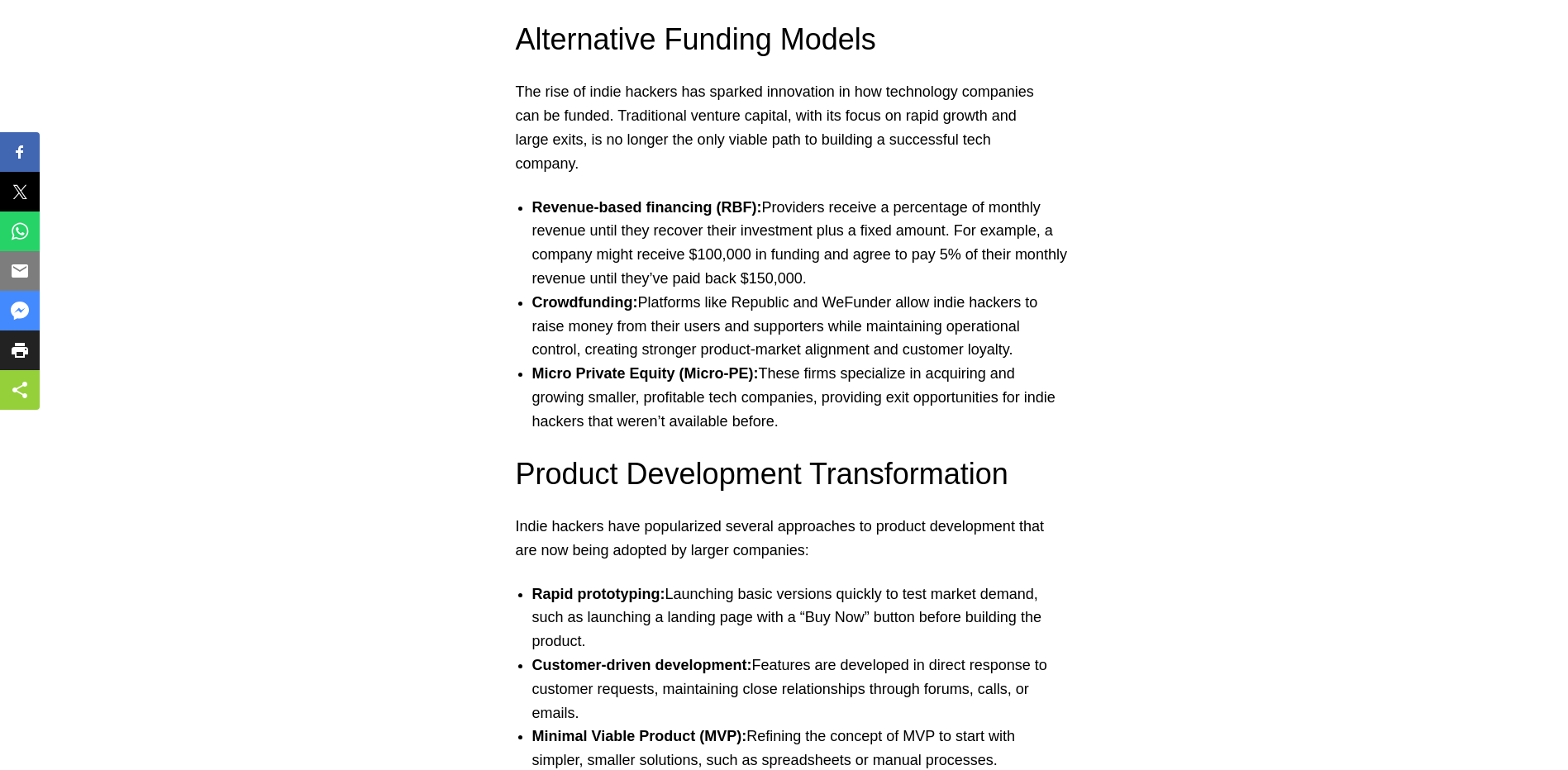
click at [1029, 172] on p "The rise of indie hackers has sparked innovation in how technology companies ca…" at bounding box center [785, 127] width 537 height 95
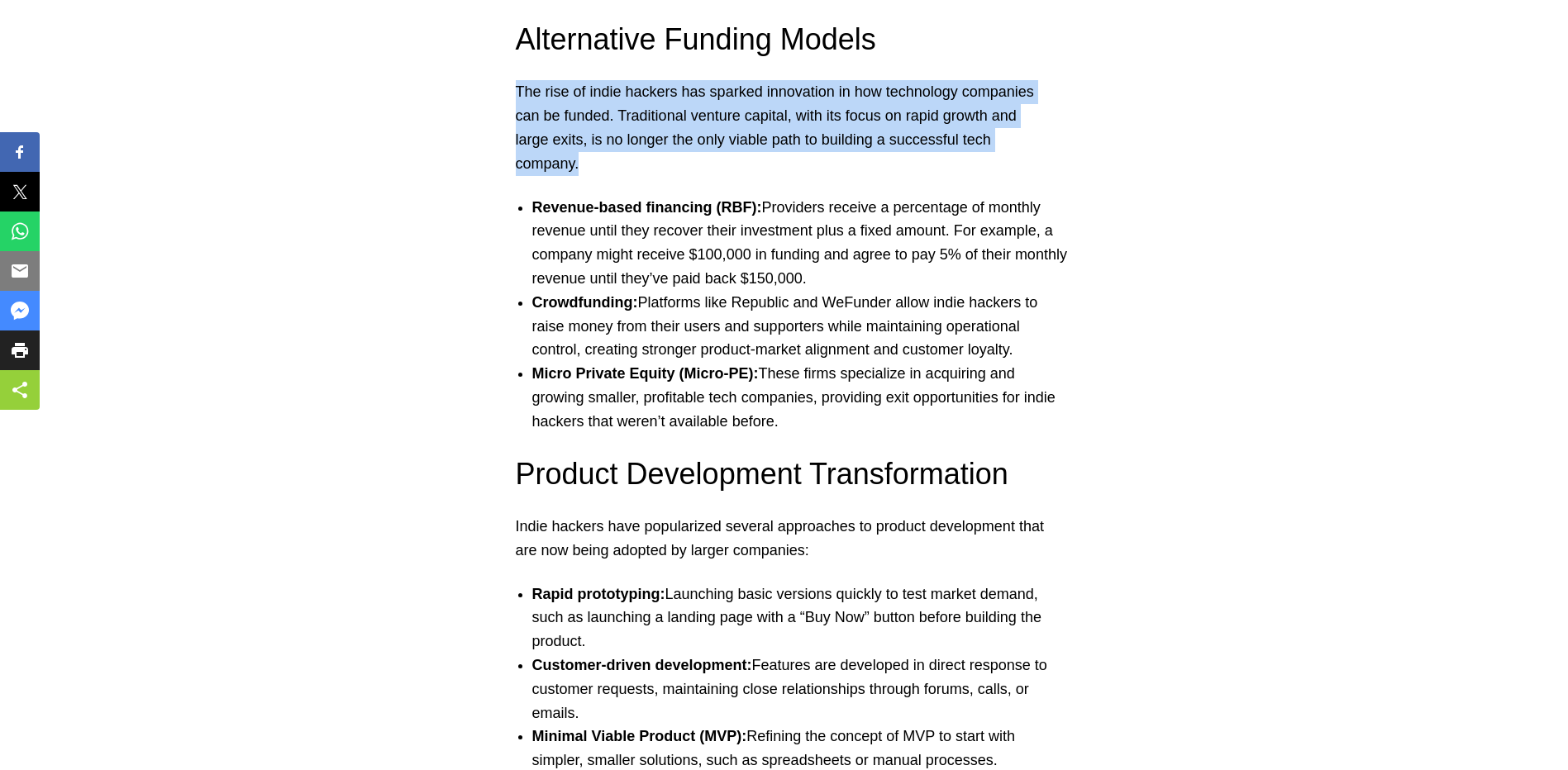
drag, startPoint x: 519, startPoint y: 93, endPoint x: 600, endPoint y: 172, distance: 113.1
click at [600, 172] on p "The rise of indie hackers has sparked innovation in how technology companies ca…" at bounding box center [785, 127] width 537 height 95
drag, startPoint x: 595, startPoint y: 166, endPoint x: 516, endPoint y: 93, distance: 107.6
click at [516, 93] on p "The rise of indie hackers has sparked innovation in how technology companies ca…" at bounding box center [785, 127] width 537 height 95
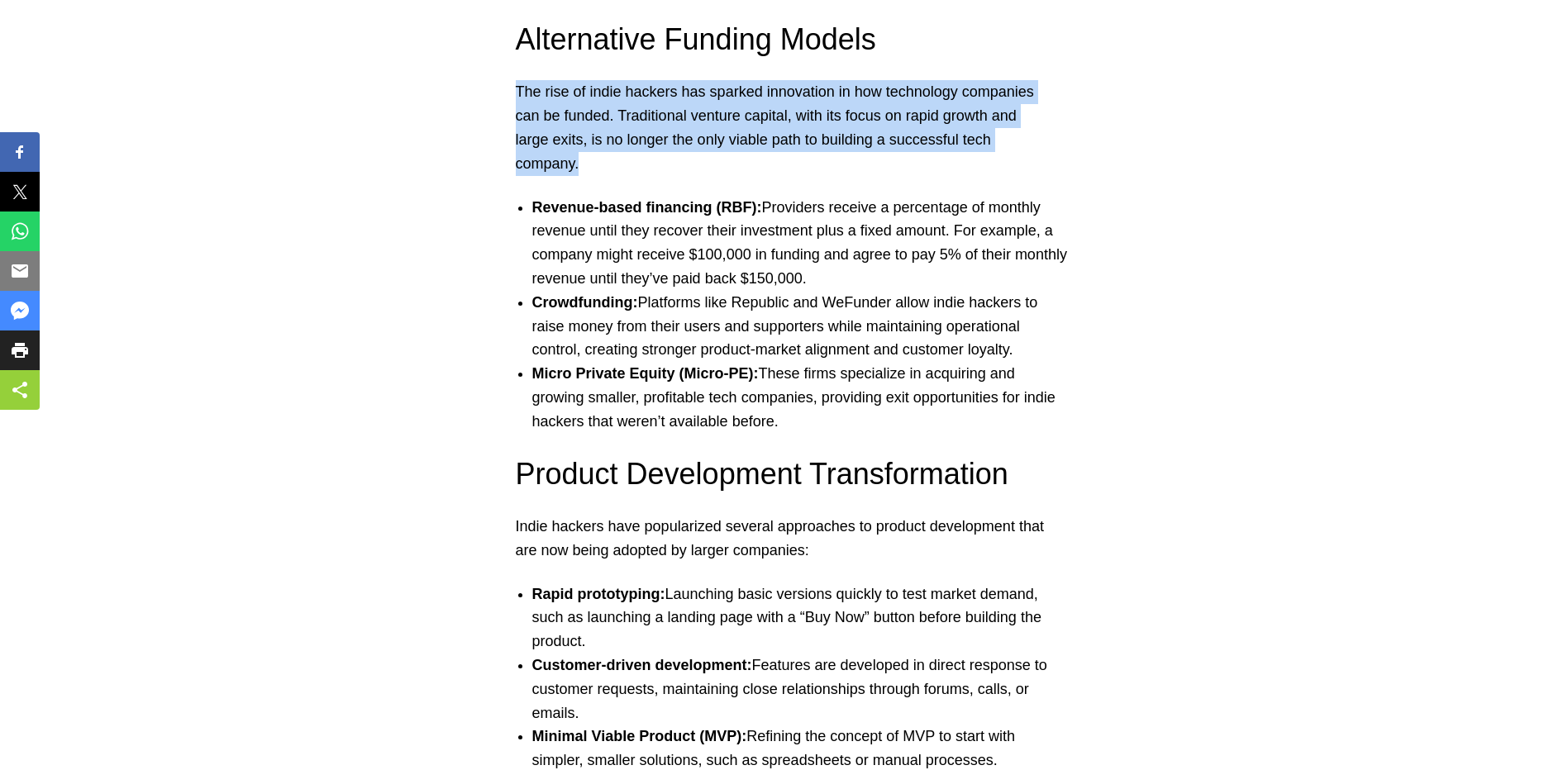
drag, startPoint x: 516, startPoint y: 93, endPoint x: 485, endPoint y: 91, distance: 31.1
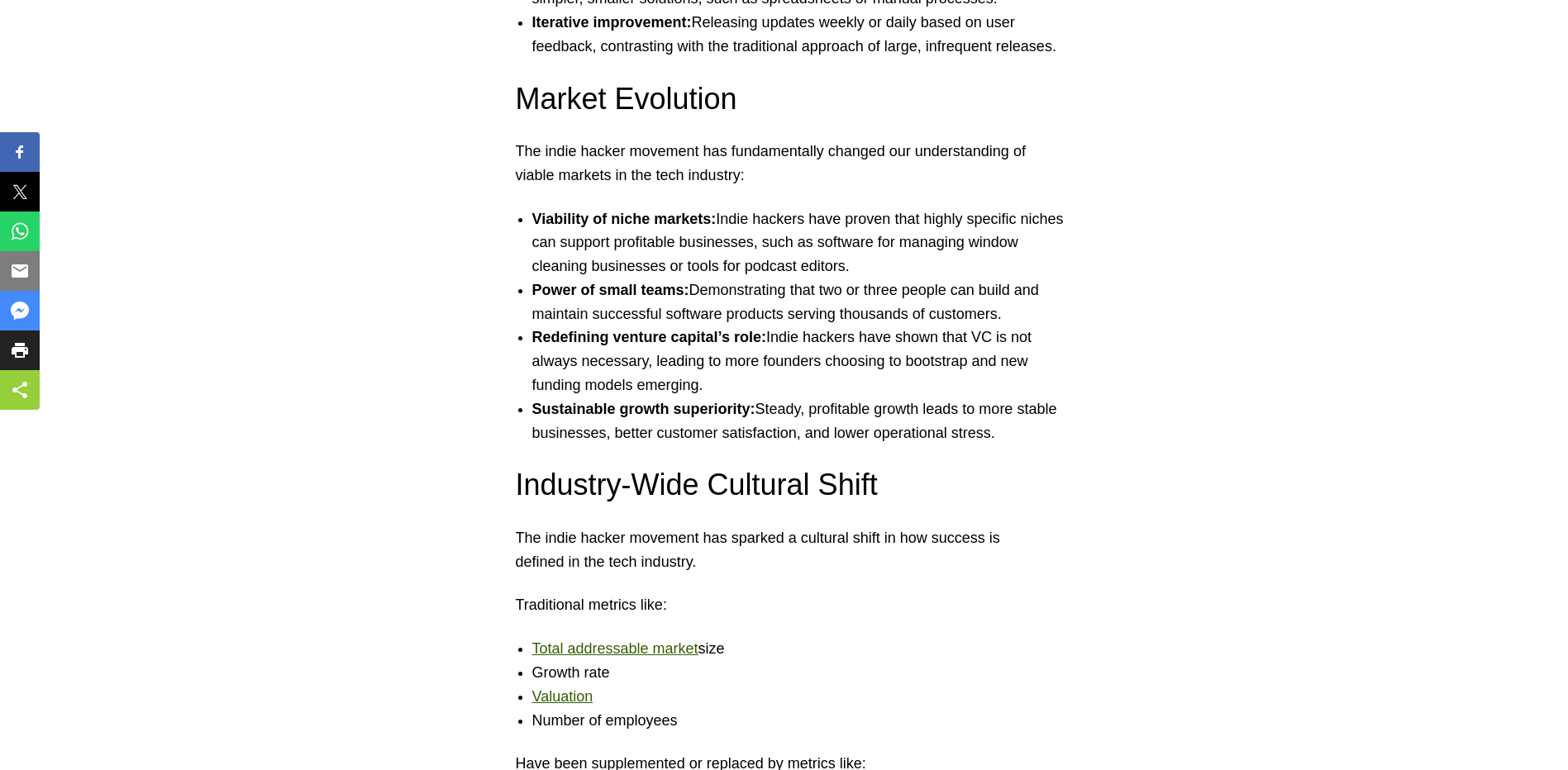
scroll to position [6513, 0]
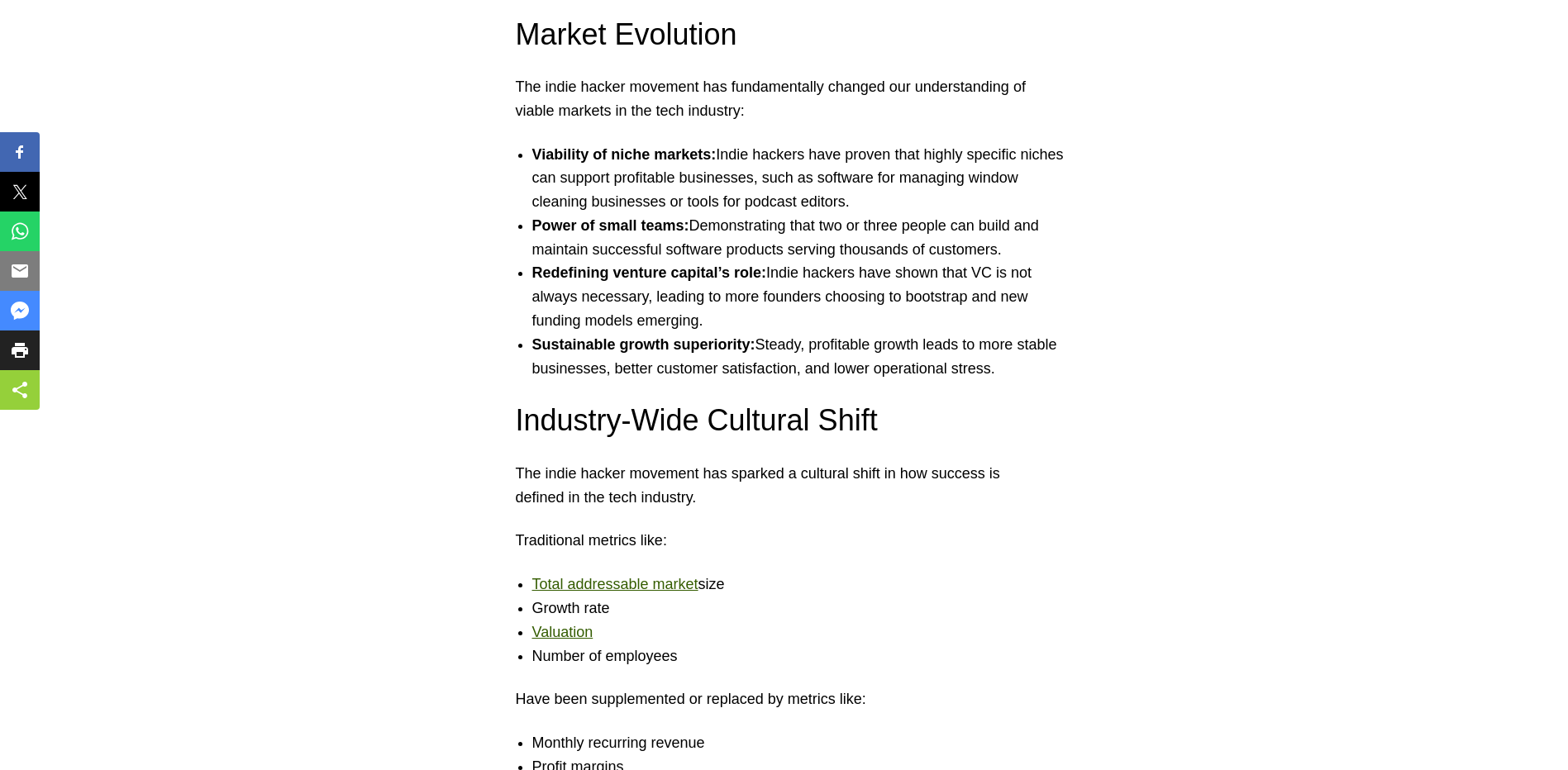
drag, startPoint x: 761, startPoint y: 172, endPoint x: 878, endPoint y: 203, distance: 121.0
click at [878, 203] on li "Viability of niche markets: Indie hackers have proven that highly specific nich…" at bounding box center [801, 179] width 537 height 72
drag, startPoint x: 867, startPoint y: 197, endPoint x: 526, endPoint y: 160, distance: 343.0
click at [526, 160] on ul "Viability of niche markets: Indie hackers have proven that highly specific nich…" at bounding box center [785, 262] width 570 height 238
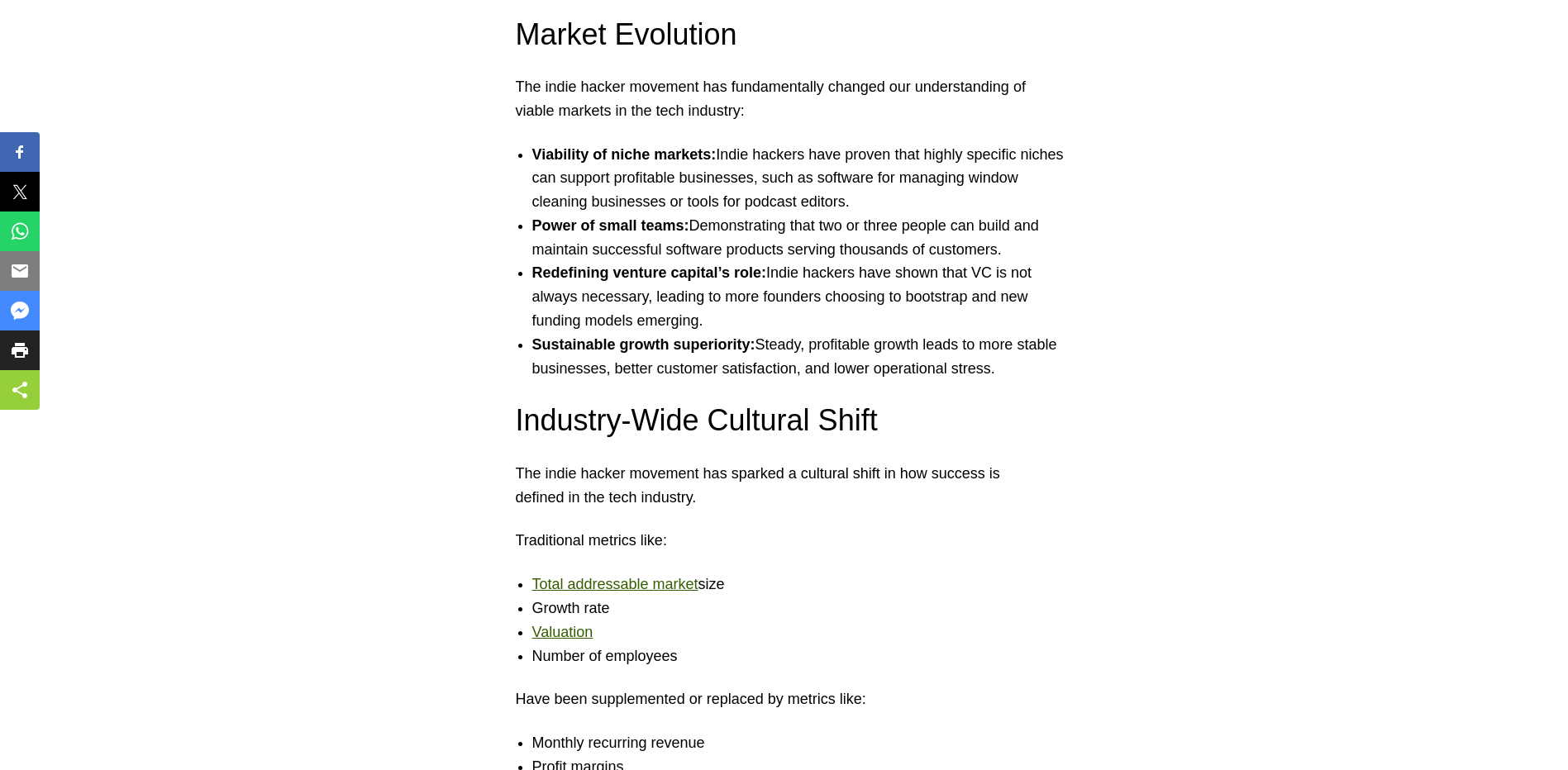
drag, startPoint x: 526, startPoint y: 160, endPoint x: 391, endPoint y: 189, distance: 138.1
drag, startPoint x: 533, startPoint y: 342, endPoint x: 998, endPoint y: 368, distance: 465.7
click at [998, 368] on li "Sustainable growth superiority: Steady, profitable growth leads to more stable …" at bounding box center [801, 357] width 537 height 48
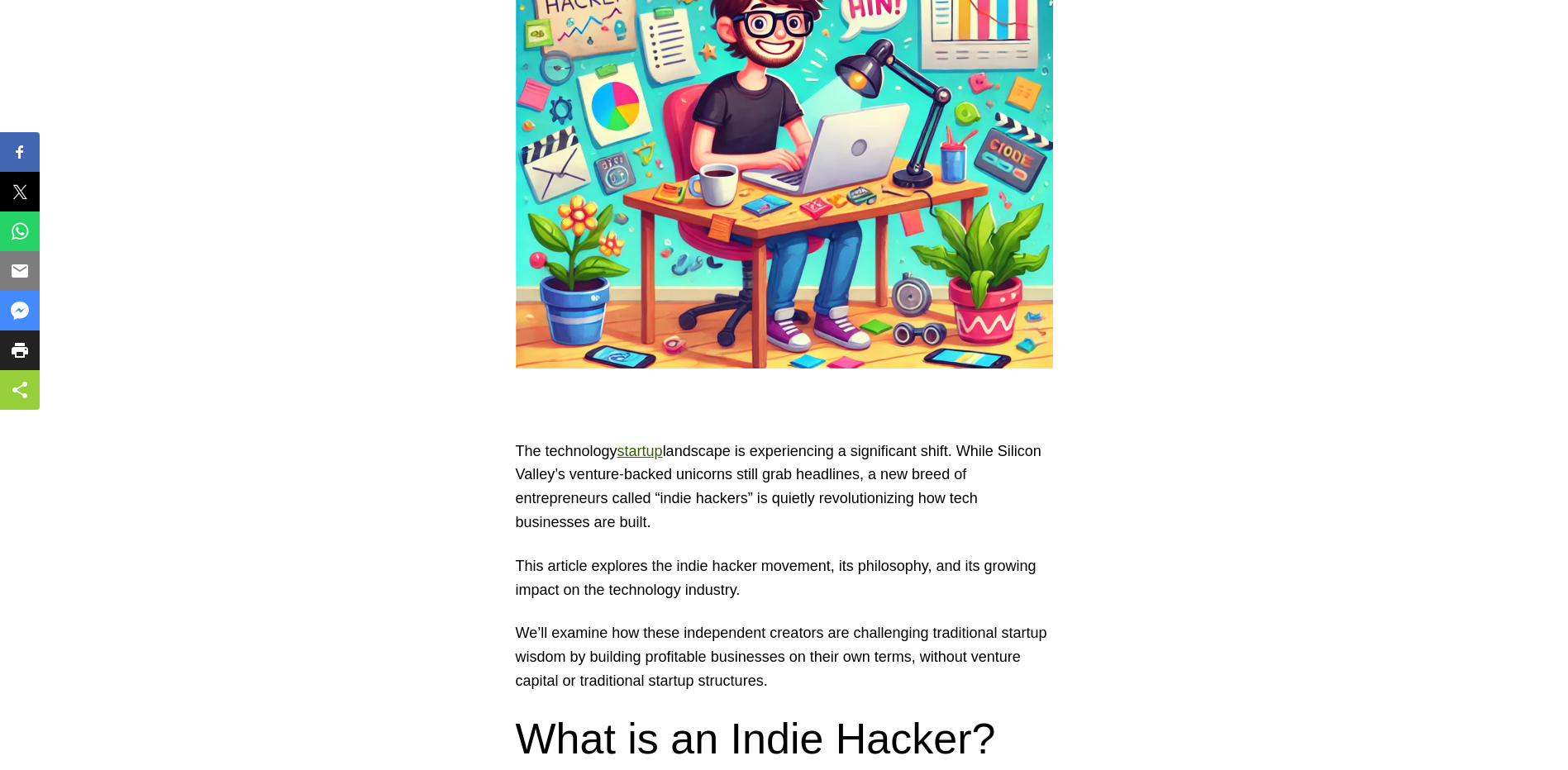
scroll to position [0, 0]
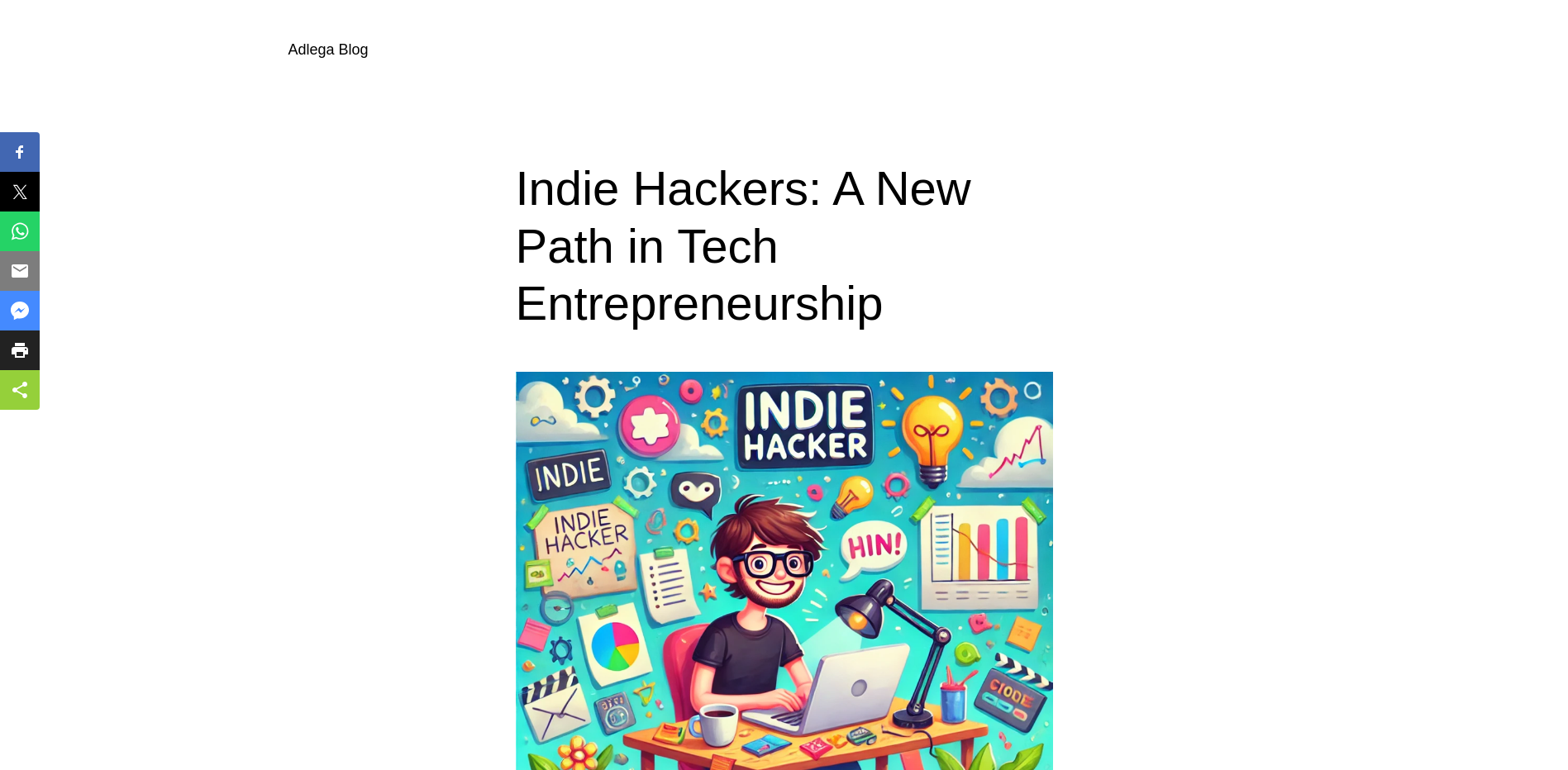
click at [326, 51] on link "Adlega Blog" at bounding box center [328, 50] width 80 height 16
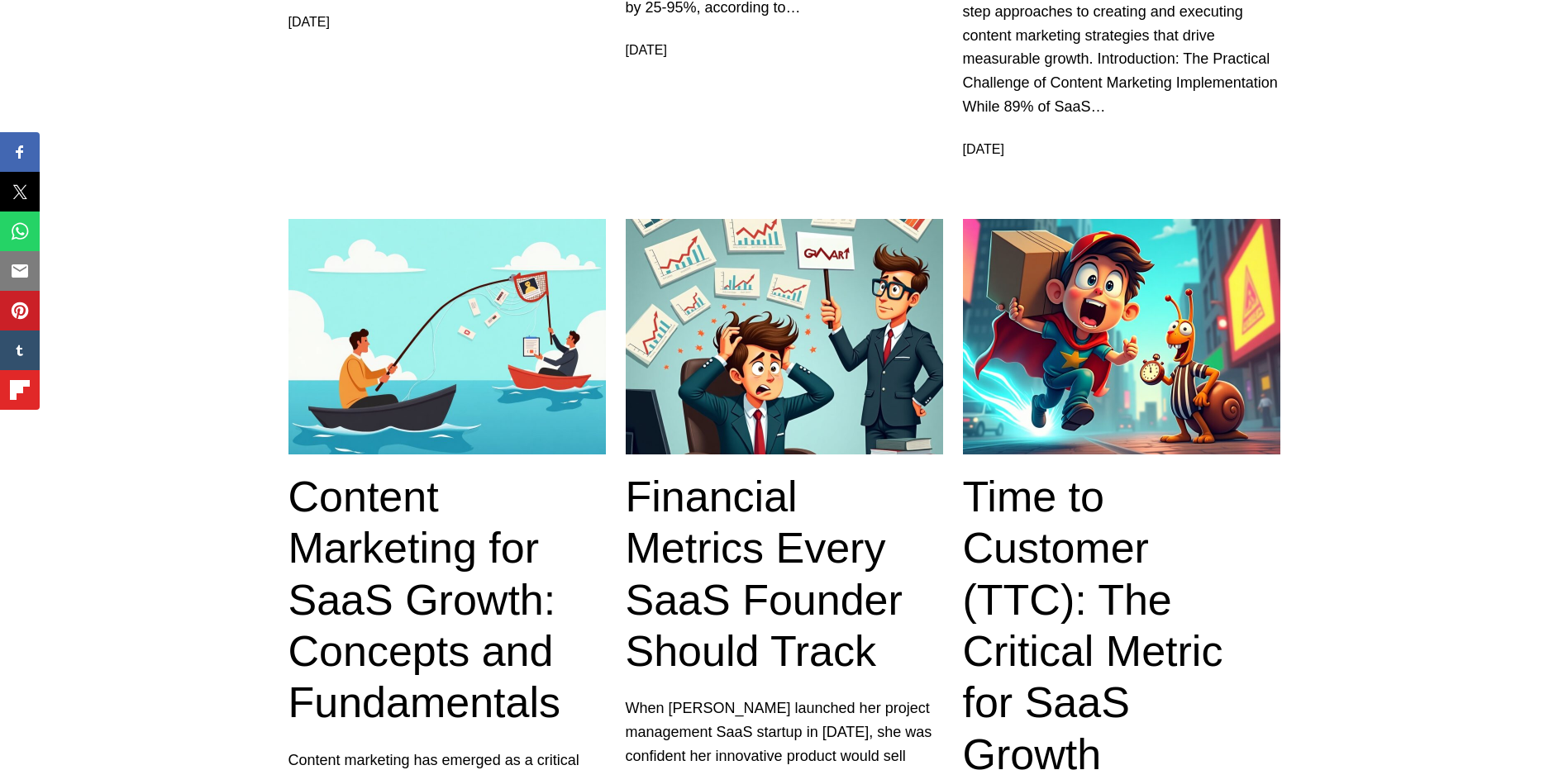
scroll to position [2149, 0]
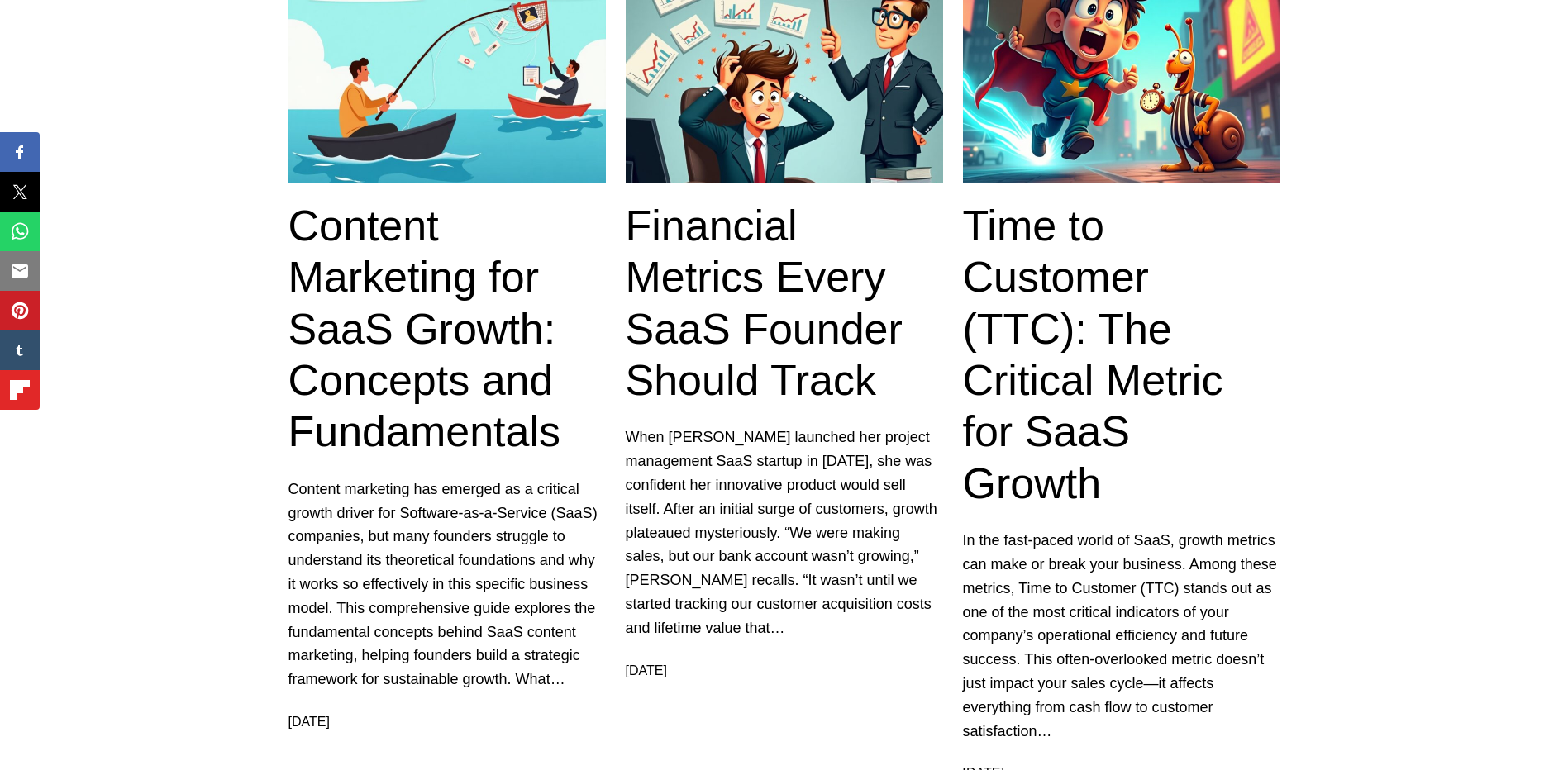
click at [794, 235] on link "Financial Metrics Every SaaS Founder Should Track" at bounding box center [785, 302] width 317 height 206
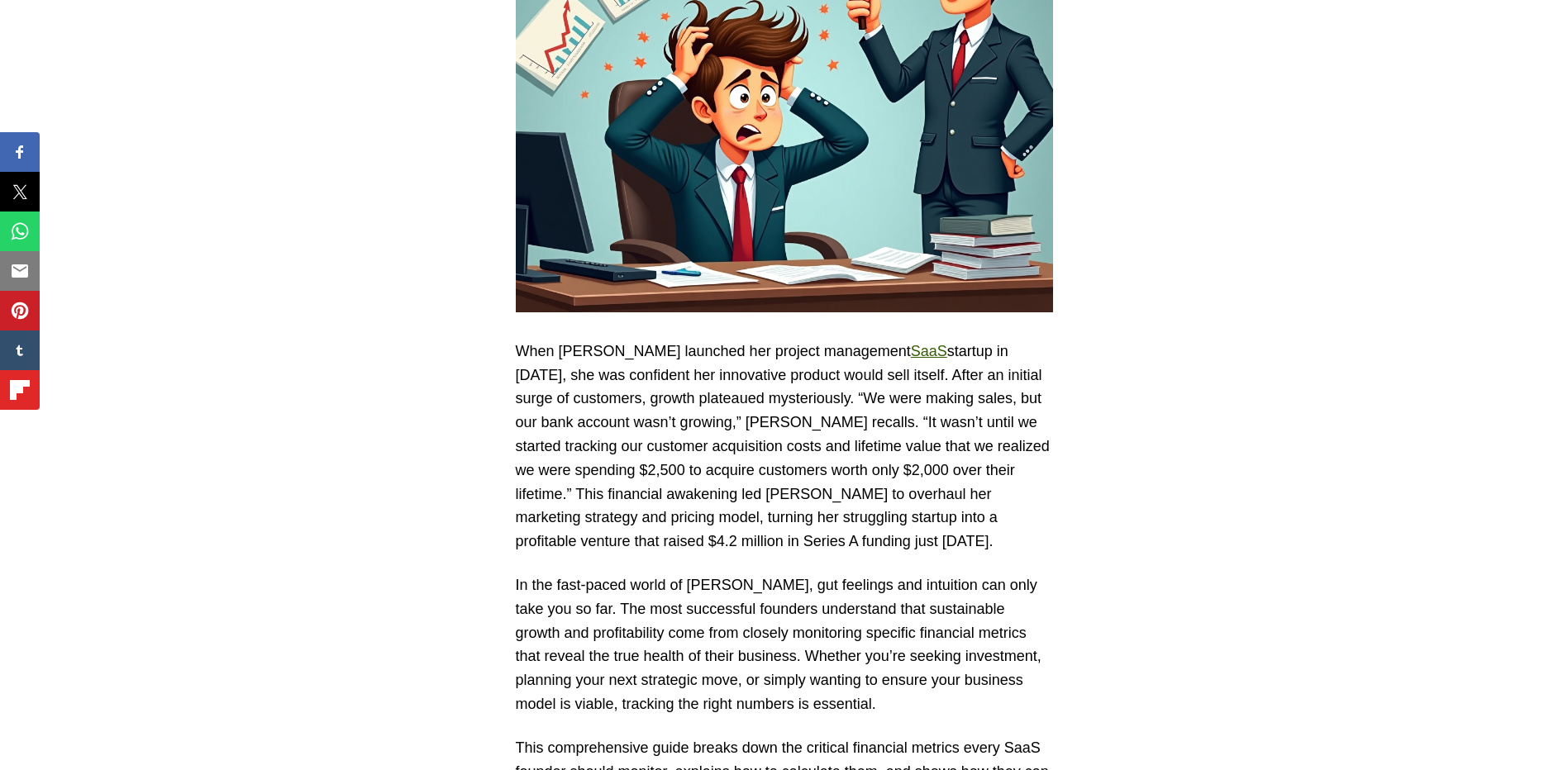
scroll to position [743, 0]
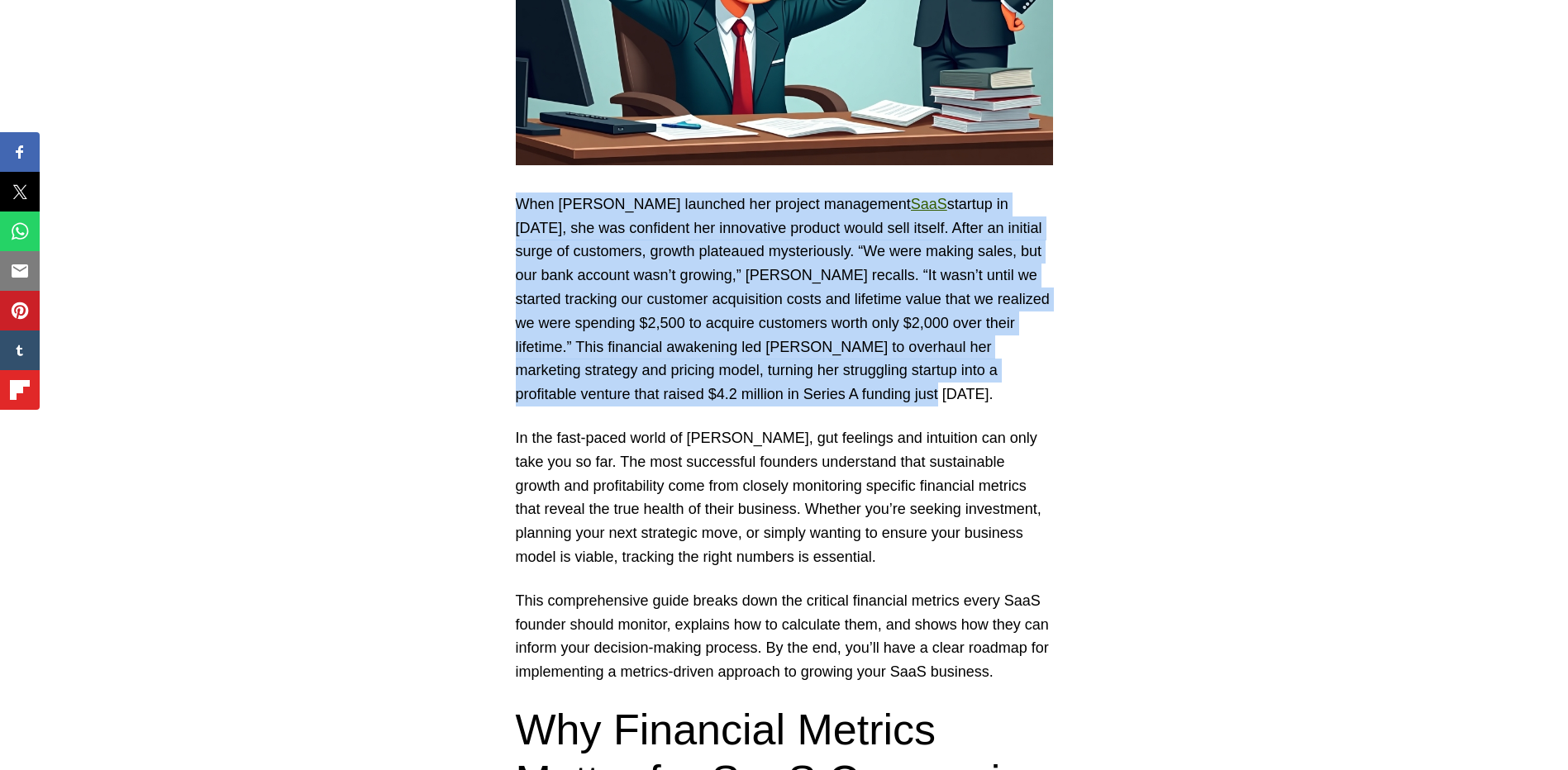
drag, startPoint x: 517, startPoint y: 202, endPoint x: 812, endPoint y: 395, distance: 352.5
click at [812, 395] on p "When [PERSON_NAME] launched her project management SaaS startup in [DATE], she …" at bounding box center [785, 300] width 537 height 214
drag, startPoint x: 806, startPoint y: 398, endPoint x: 482, endPoint y: 190, distance: 385.0
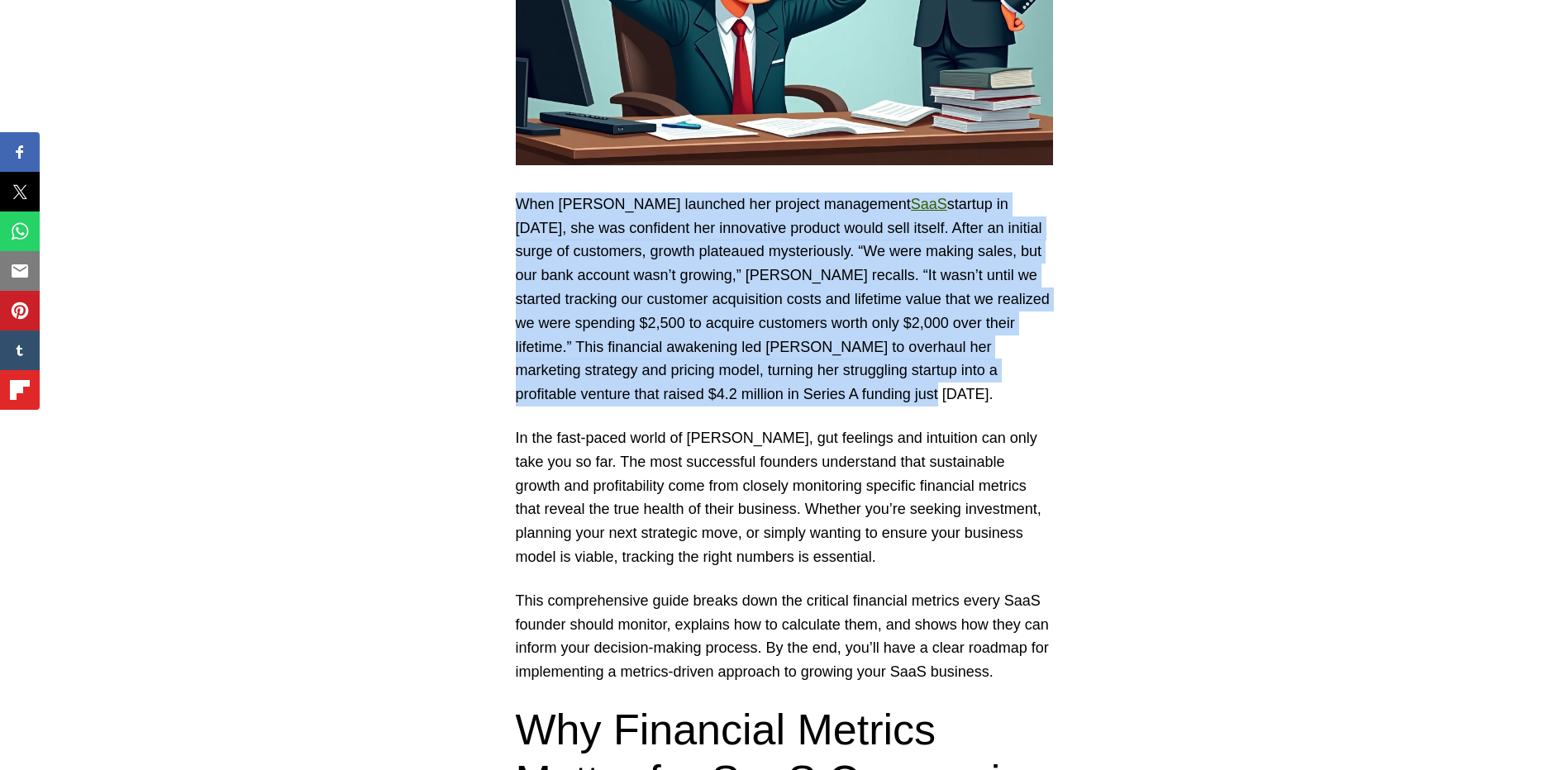
drag, startPoint x: 482, startPoint y: 190, endPoint x: 482, endPoint y: 202, distance: 12.0
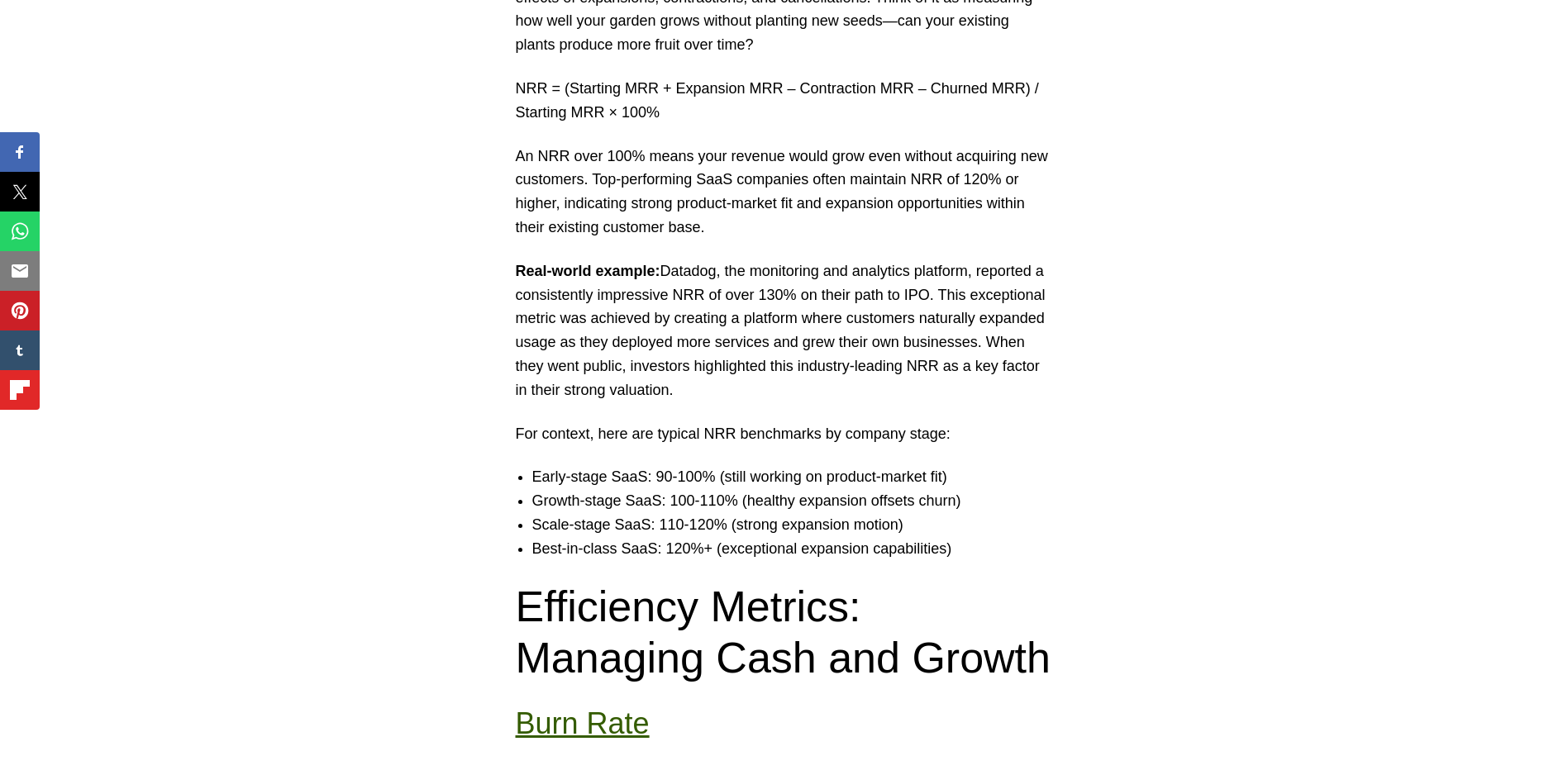
scroll to position [6116, 0]
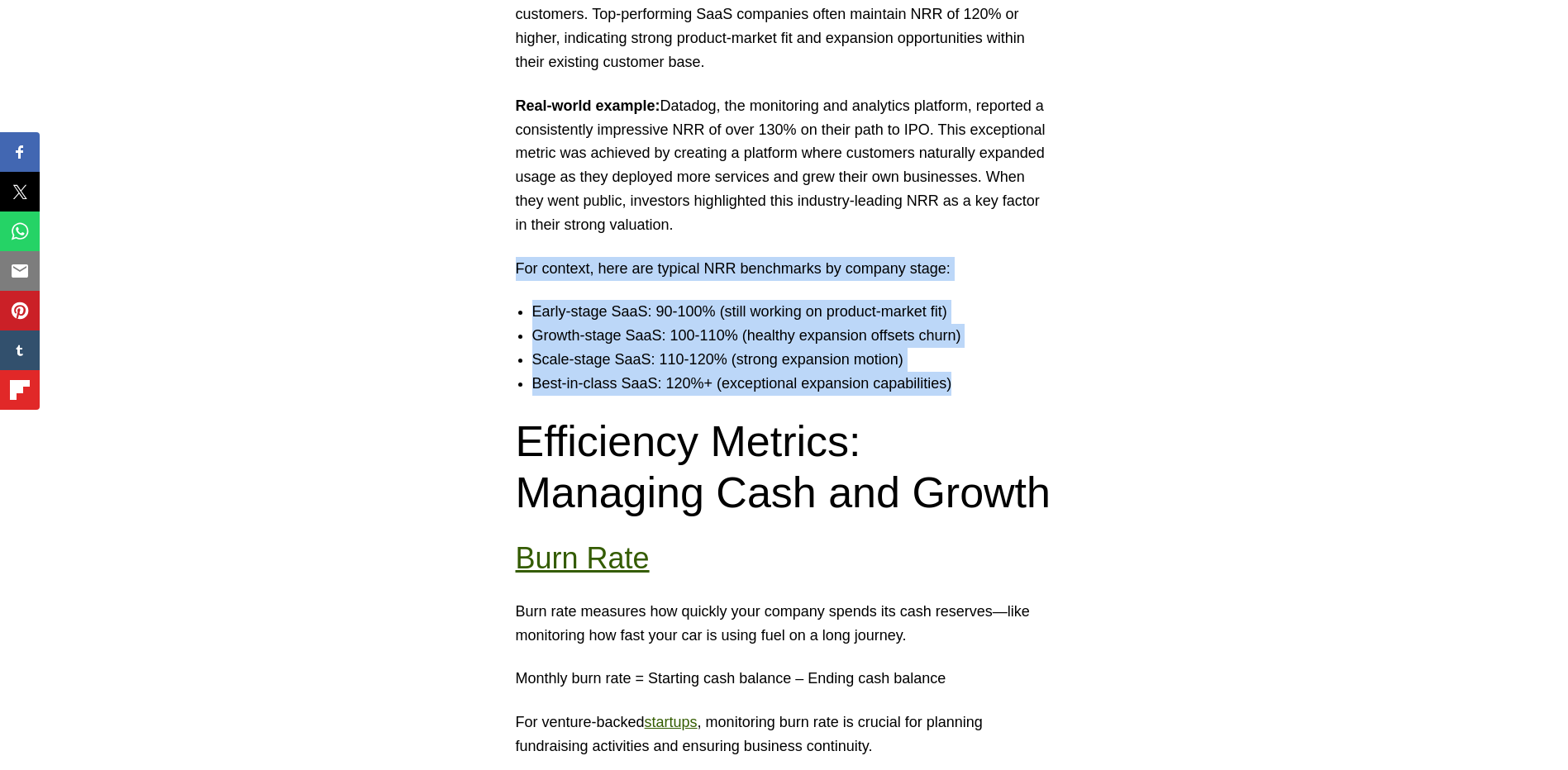
drag, startPoint x: 517, startPoint y: 218, endPoint x: 970, endPoint y: 325, distance: 465.5
click at [970, 325] on div "When [PERSON_NAME] launched her project management SaaS startup in [DATE], she …" at bounding box center [784, 149] width 1568 height 11787
click at [970, 372] on li "Best-in-class SaaS: 120%+ (exceptional expansion capabilities)" at bounding box center [801, 384] width 537 height 24
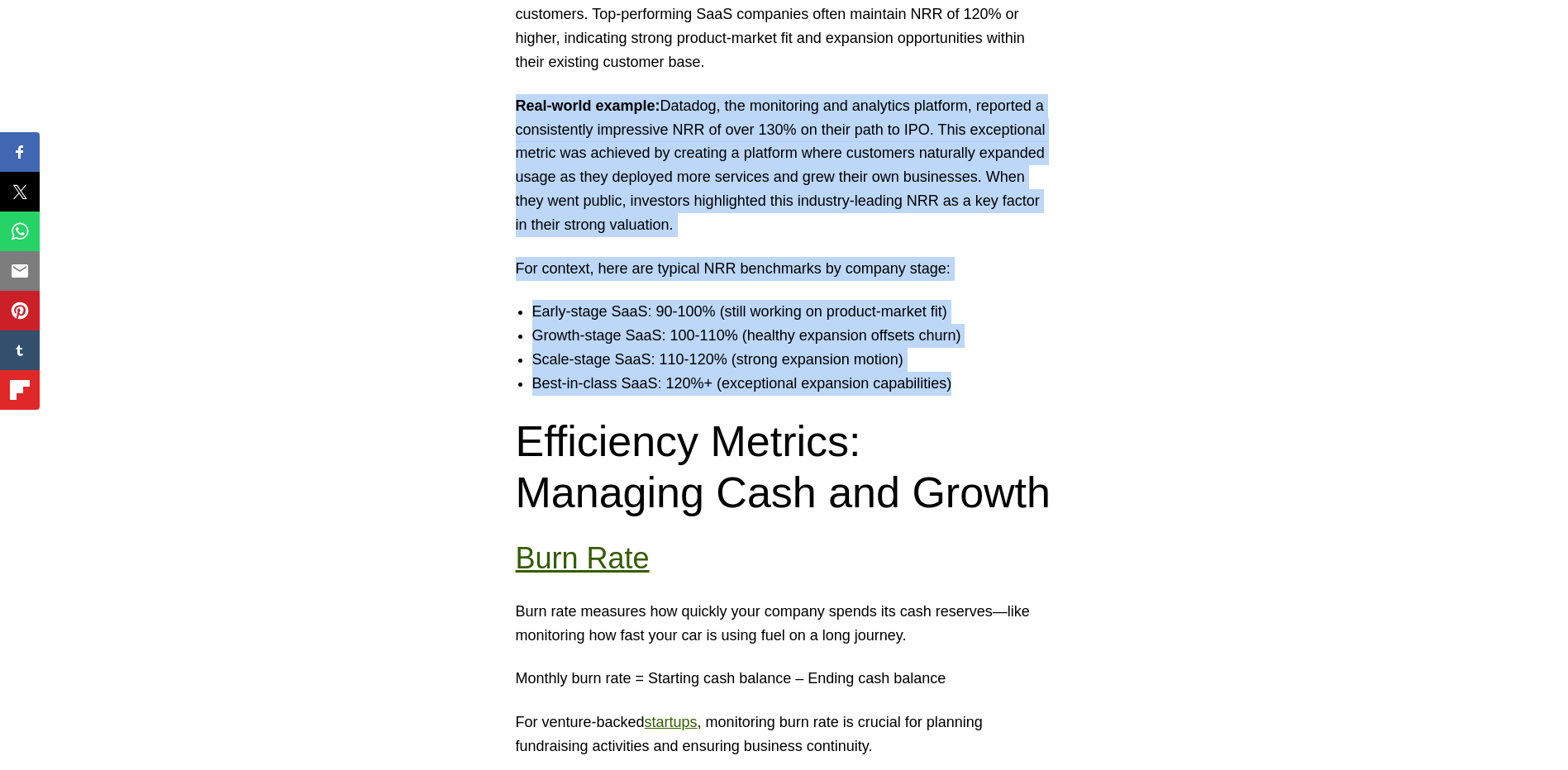
drag, startPoint x: 970, startPoint y: 334, endPoint x: 501, endPoint y: 58, distance: 544.2
click at [501, 58] on div "When [PERSON_NAME] launched her project management SaaS startup in [DATE], she …" at bounding box center [784, 149] width 1568 height 11787
drag, startPoint x: 497, startPoint y: 58, endPoint x: 998, endPoint y: 324, distance: 567.2
click at [998, 324] on div "When [PERSON_NAME] launched her project management SaaS startup in [DATE], she …" at bounding box center [784, 149] width 1568 height 11787
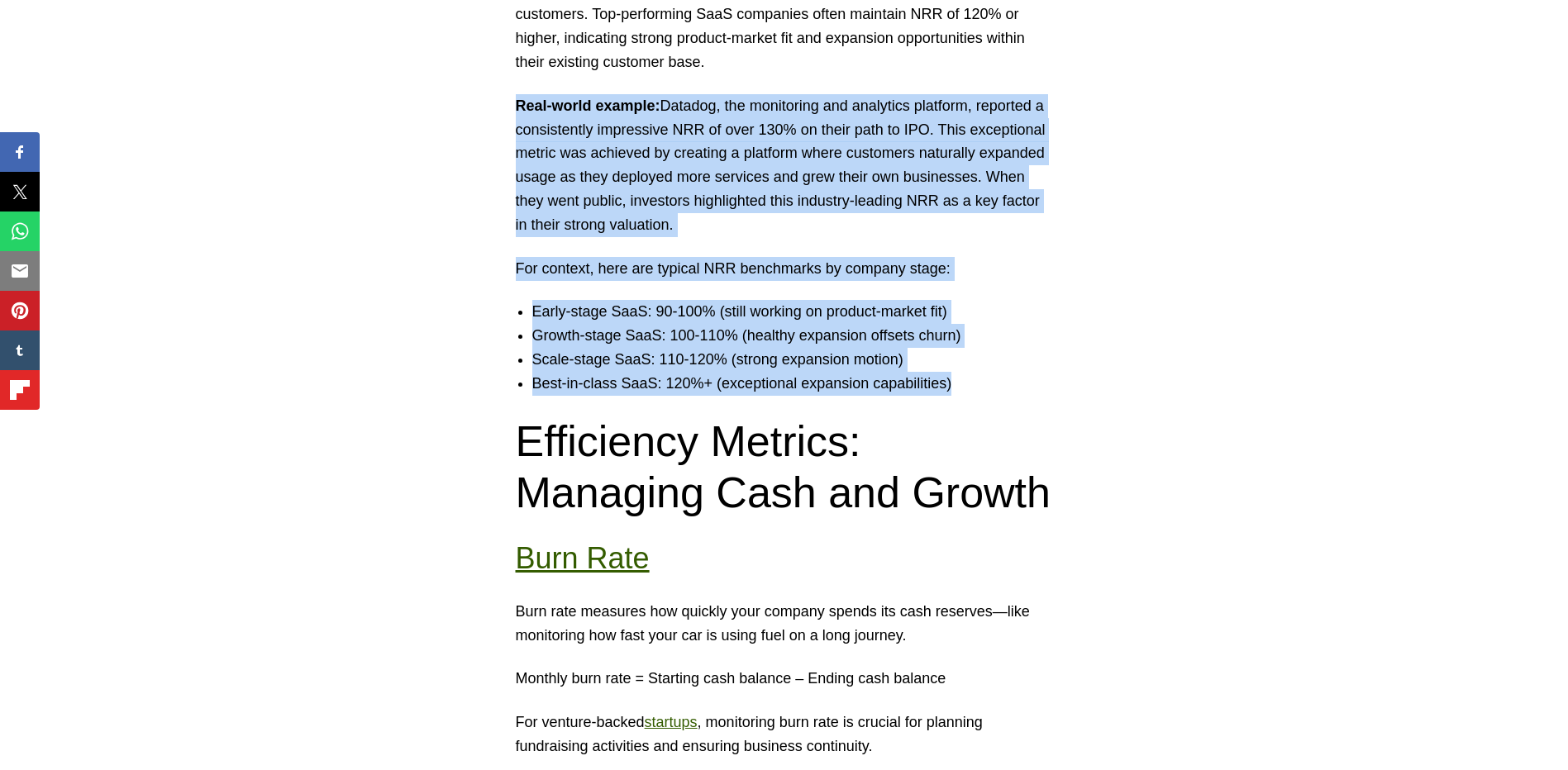
drag, startPoint x: 998, startPoint y: 324, endPoint x: 988, endPoint y: 340, distance: 18.9
click at [996, 372] on li "Best-in-class SaaS: 120%+ (exceptional expansion capabilities)" at bounding box center [801, 384] width 537 height 24
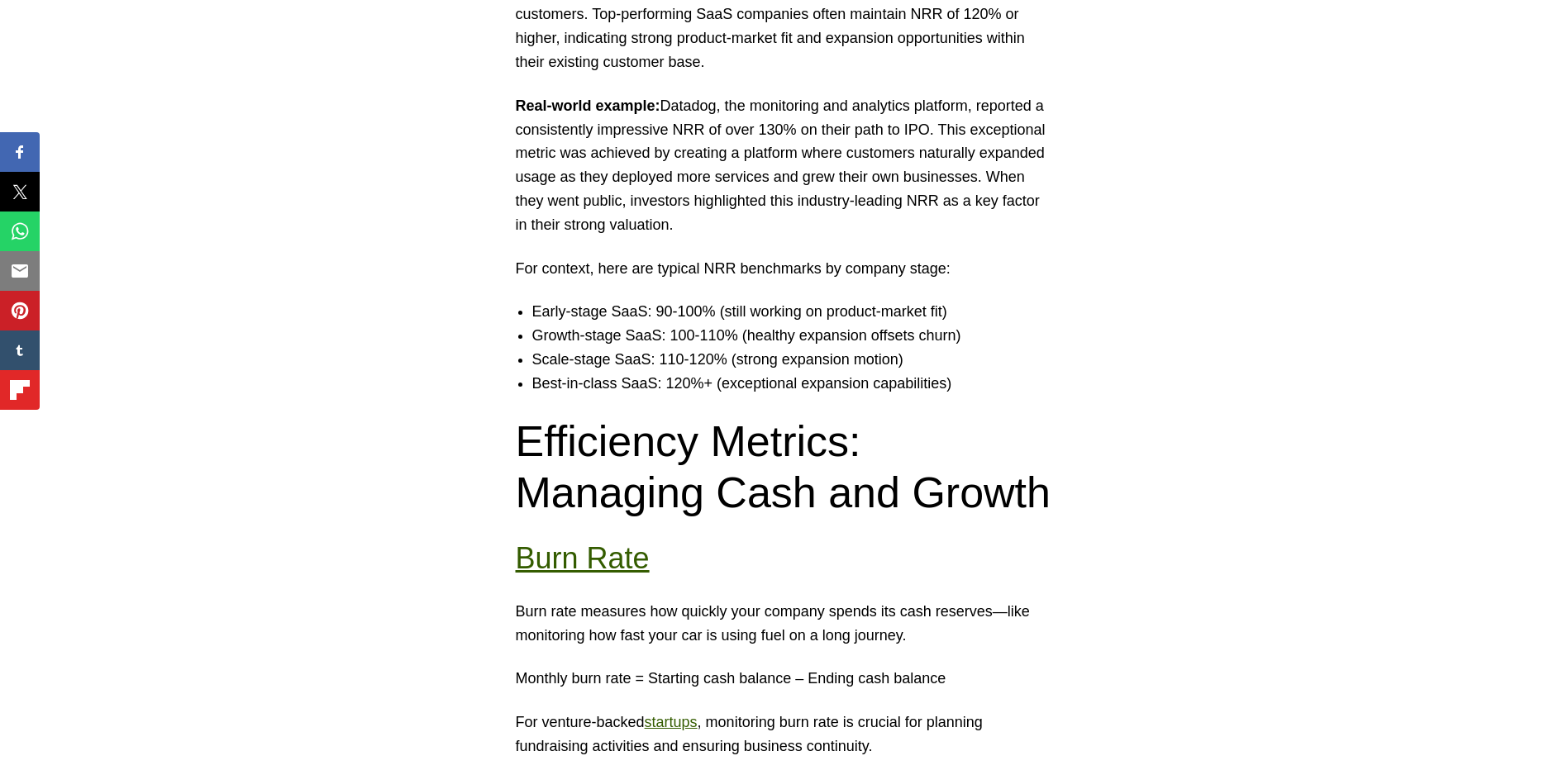
click at [968, 350] on div "When [PERSON_NAME] launched her project management SaaS startup in [DATE], she …" at bounding box center [784, 149] width 1568 height 11787
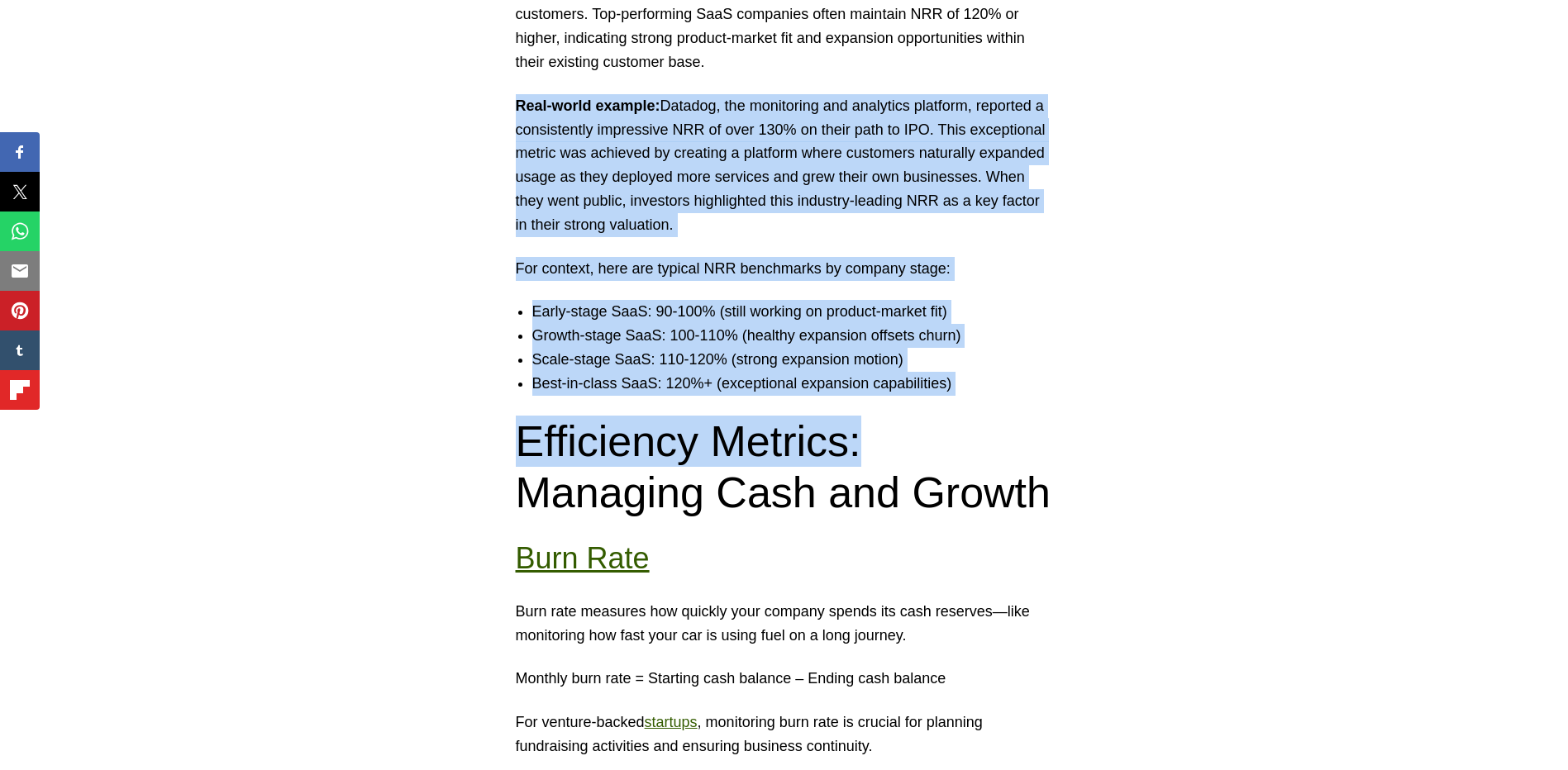
drag, startPoint x: 963, startPoint y: 347, endPoint x: 481, endPoint y: 55, distance: 563.5
click at [481, 55] on div "When [PERSON_NAME] launched her project management SaaS startup in [DATE], she …" at bounding box center [784, 149] width 1568 height 11787
